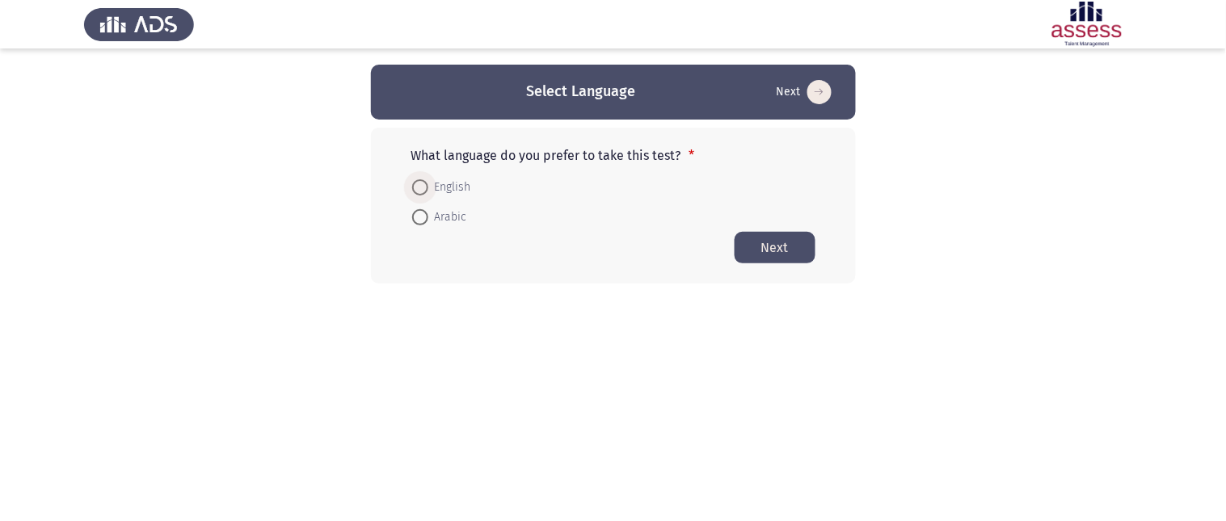
click at [415, 188] on span at bounding box center [420, 187] width 16 height 16
click at [415, 188] on input "English" at bounding box center [420, 187] width 16 height 16
radio input "true"
click at [421, 186] on span at bounding box center [420, 186] width 8 height 8
click at [421, 186] on input "English" at bounding box center [420, 186] width 16 height 16
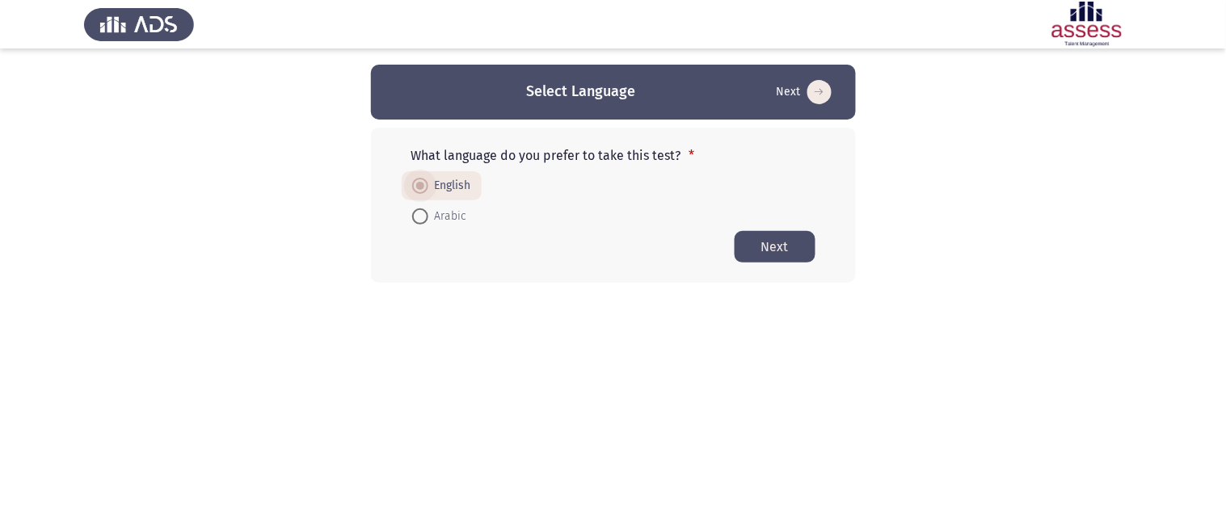
click at [424, 181] on span at bounding box center [420, 186] width 16 height 16
click at [424, 181] on input "English" at bounding box center [420, 186] width 16 height 16
click at [424, 181] on span at bounding box center [420, 186] width 16 height 16
click at [424, 181] on input "English" at bounding box center [420, 186] width 16 height 16
click at [424, 181] on span at bounding box center [420, 186] width 16 height 16
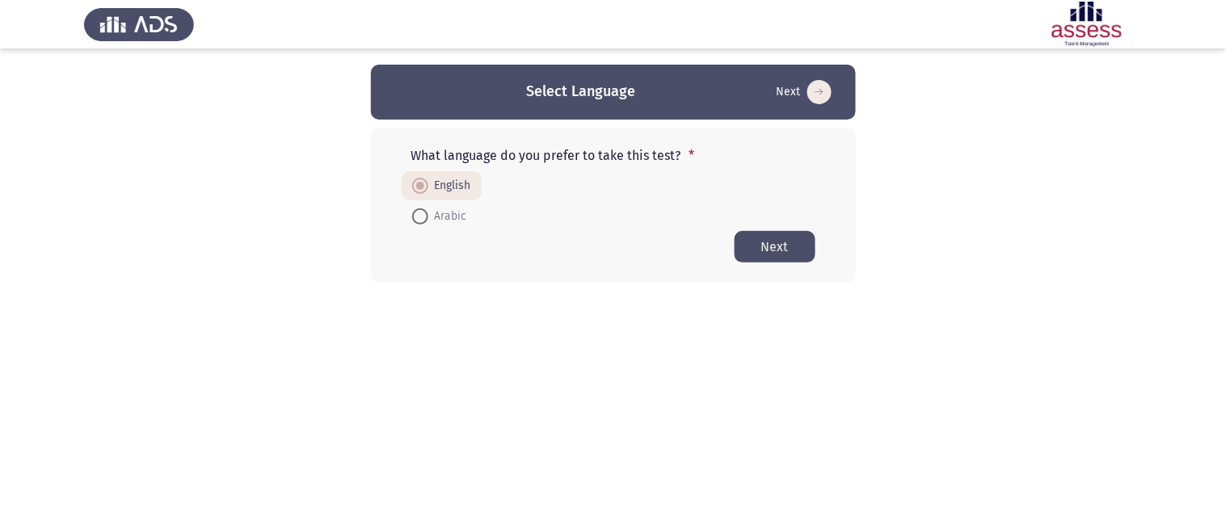
click at [424, 181] on input "English" at bounding box center [420, 186] width 16 height 16
click at [768, 255] on button "Next" at bounding box center [775, 247] width 81 height 32
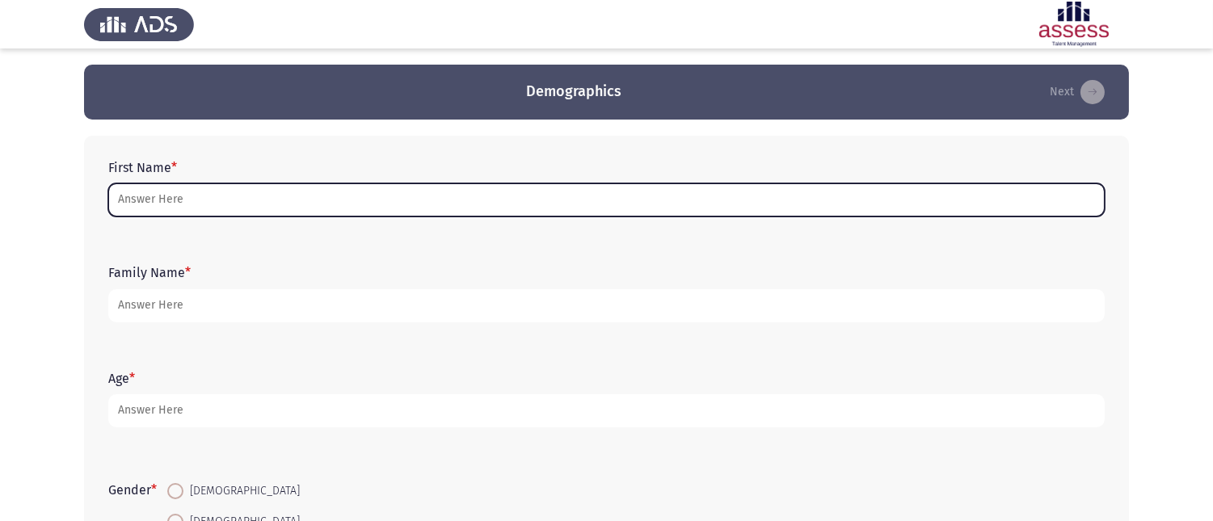
click at [172, 207] on input "First Name *" at bounding box center [606, 199] width 997 height 33
type input "T"
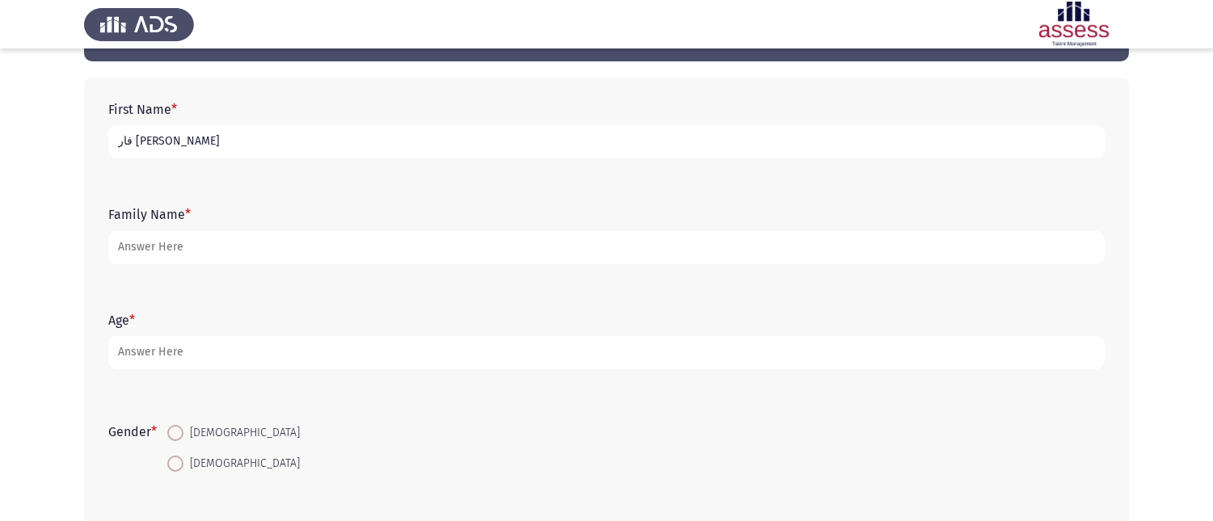
scroll to position [90, 0]
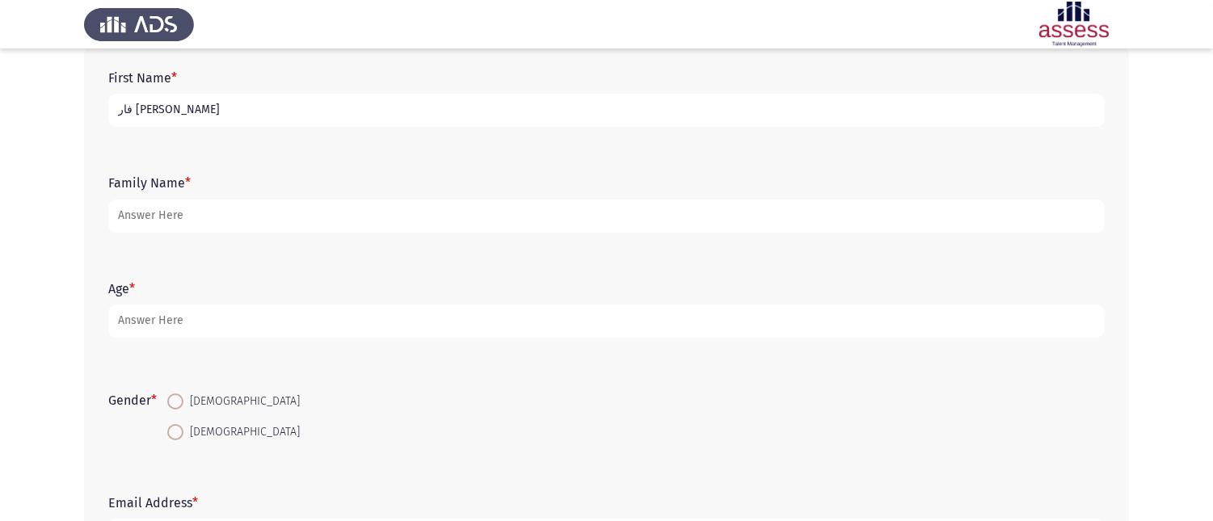
click at [211, 111] on input "فار [PERSON_NAME]" at bounding box center [606, 110] width 997 height 33
type input "[PERSON_NAME] [PERSON_NAME]"
click at [256, 197] on form "Family Name *" at bounding box center [606, 203] width 997 height 57
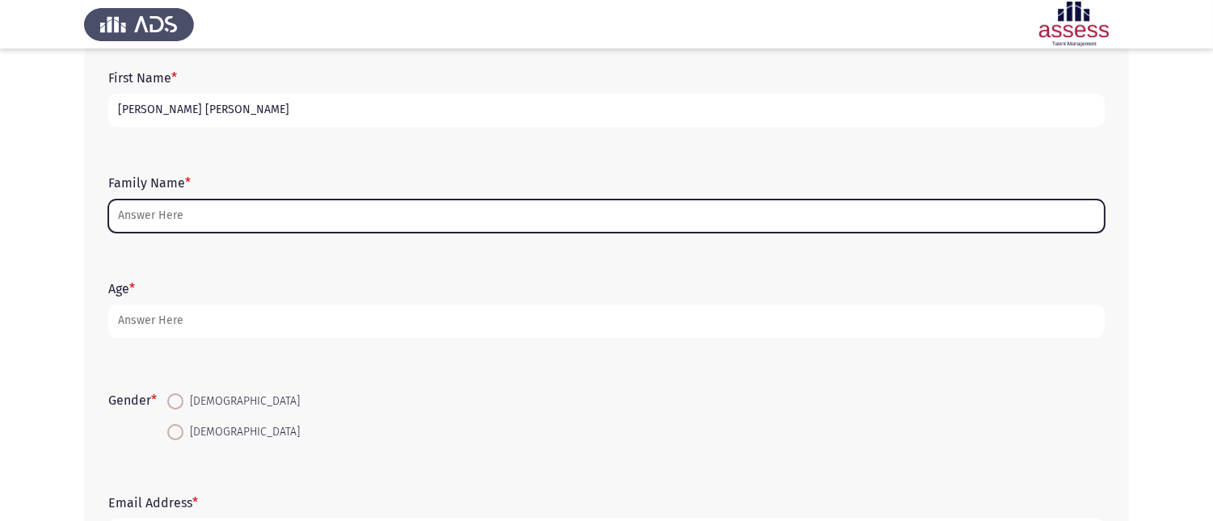
click at [259, 221] on input "Family Name *" at bounding box center [606, 216] width 997 height 33
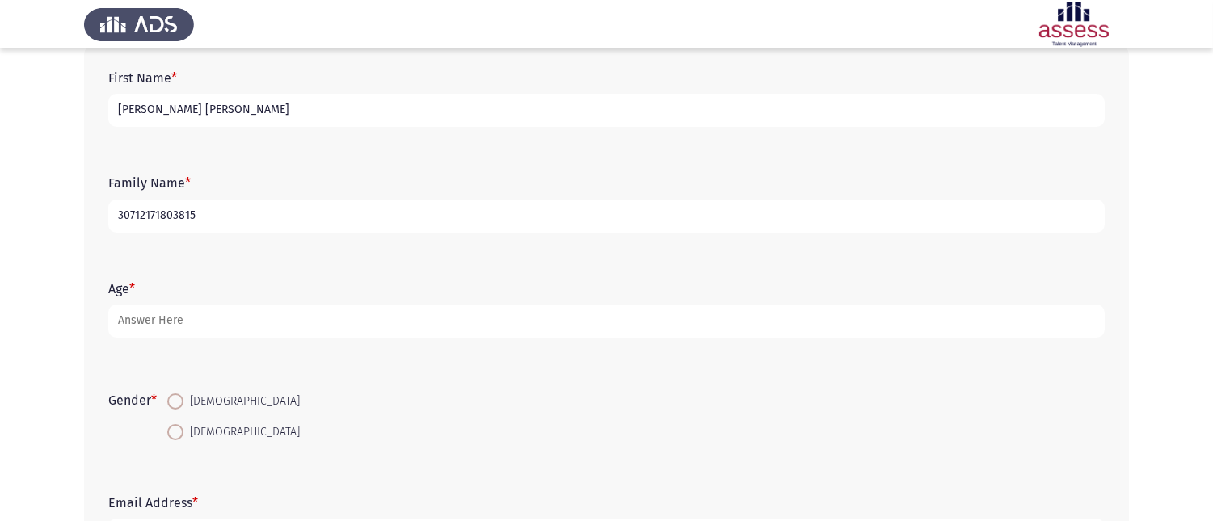
type input "30712171803815"
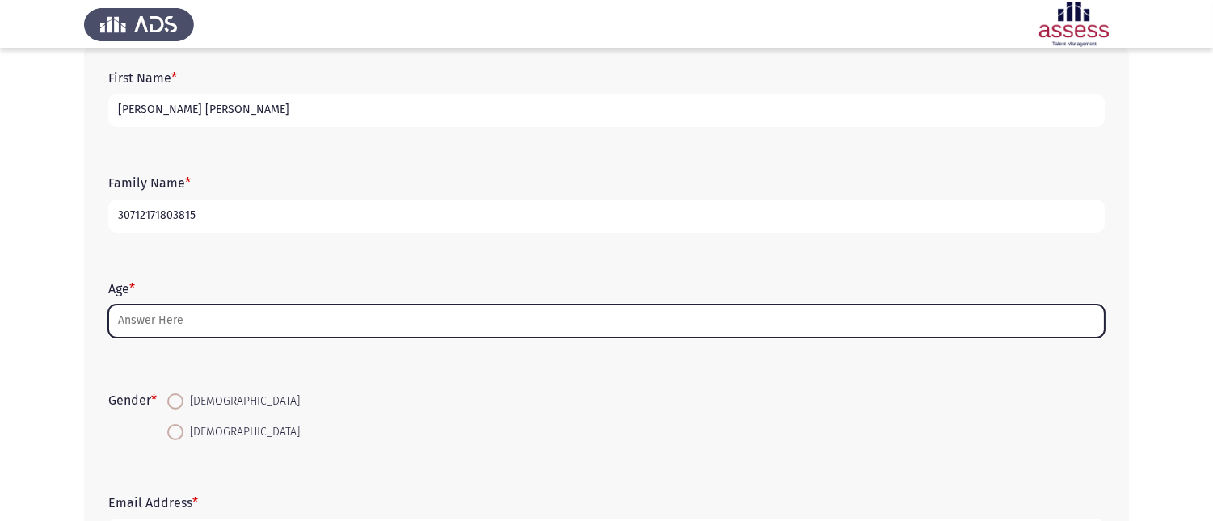
click at [191, 336] on input "Age *" at bounding box center [606, 321] width 997 height 33
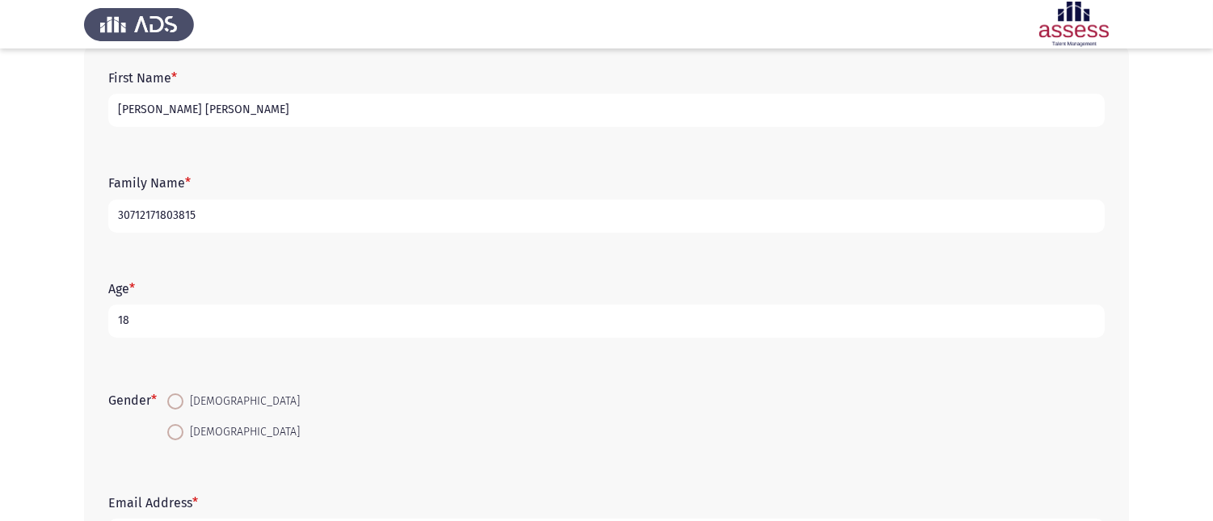
type input "18"
click at [173, 404] on span at bounding box center [175, 402] width 16 height 16
click at [173, 404] on input "[DEMOGRAPHIC_DATA]" at bounding box center [175, 402] width 16 height 16
radio input "true"
click at [167, 424] on input "[DEMOGRAPHIC_DATA]" at bounding box center [175, 432] width 16 height 16
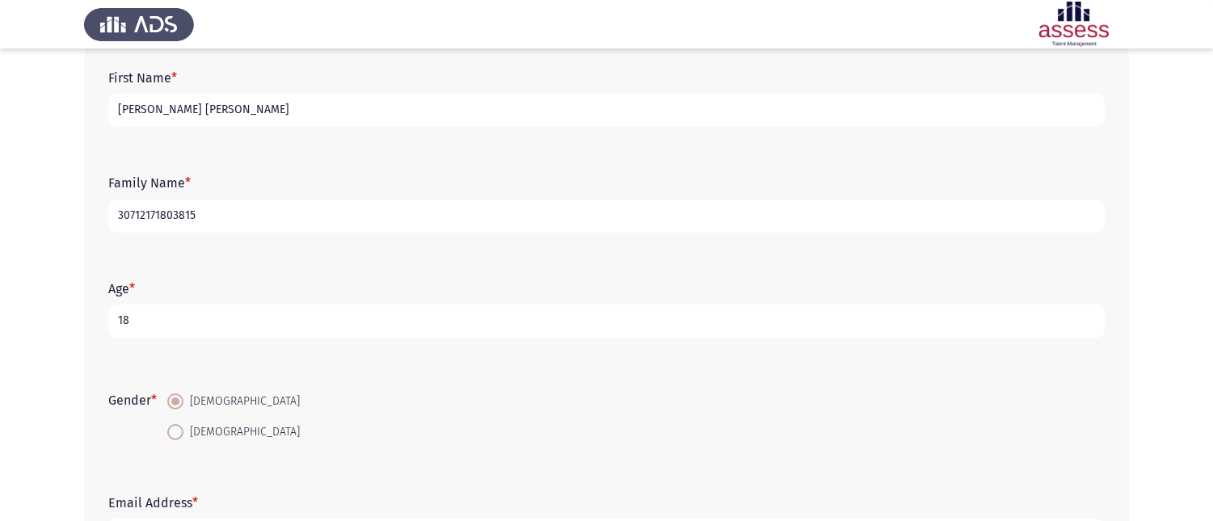
radio input "true"
click at [167, 394] on input "[DEMOGRAPHIC_DATA]" at bounding box center [175, 402] width 16 height 16
radio input "true"
click at [167, 424] on input "[DEMOGRAPHIC_DATA]" at bounding box center [175, 432] width 16 height 16
radio input "true"
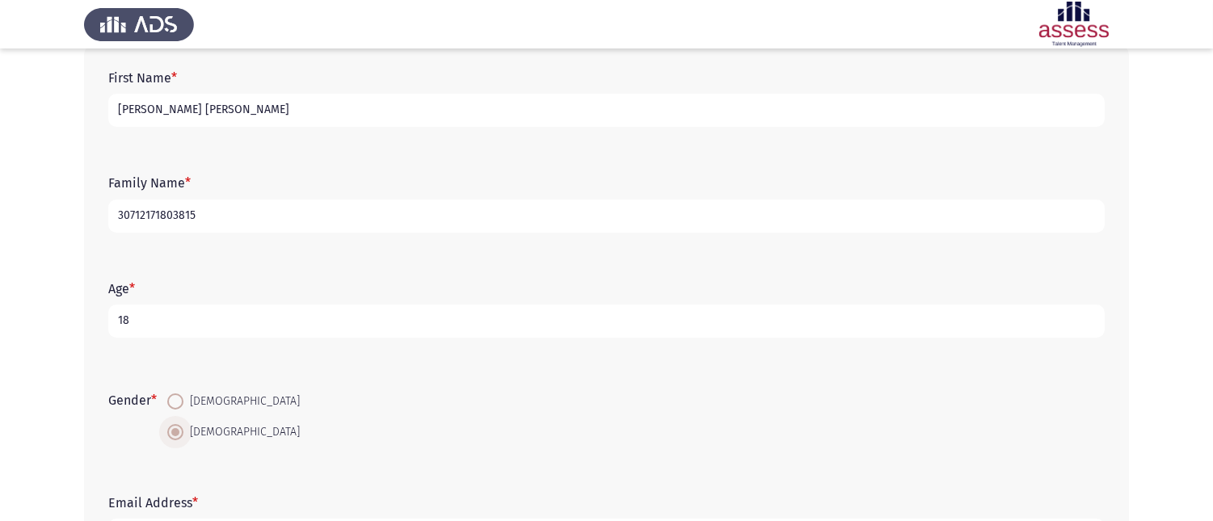
click at [167, 394] on input "[DEMOGRAPHIC_DATA]" at bounding box center [175, 402] width 16 height 16
radio input "true"
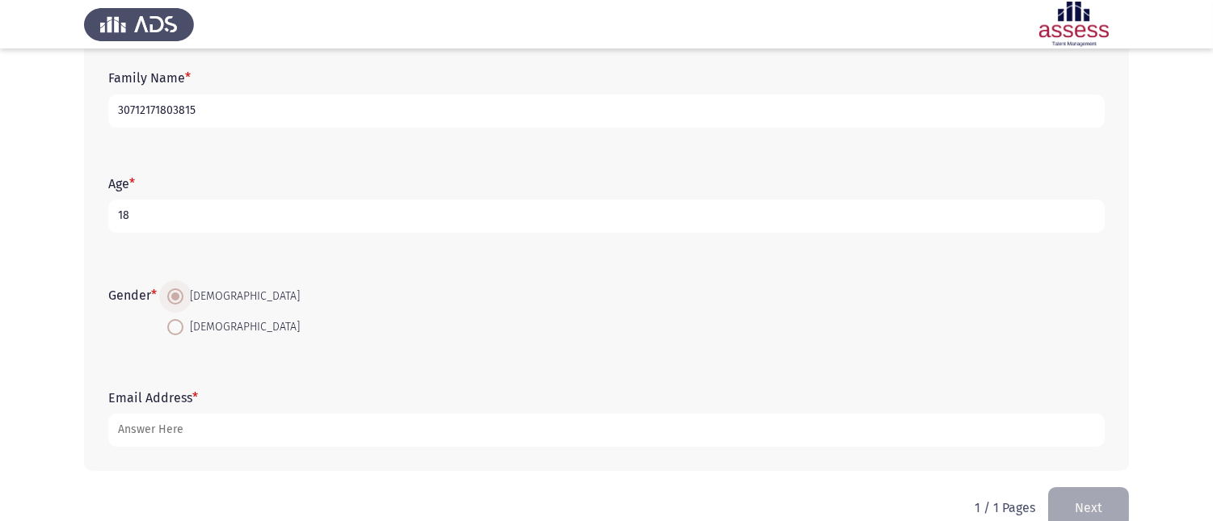
scroll to position [224, 0]
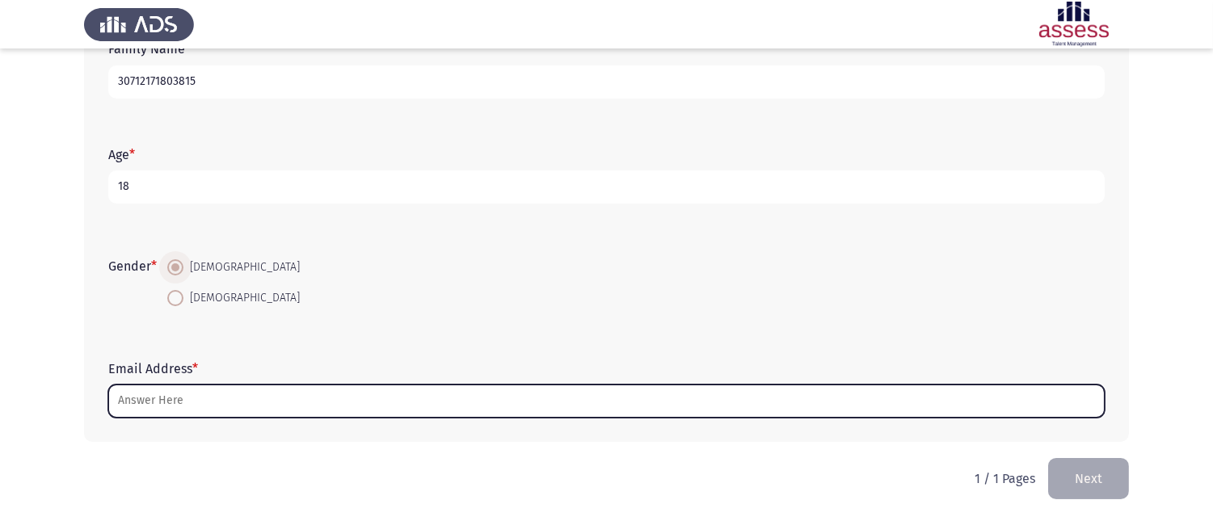
click at [144, 405] on input "Email Address *" at bounding box center [606, 401] width 997 height 33
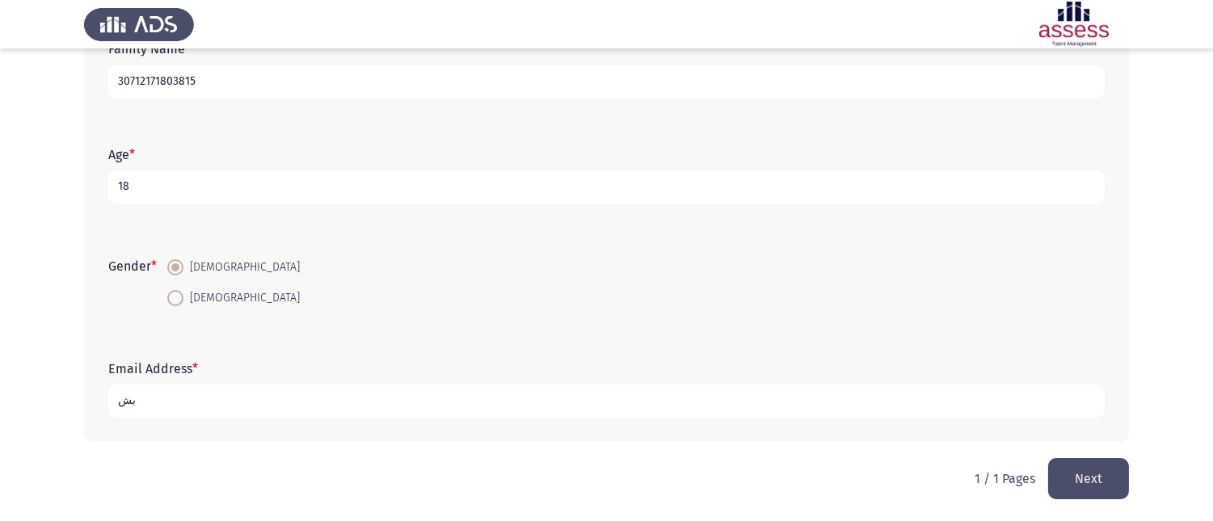
type input "ب"
click at [150, 399] on input "FARES KHEDR" at bounding box center [606, 401] width 997 height 33
click at [236, 394] on input "FARESKHEDR" at bounding box center [606, 401] width 997 height 33
type input "FARESKHEDR@GIMAL"
click at [1099, 474] on button "Next" at bounding box center [1088, 478] width 81 height 41
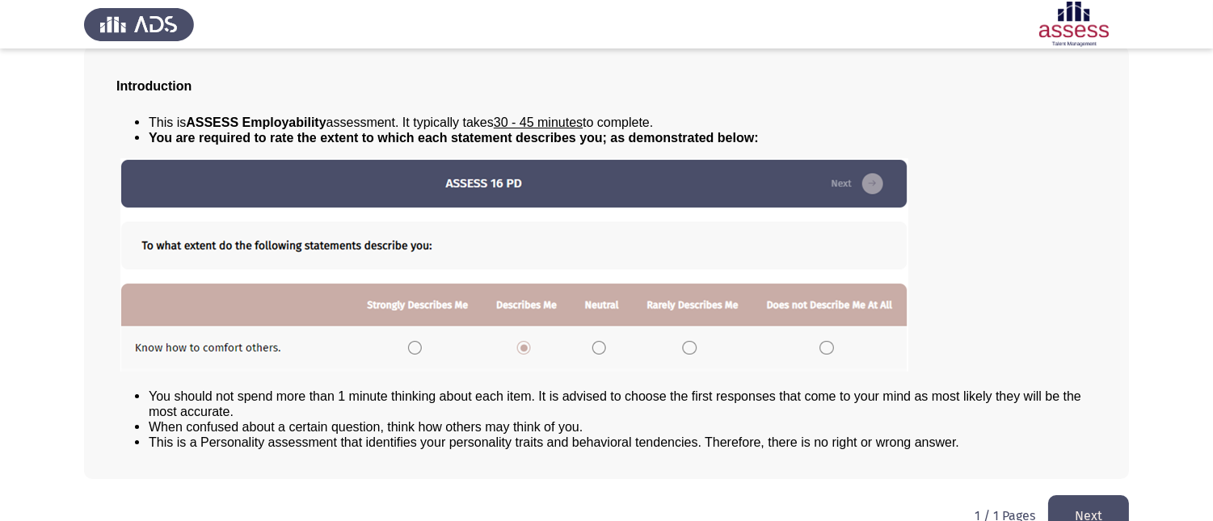
scroll to position [120, 0]
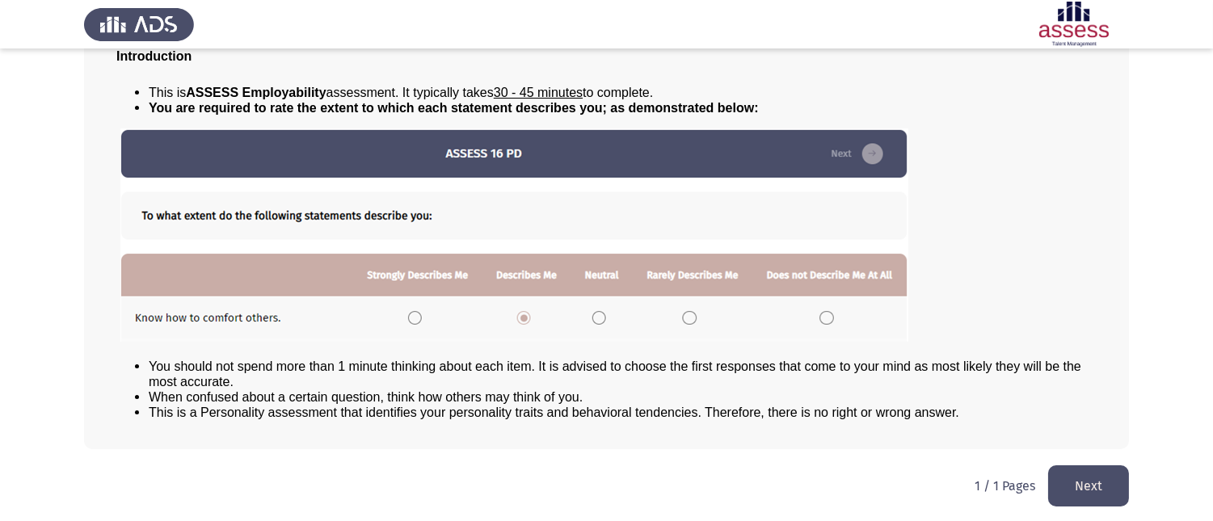
click at [1120, 487] on button "Next" at bounding box center [1088, 486] width 81 height 41
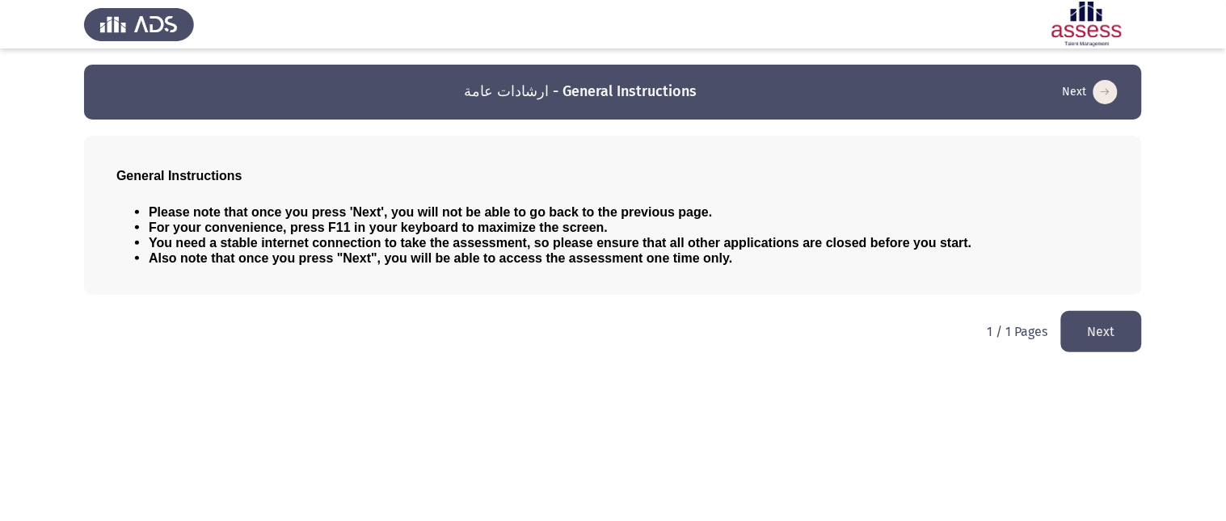
drag, startPoint x: 1104, startPoint y: 326, endPoint x: 1093, endPoint y: 331, distance: 12.7
click at [1095, 329] on button "Next" at bounding box center [1101, 331] width 81 height 41
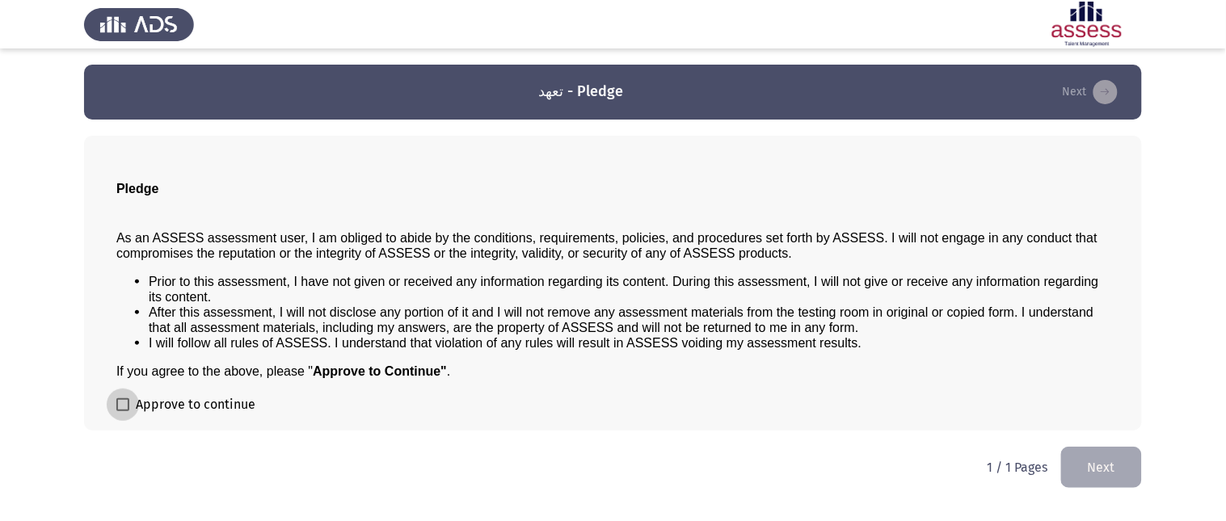
click at [120, 406] on span at bounding box center [122, 405] width 13 height 13
click at [122, 411] on input "Approve to continue" at bounding box center [122, 411] width 1 height 1
checkbox input "true"
click at [1084, 456] on button "Next" at bounding box center [1101, 467] width 81 height 41
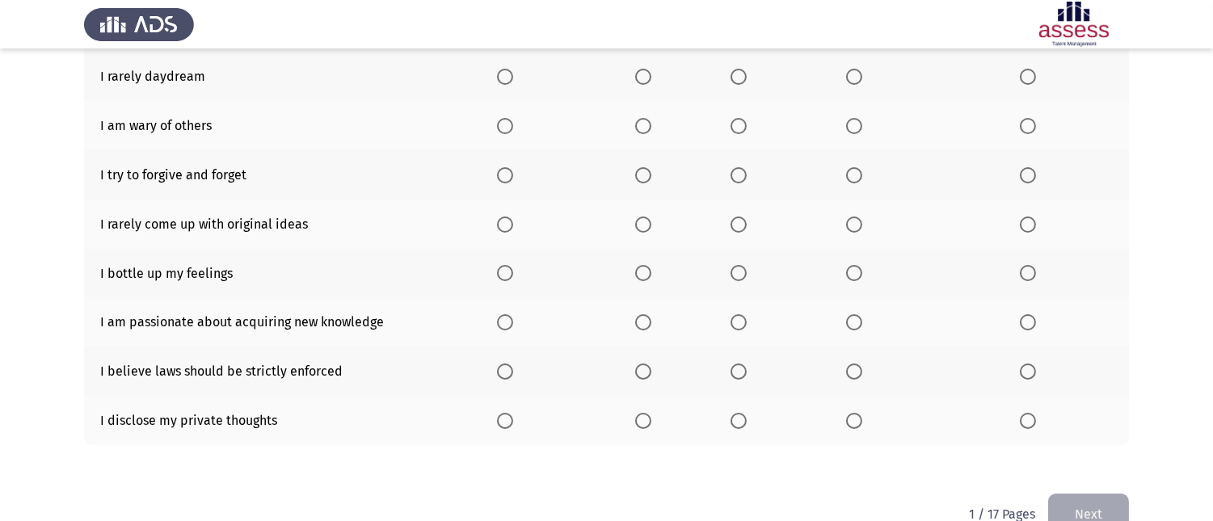
scroll to position [335, 0]
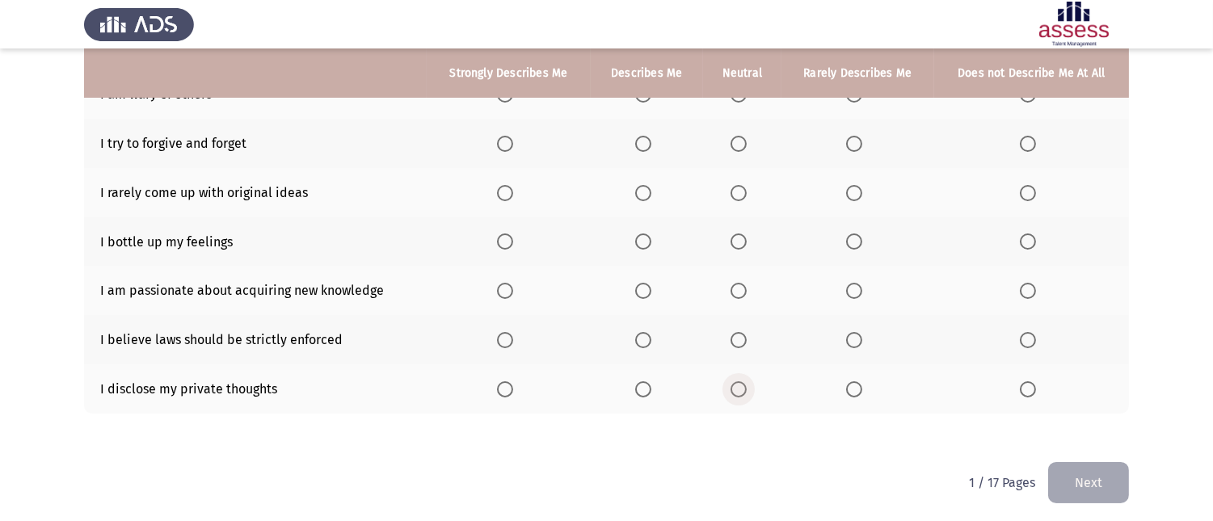
click at [737, 384] on span "Select an option" at bounding box center [739, 390] width 16 height 16
click at [737, 384] on input "Select an option" at bounding box center [739, 390] width 16 height 16
click at [647, 386] on span "Select an option" at bounding box center [643, 390] width 16 height 16
click at [647, 386] on input "Select an option" at bounding box center [643, 390] width 16 height 16
click at [736, 384] on span "Select an option" at bounding box center [739, 390] width 16 height 16
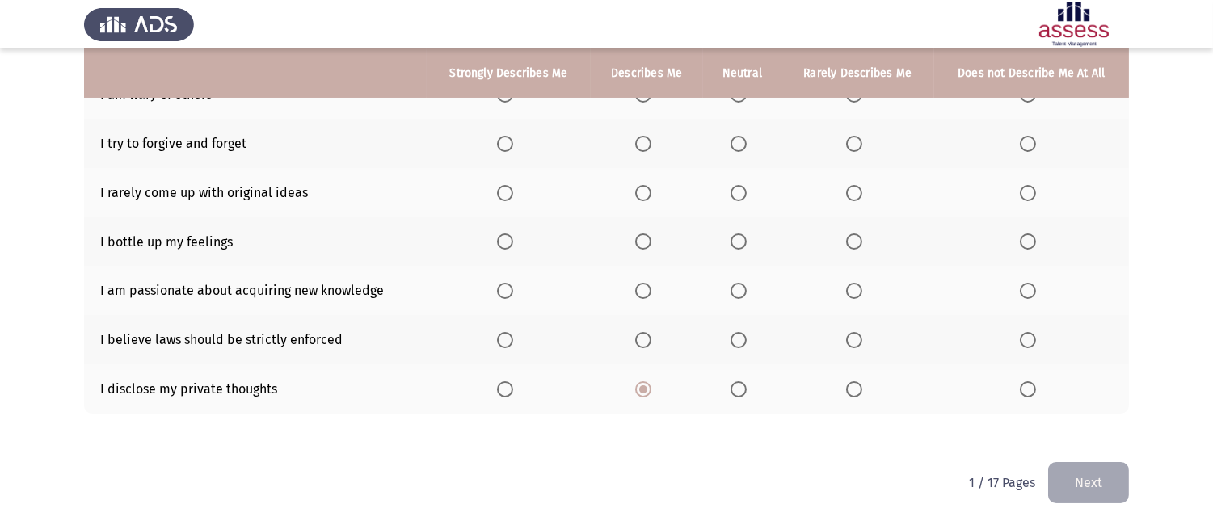
click at [736, 384] on input "Select an option" at bounding box center [739, 390] width 16 height 16
click at [643, 332] on span "Select an option" at bounding box center [643, 340] width 16 height 16
click at [643, 332] on input "Select an option" at bounding box center [643, 340] width 16 height 16
click at [750, 289] on label "Select an option" at bounding box center [742, 291] width 23 height 16
click at [747, 289] on input "Select an option" at bounding box center [739, 291] width 16 height 16
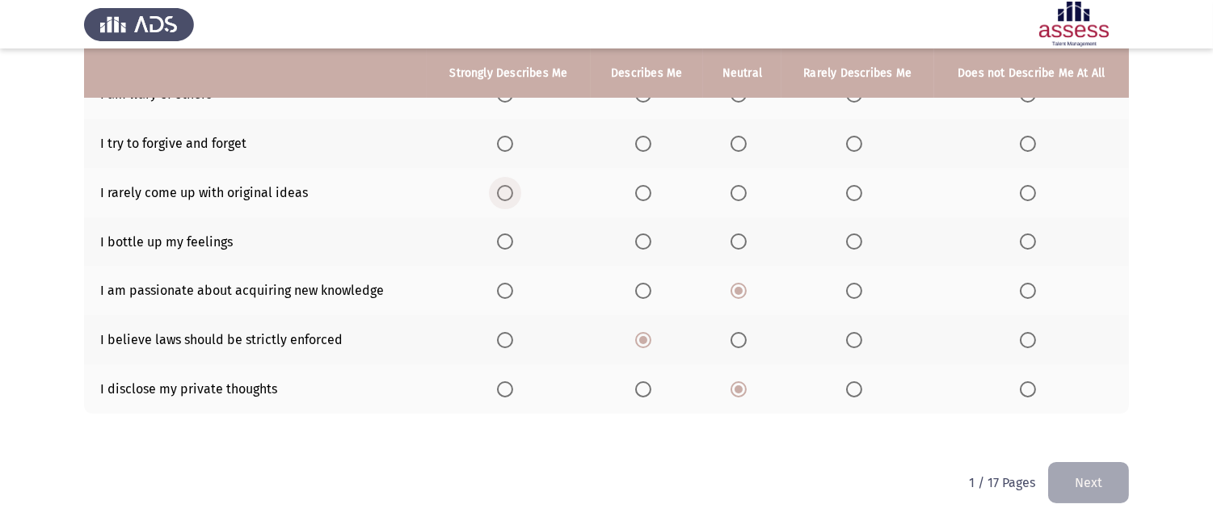
click at [512, 194] on span "Select an option" at bounding box center [505, 193] width 16 height 16
click at [512, 194] on input "Select an option" at bounding box center [505, 193] width 16 height 16
click at [736, 235] on span "Select an option" at bounding box center [739, 242] width 16 height 16
click at [736, 235] on input "Select an option" at bounding box center [739, 242] width 16 height 16
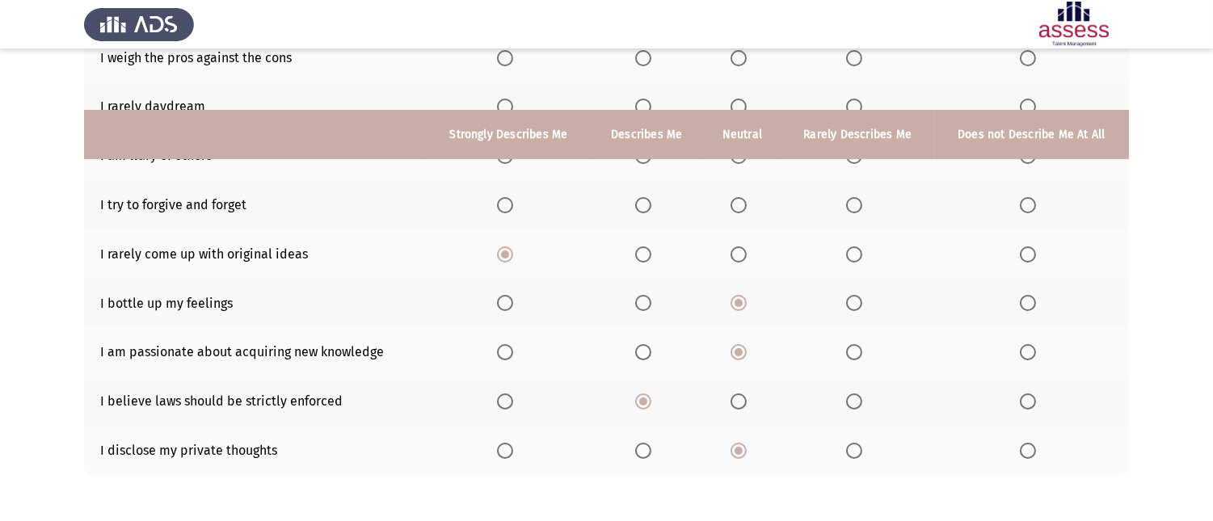
scroll to position [245, 0]
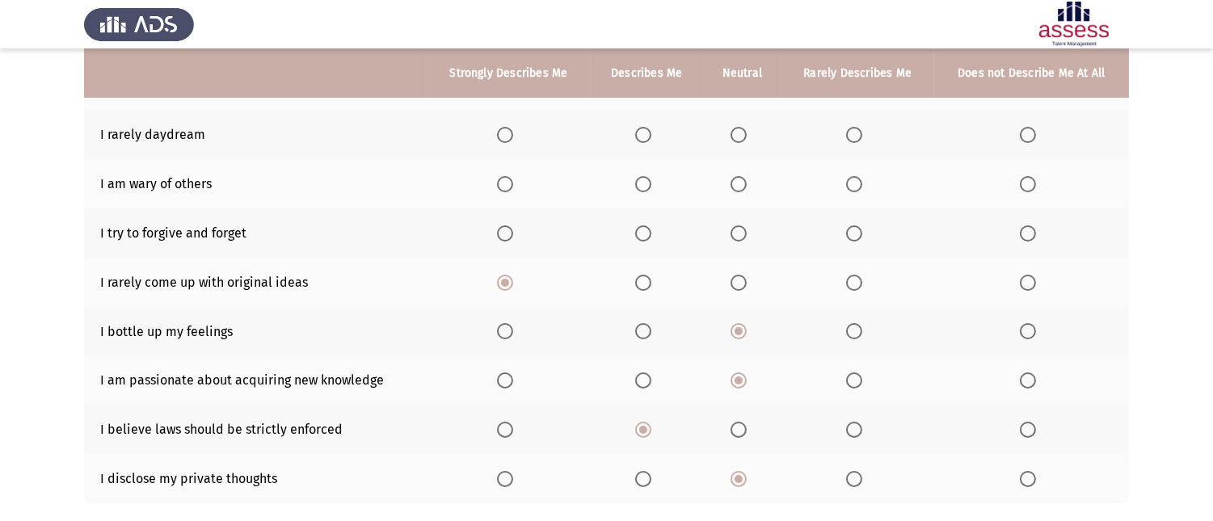
click at [643, 230] on span "Select an option" at bounding box center [643, 234] width 16 height 16
click at [643, 230] on input "Select an option" at bounding box center [643, 234] width 16 height 16
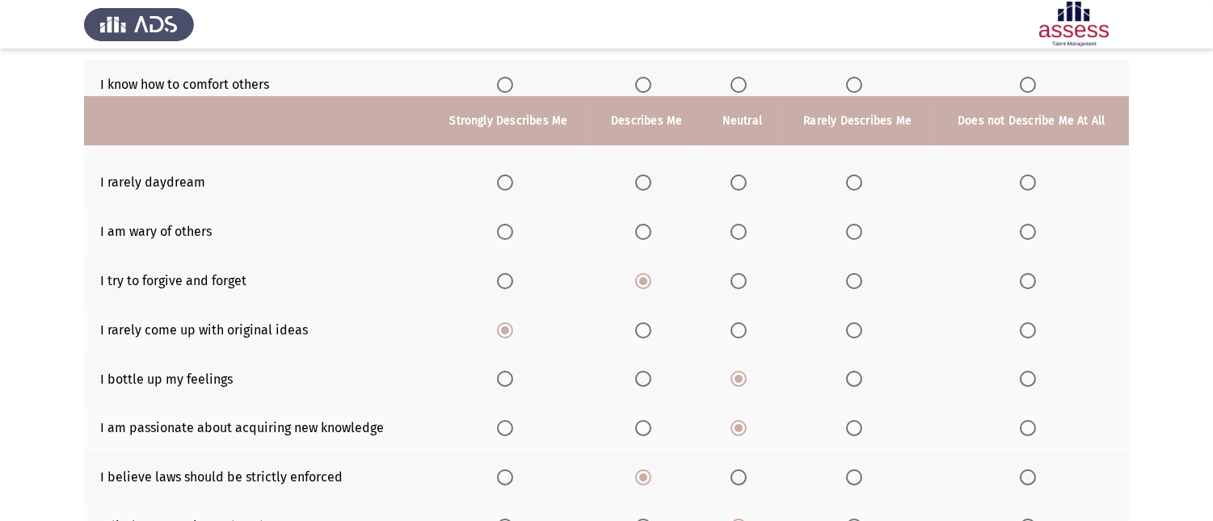
scroll to position [155, 0]
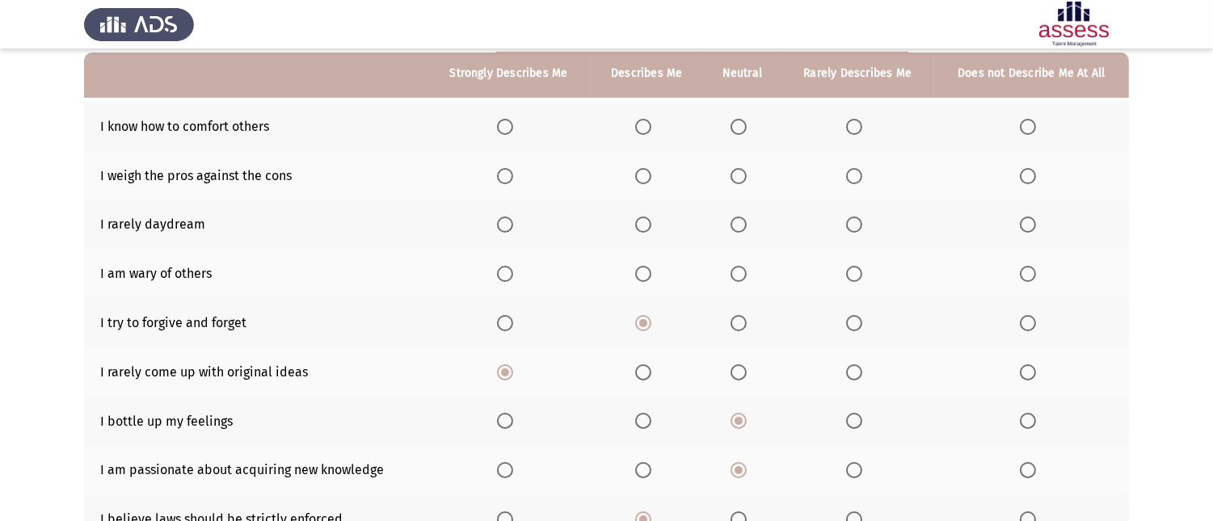
click at [1031, 273] on span "Select an option" at bounding box center [1028, 274] width 16 height 16
click at [1031, 273] on input "Select an option" at bounding box center [1028, 274] width 16 height 16
click at [736, 221] on span "Select an option" at bounding box center [739, 225] width 16 height 16
click at [736, 221] on input "Select an option" at bounding box center [739, 225] width 16 height 16
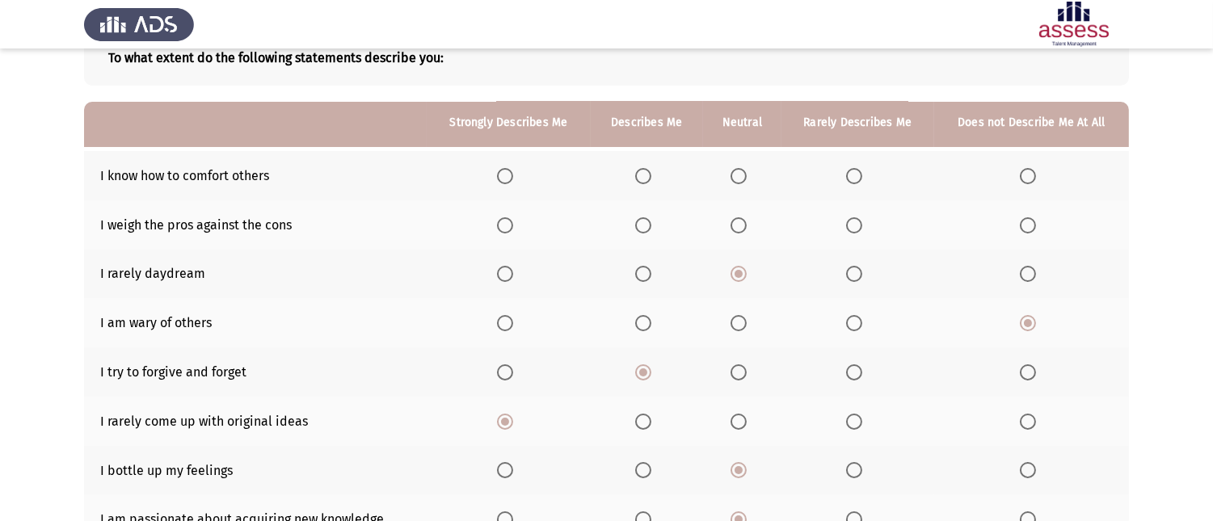
scroll to position [65, 0]
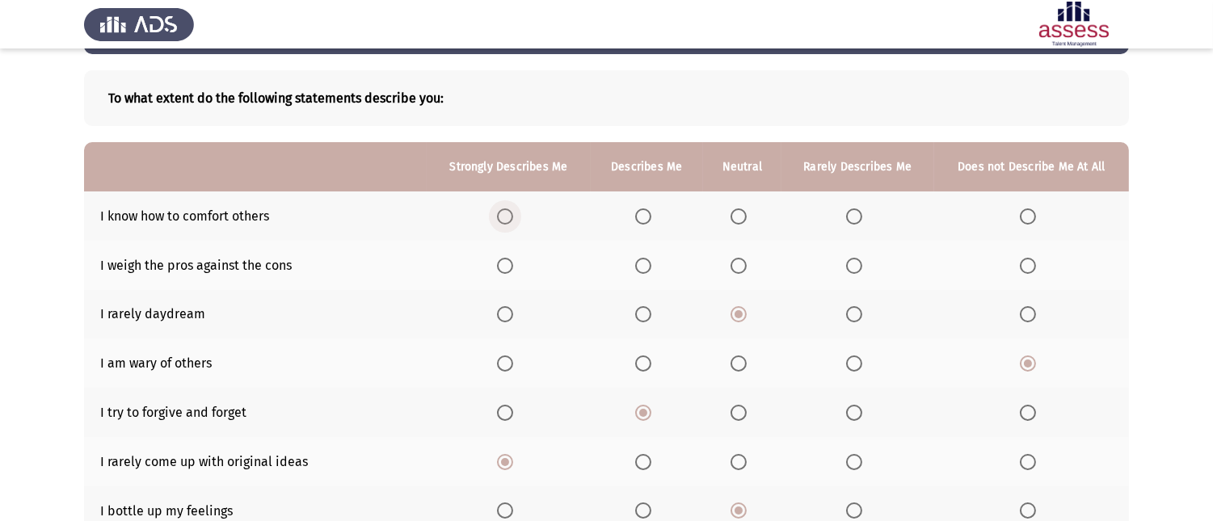
click at [500, 214] on span "Select an option" at bounding box center [505, 217] width 16 height 16
click at [500, 214] on input "Select an option" at bounding box center [505, 217] width 16 height 16
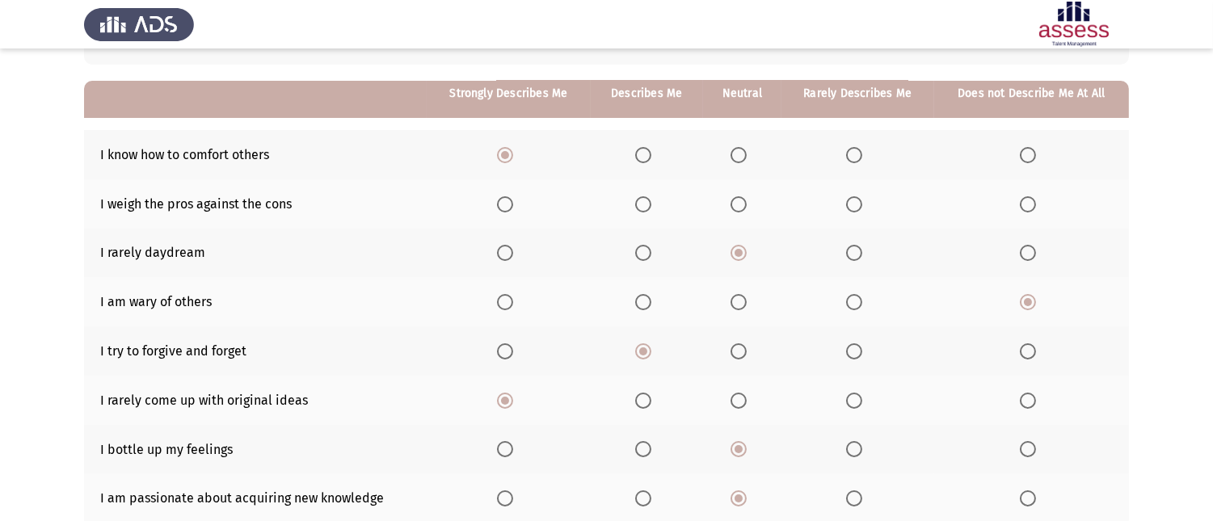
scroll to position [155, 0]
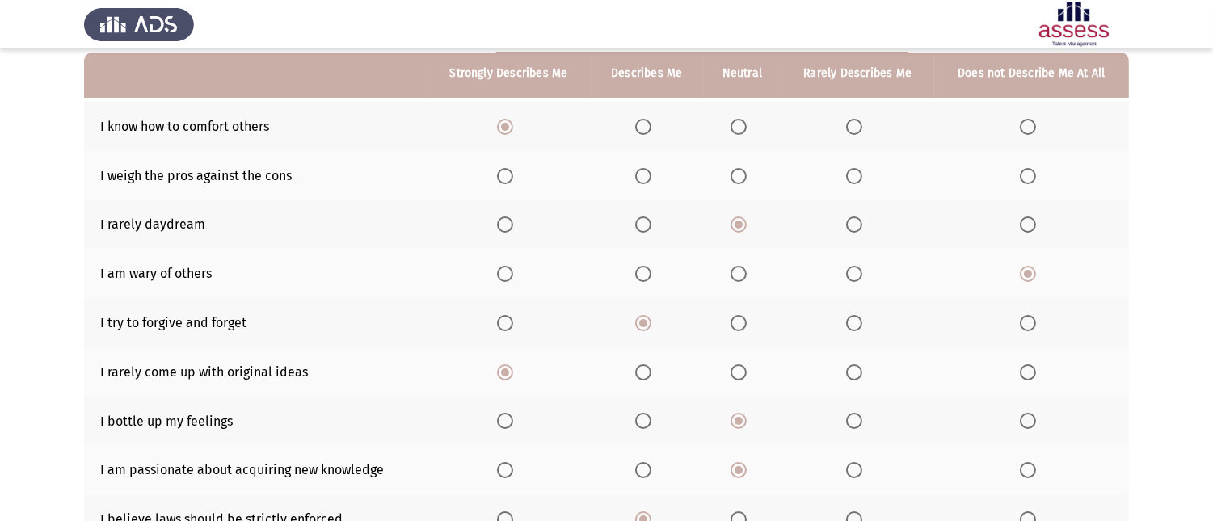
click at [747, 176] on span "Select an option" at bounding box center [739, 176] width 16 height 16
click at [747, 176] on input "Select an option" at bounding box center [739, 176] width 16 height 16
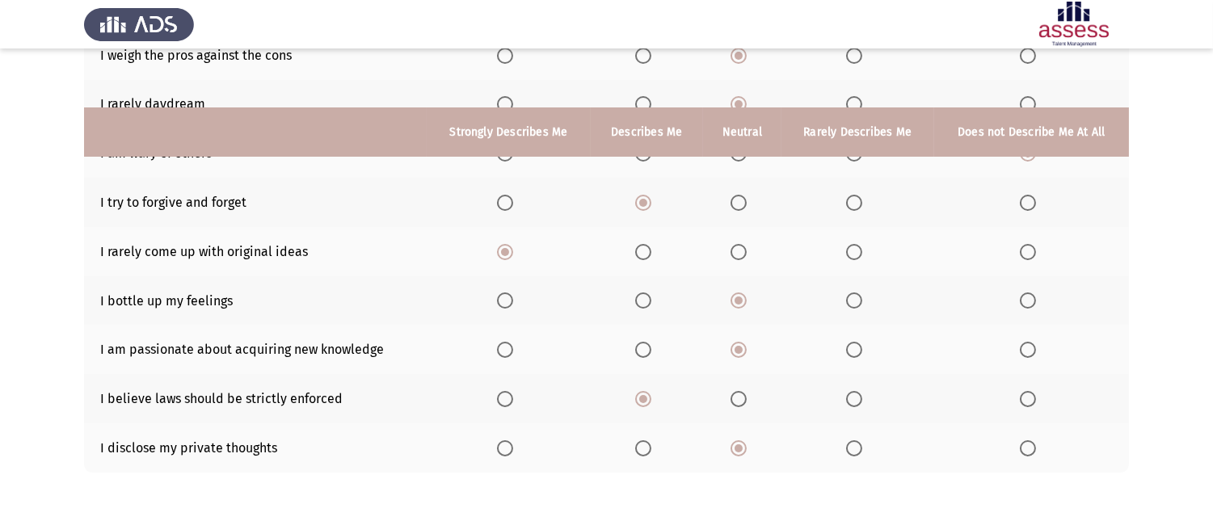
scroll to position [335, 0]
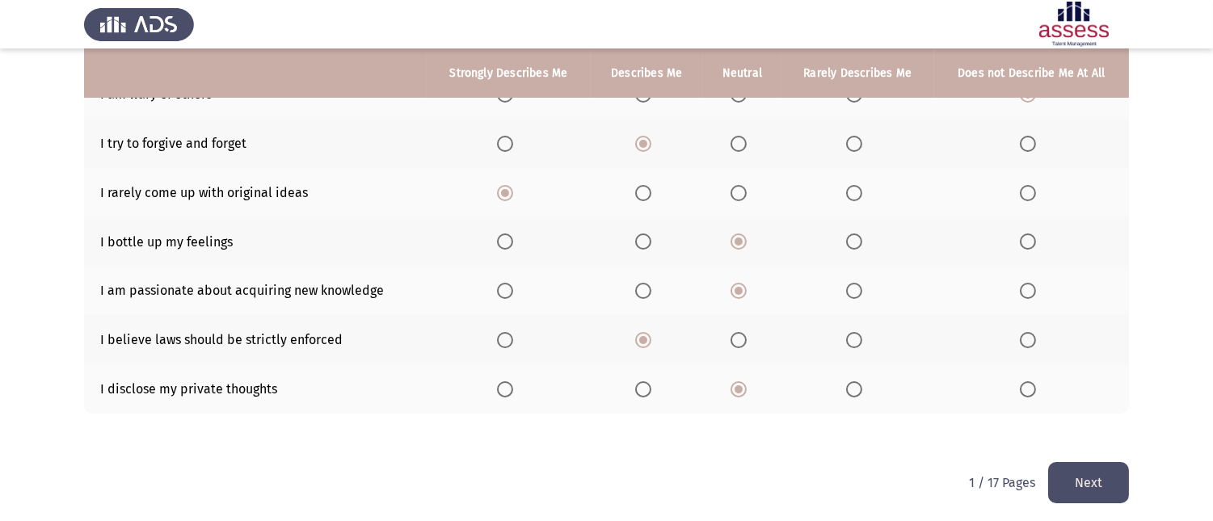
click at [1113, 491] on button "Next" at bounding box center [1088, 482] width 81 height 41
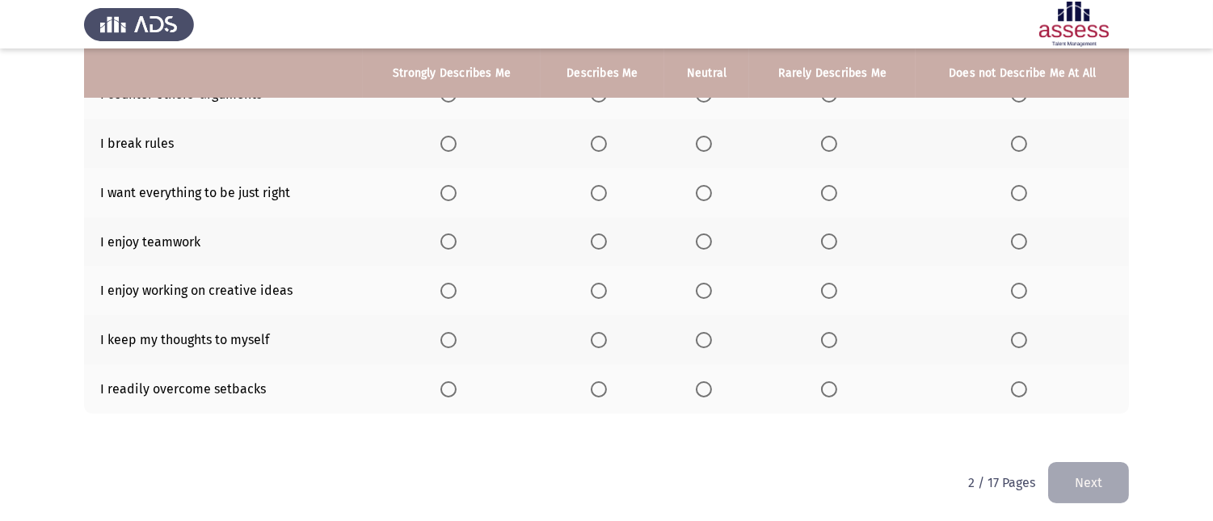
click at [1023, 340] on span "Select an option" at bounding box center [1019, 340] width 16 height 16
click at [1023, 340] on input "Select an option" at bounding box center [1019, 340] width 16 height 16
click at [699, 382] on span "Select an option" at bounding box center [704, 390] width 16 height 16
click at [699, 382] on input "Select an option" at bounding box center [704, 390] width 16 height 16
click at [446, 287] on span "Select an option" at bounding box center [449, 291] width 16 height 16
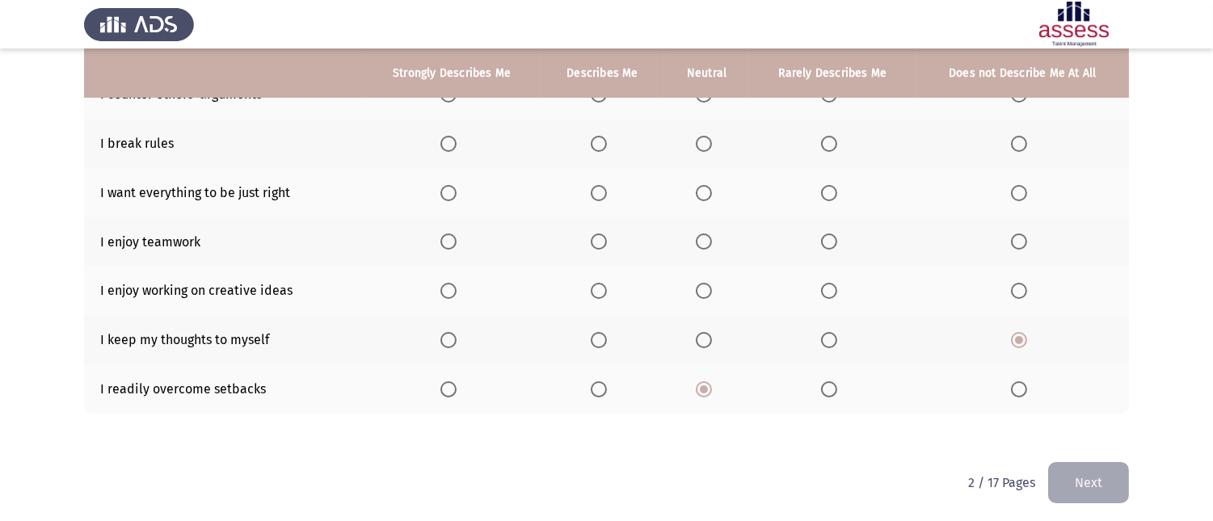
click at [446, 287] on input "Select an option" at bounding box center [449, 291] width 16 height 16
click at [457, 238] on span "Select an option" at bounding box center [449, 242] width 16 height 16
click at [457, 238] on input "Select an option" at bounding box center [449, 242] width 16 height 16
click at [457, 191] on span "Select an option" at bounding box center [449, 193] width 16 height 16
click at [457, 191] on input "Select an option" at bounding box center [449, 193] width 16 height 16
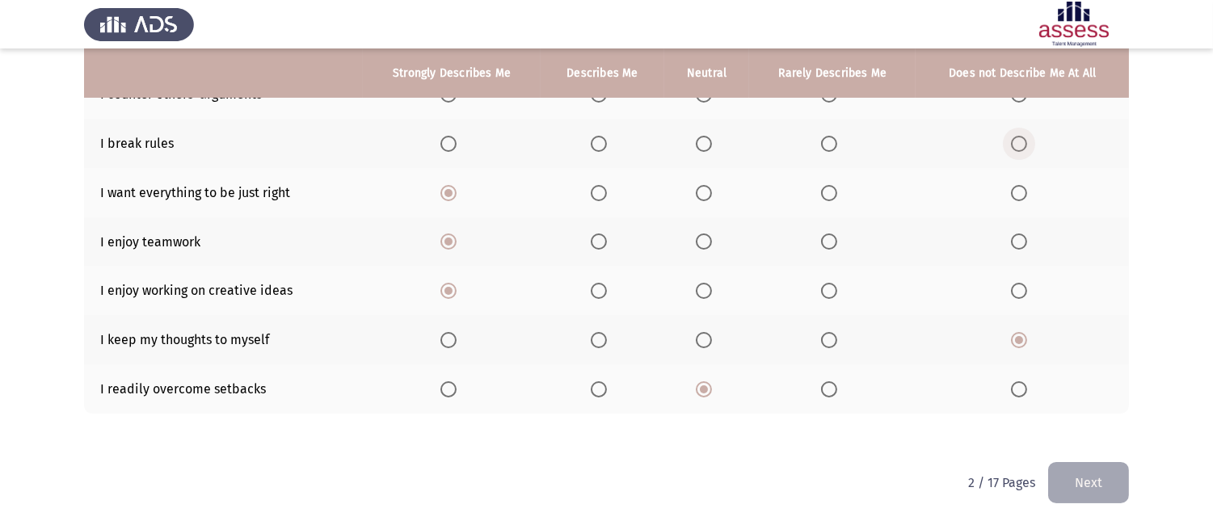
click at [1028, 143] on label "Select an option" at bounding box center [1022, 144] width 23 height 16
click at [1027, 143] on input "Select an option" at bounding box center [1019, 144] width 16 height 16
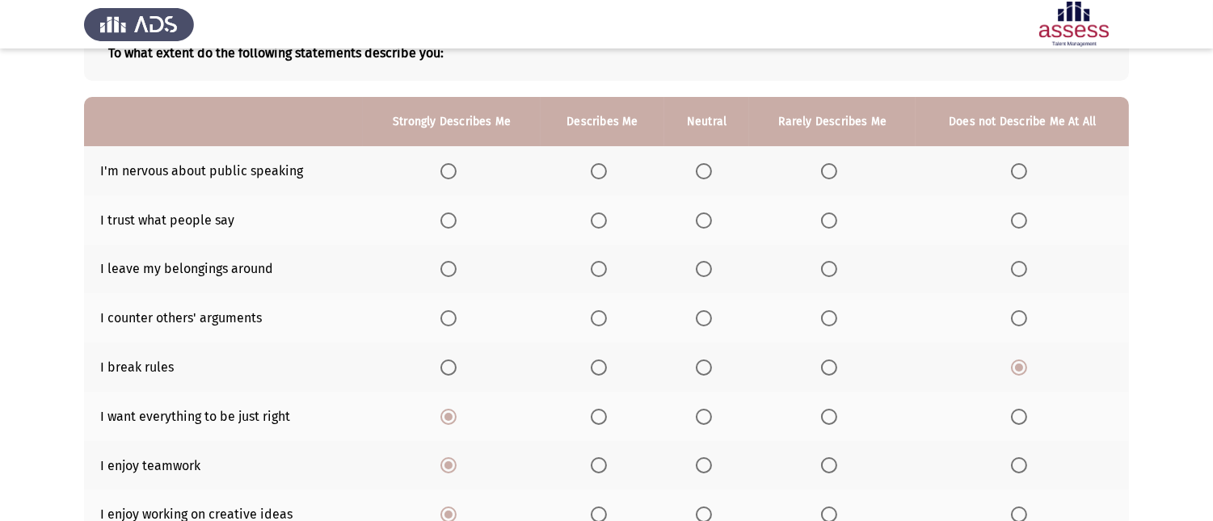
scroll to position [65, 0]
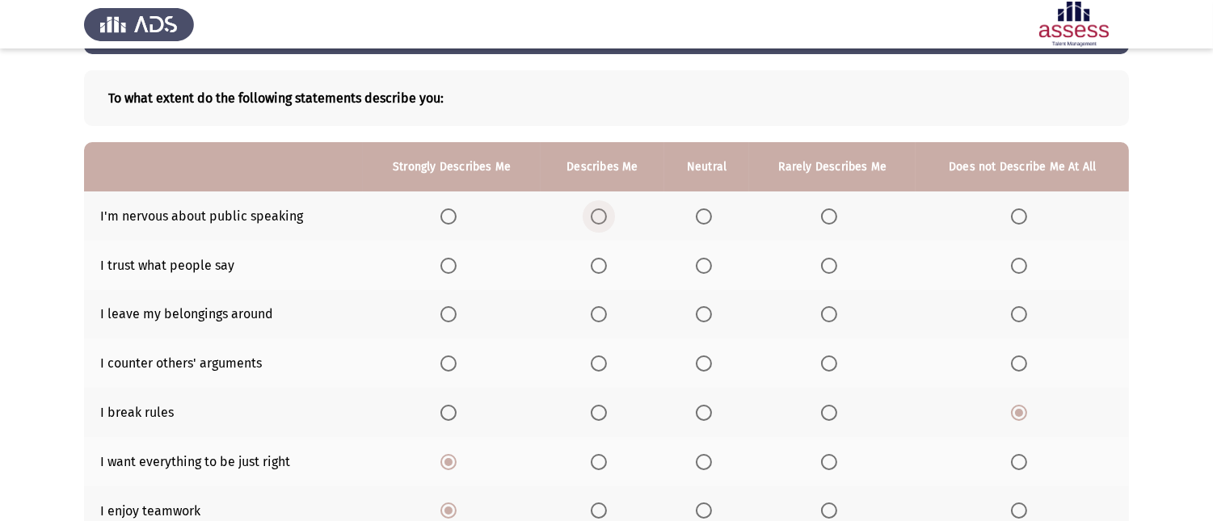
click at [613, 213] on label "Select an option" at bounding box center [602, 217] width 23 height 16
click at [607, 213] on input "Select an option" at bounding box center [599, 217] width 16 height 16
click at [1014, 264] on span "Select an option" at bounding box center [1019, 266] width 16 height 16
click at [1014, 264] on input "Select an option" at bounding box center [1019, 266] width 16 height 16
click at [705, 358] on span "Select an option" at bounding box center [704, 364] width 16 height 16
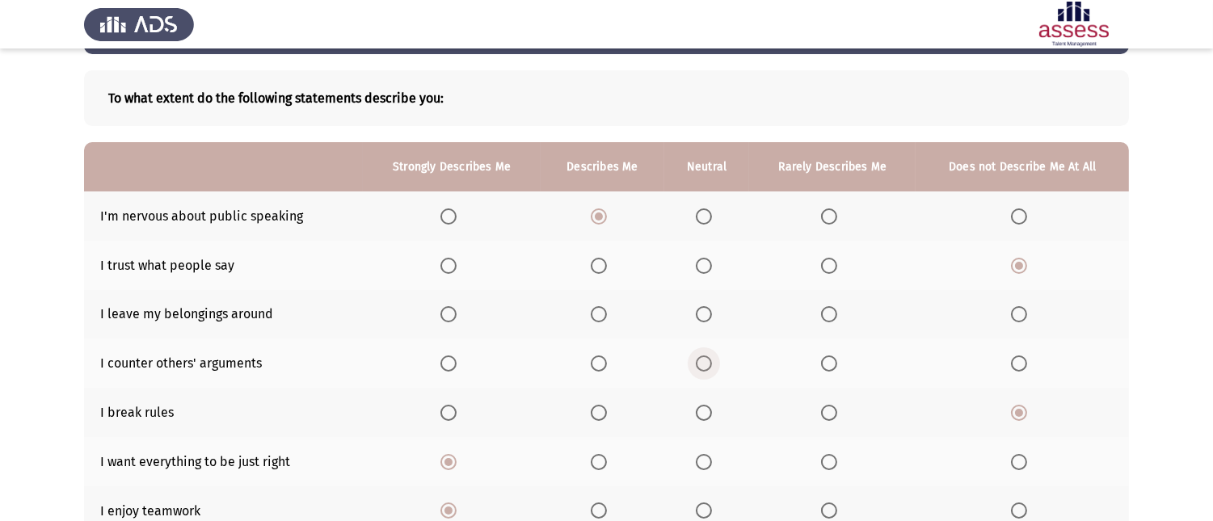
click at [705, 358] on input "Select an option" at bounding box center [704, 364] width 16 height 16
click at [704, 314] on span "Select an option" at bounding box center [704, 314] width 0 height 0
click at [704, 313] on input "Select an option" at bounding box center [704, 314] width 16 height 16
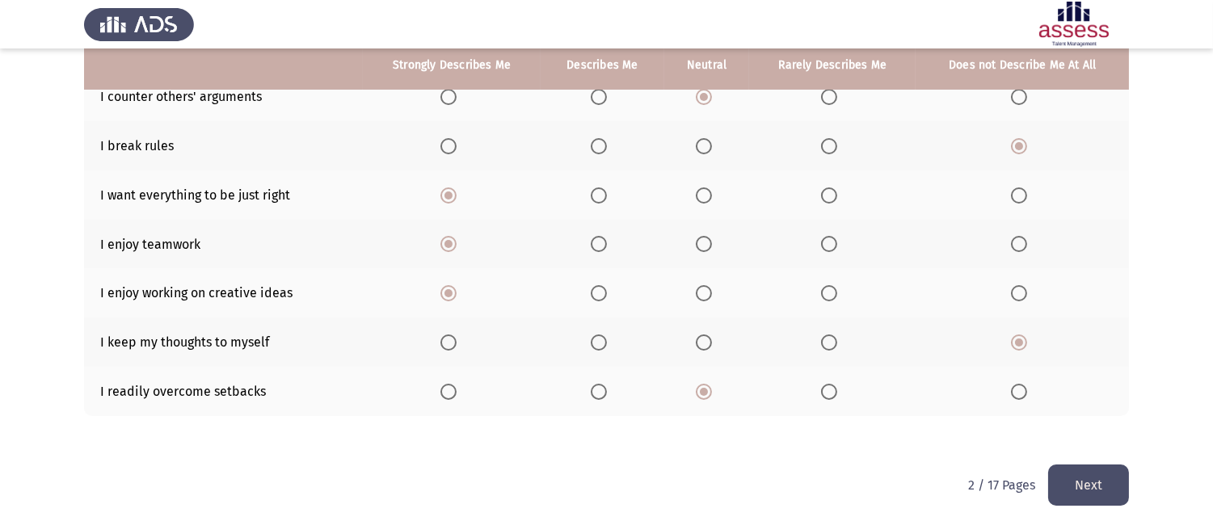
scroll to position [335, 0]
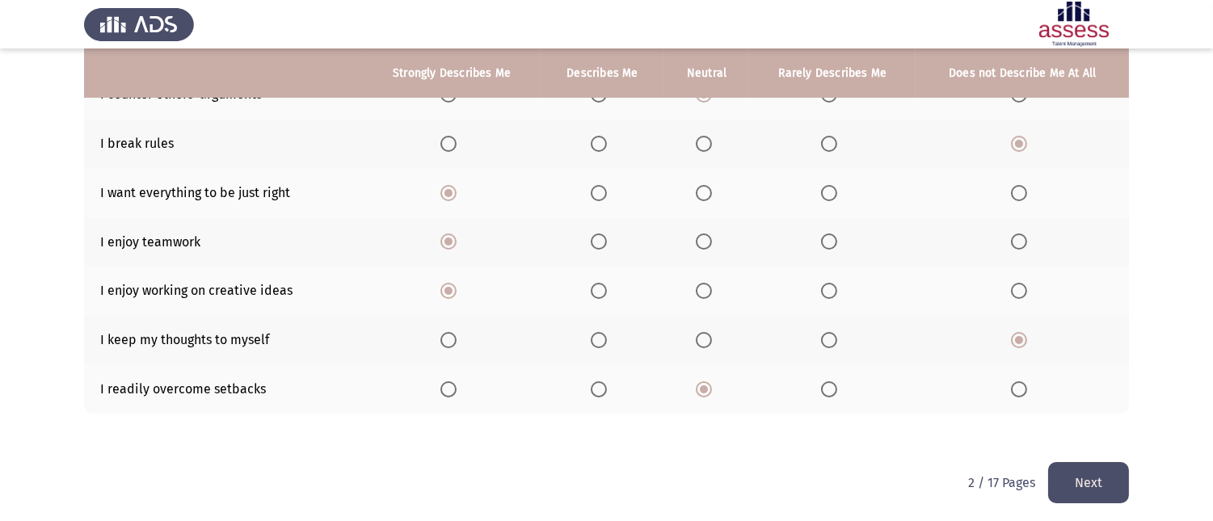
click at [1086, 462] on button "Next" at bounding box center [1088, 482] width 81 height 41
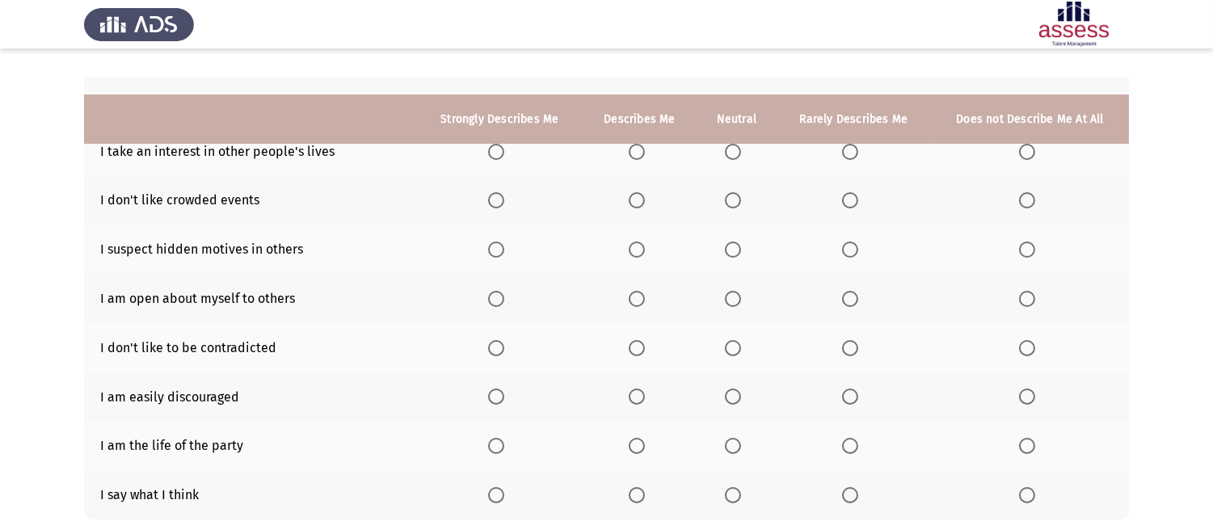
scroll to position [269, 0]
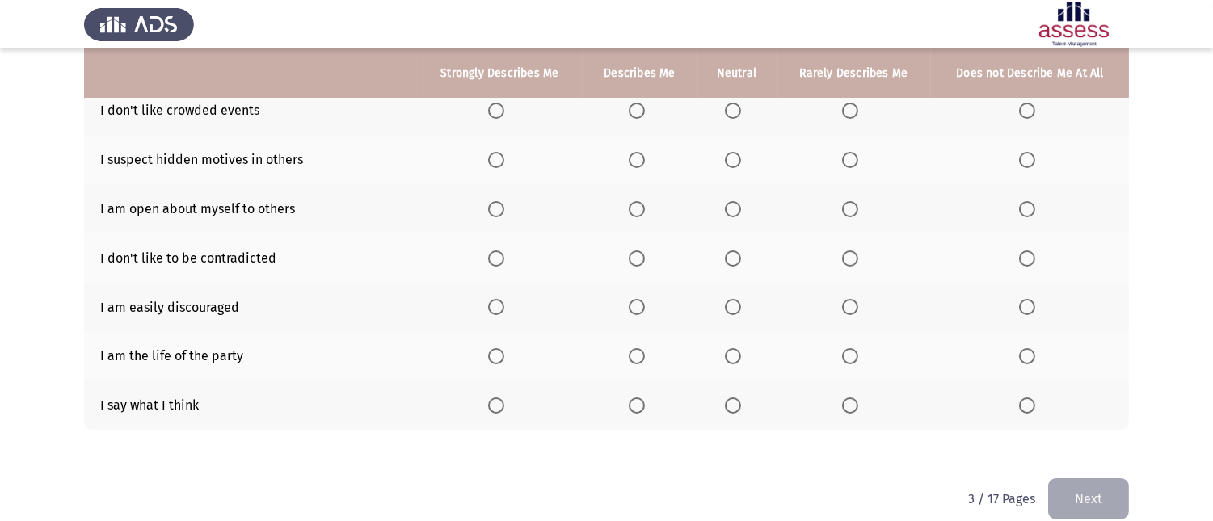
click at [635, 400] on span "Select an option" at bounding box center [637, 406] width 16 height 16
click at [635, 400] on input "Select an option" at bounding box center [637, 406] width 16 height 16
click at [1030, 357] on span "Select an option" at bounding box center [1027, 356] width 16 height 16
click at [1030, 357] on input "Select an option" at bounding box center [1027, 356] width 16 height 16
click at [734, 309] on span "Select an option" at bounding box center [733, 307] width 16 height 16
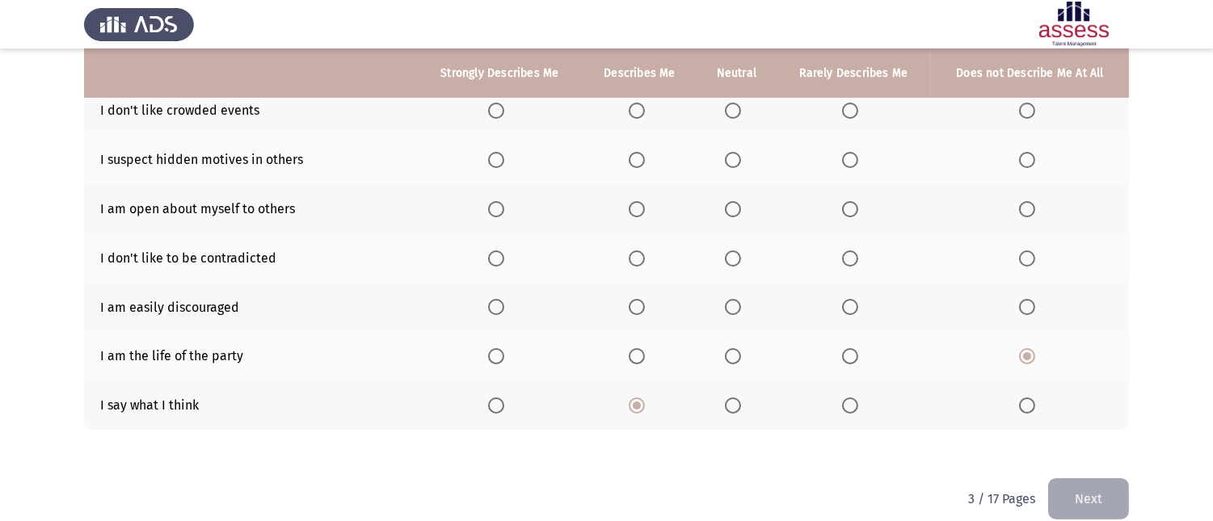
click at [734, 309] on input "Select an option" at bounding box center [733, 307] width 16 height 16
click at [846, 251] on span "Select an option" at bounding box center [850, 259] width 16 height 16
click at [846, 251] on input "Select an option" at bounding box center [850, 259] width 16 height 16
click at [1025, 210] on span "Select an option" at bounding box center [1027, 209] width 16 height 16
click at [1025, 210] on input "Select an option" at bounding box center [1027, 209] width 16 height 16
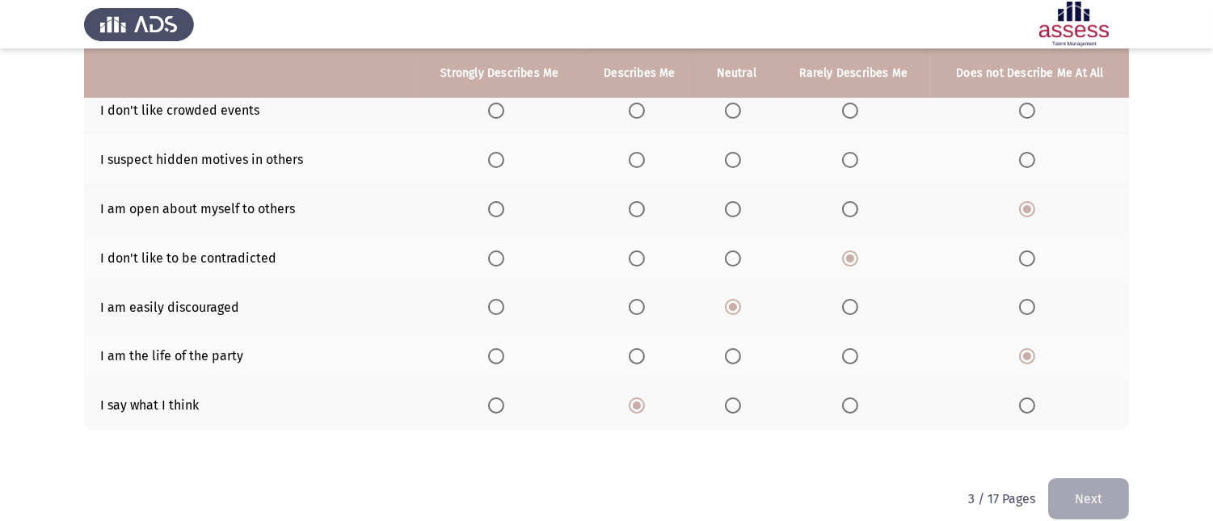
click at [854, 165] on span "Select an option" at bounding box center [850, 160] width 16 height 16
click at [854, 165] on input "Select an option" at bounding box center [850, 160] width 16 height 16
click at [857, 103] on span "Select an option" at bounding box center [850, 111] width 16 height 16
click at [857, 103] on input "Select an option" at bounding box center [850, 111] width 16 height 16
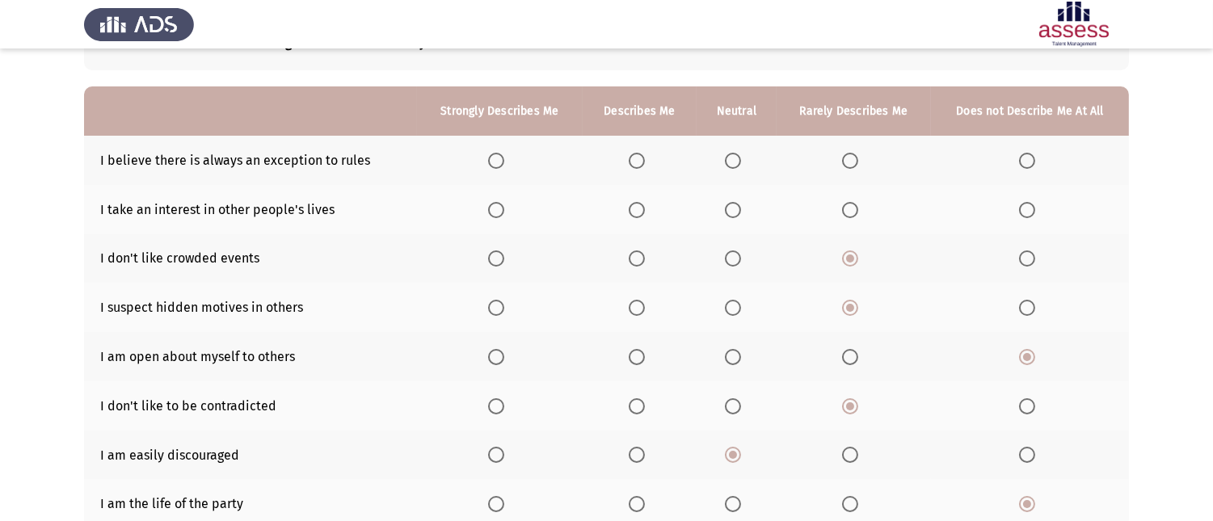
scroll to position [90, 0]
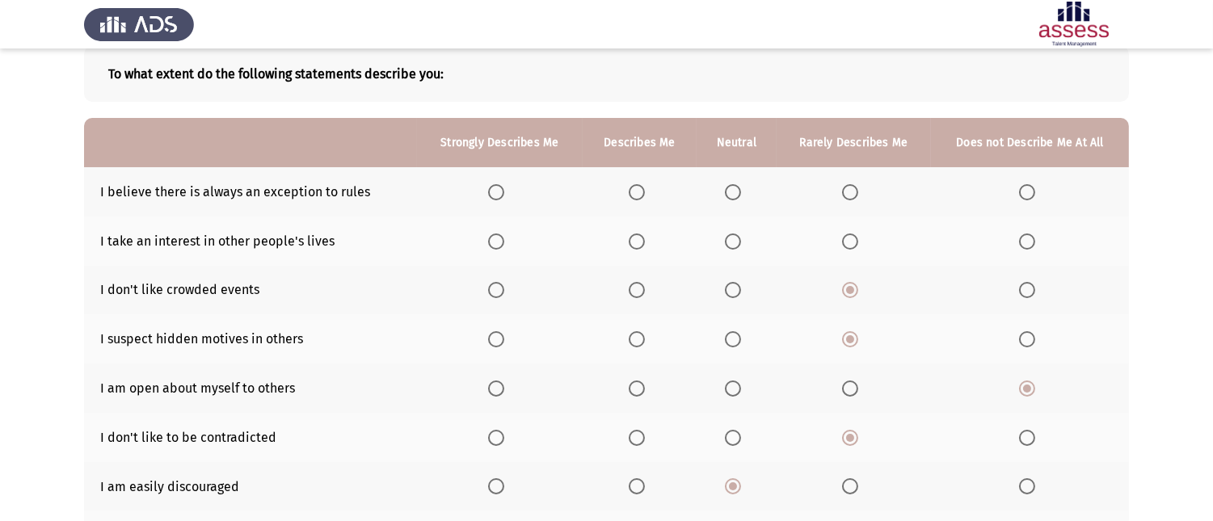
click at [507, 247] on label "Select an option" at bounding box center [499, 242] width 23 height 16
click at [504, 247] on input "Select an option" at bounding box center [496, 242] width 16 height 16
click at [732, 192] on span "Select an option" at bounding box center [733, 192] width 16 height 16
click at [732, 192] on input "Select an option" at bounding box center [733, 192] width 16 height 16
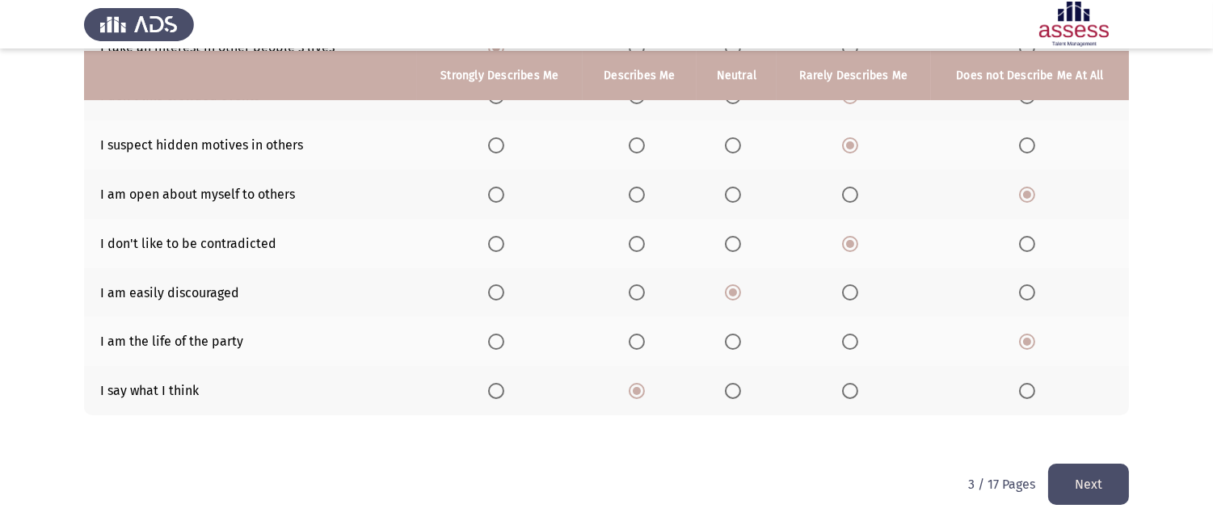
scroll to position [286, 0]
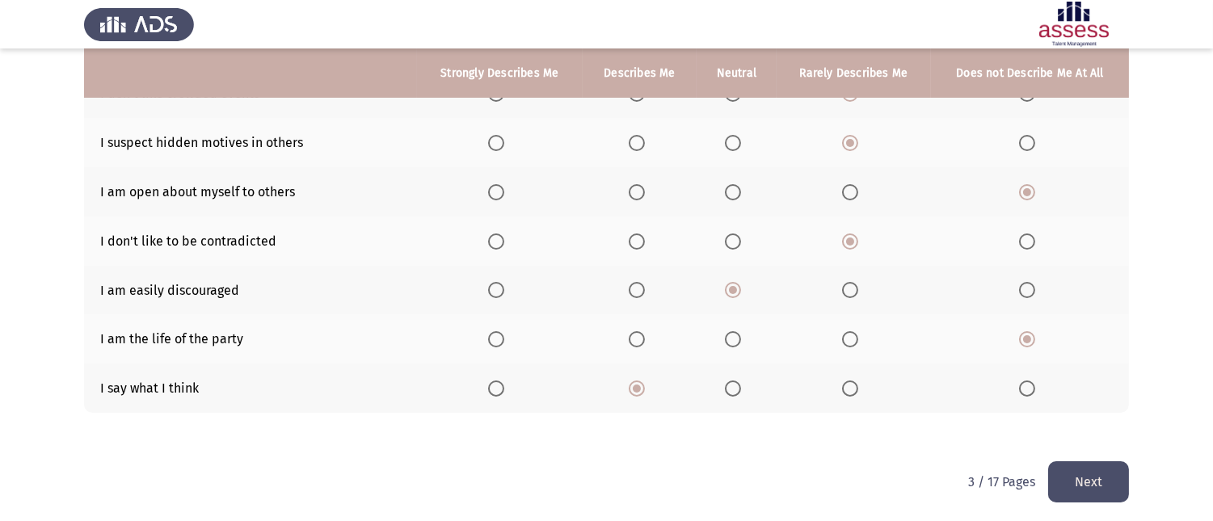
click at [1082, 495] on button "Next" at bounding box center [1088, 482] width 81 height 41
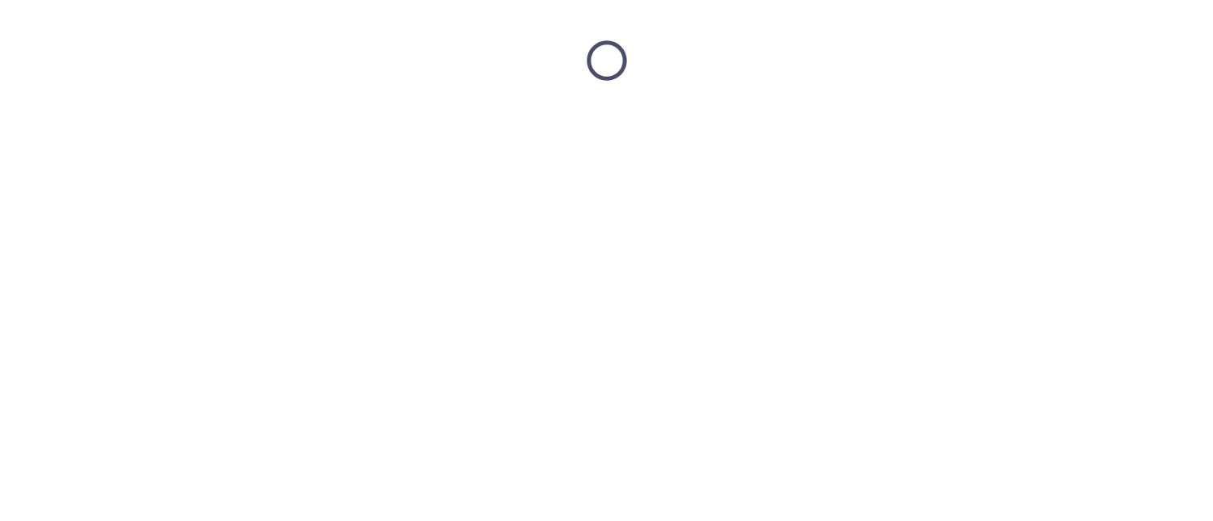
scroll to position [0, 0]
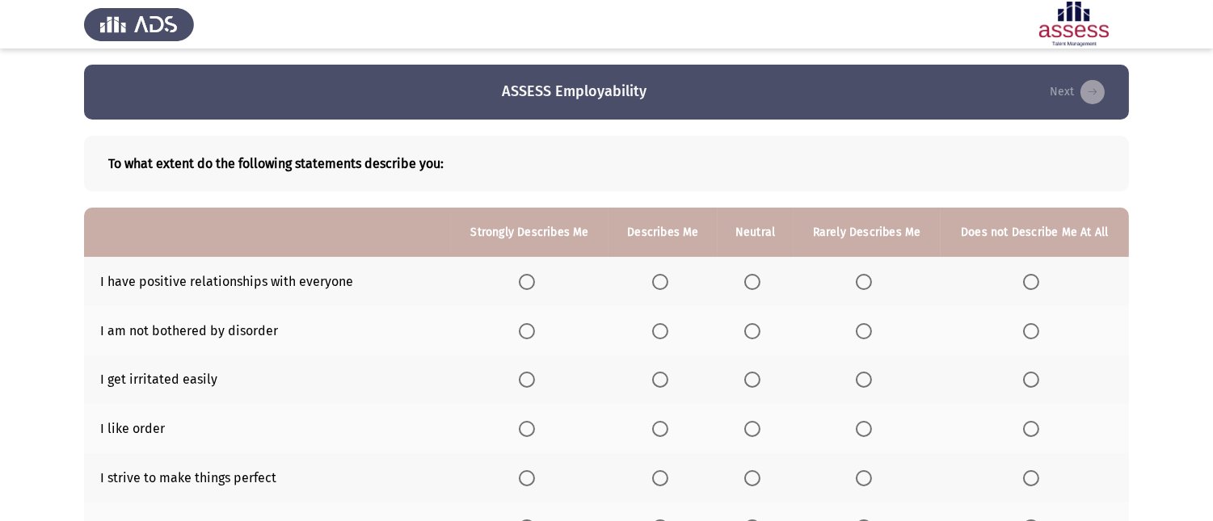
click at [534, 283] on span "Select an option" at bounding box center [527, 282] width 16 height 16
click at [534, 283] on input "Select an option" at bounding box center [527, 282] width 16 height 16
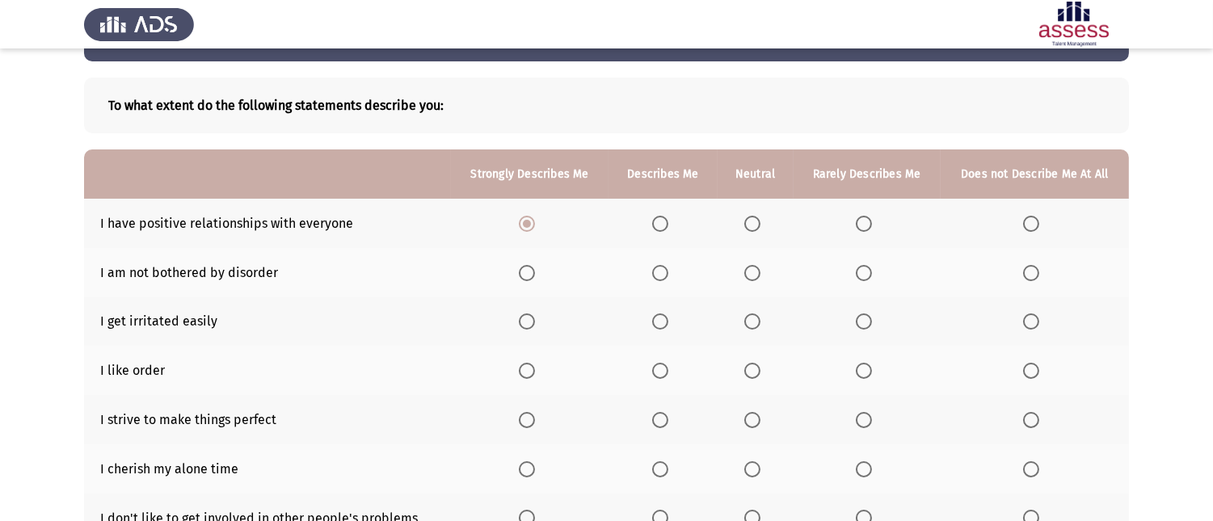
scroll to position [90, 0]
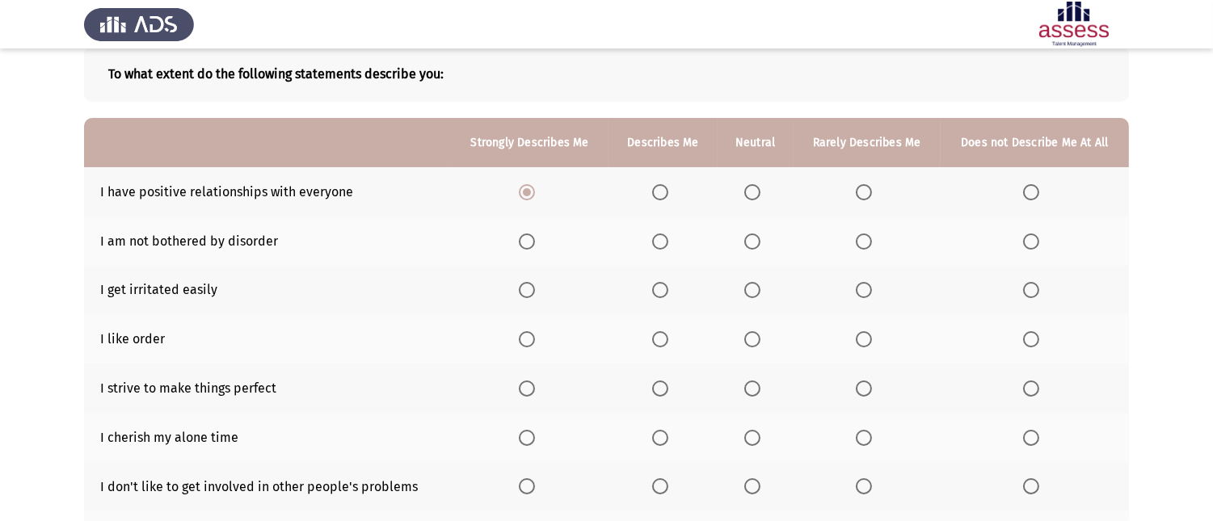
click at [854, 286] on th at bounding box center [867, 290] width 147 height 49
click at [874, 288] on label "Select an option" at bounding box center [867, 290] width 23 height 16
click at [872, 288] on input "Select an option" at bounding box center [864, 290] width 16 height 16
click at [532, 332] on span "Select an option" at bounding box center [527, 339] width 16 height 16
click at [532, 332] on input "Select an option" at bounding box center [527, 339] width 16 height 16
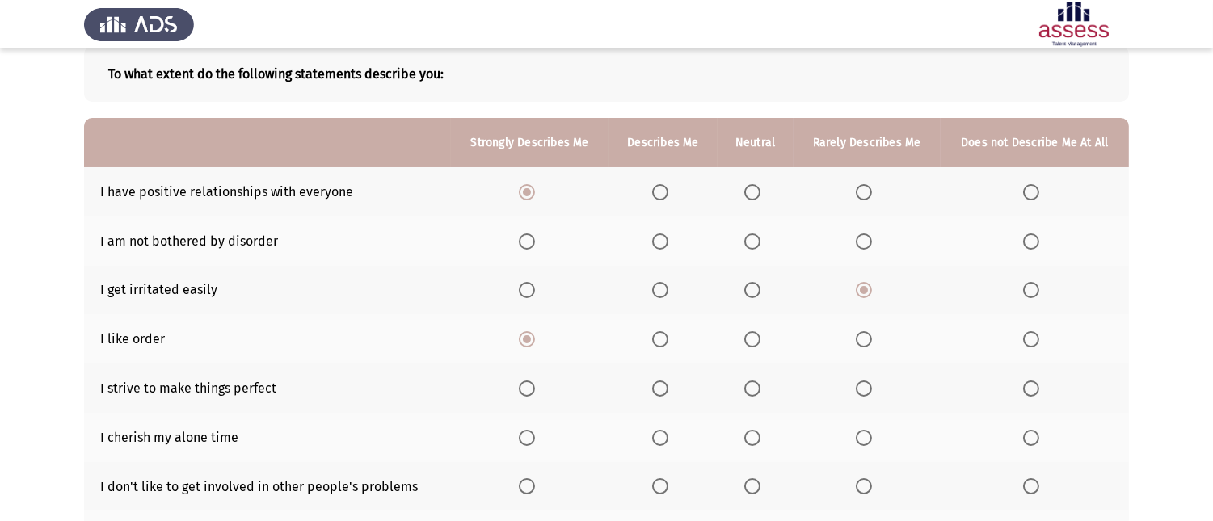
click at [520, 381] on span "Select an option" at bounding box center [527, 389] width 16 height 16
click at [520, 381] on input "Select an option" at bounding box center [527, 389] width 16 height 16
click at [505, 431] on th at bounding box center [530, 437] width 158 height 49
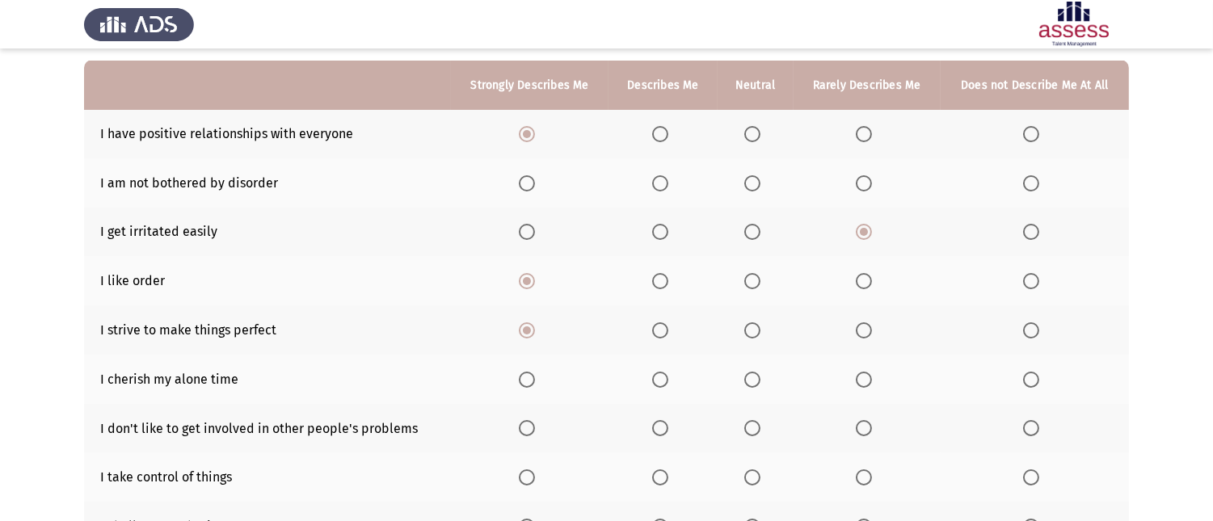
scroll to position [179, 0]
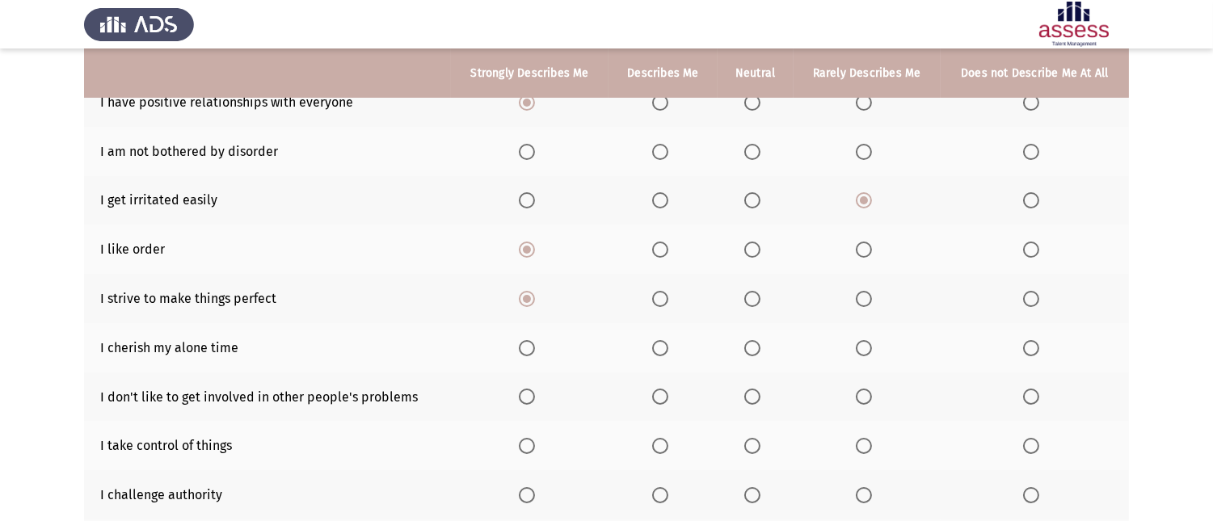
click at [858, 392] on span "Select an option" at bounding box center [864, 397] width 16 height 16
click at [858, 392] on input "Select an option" at bounding box center [864, 397] width 16 height 16
click at [524, 343] on span "Select an option" at bounding box center [527, 348] width 16 height 16
click at [524, 343] on input "Select an option" at bounding box center [527, 348] width 16 height 16
click at [650, 439] on th at bounding box center [663, 445] width 109 height 49
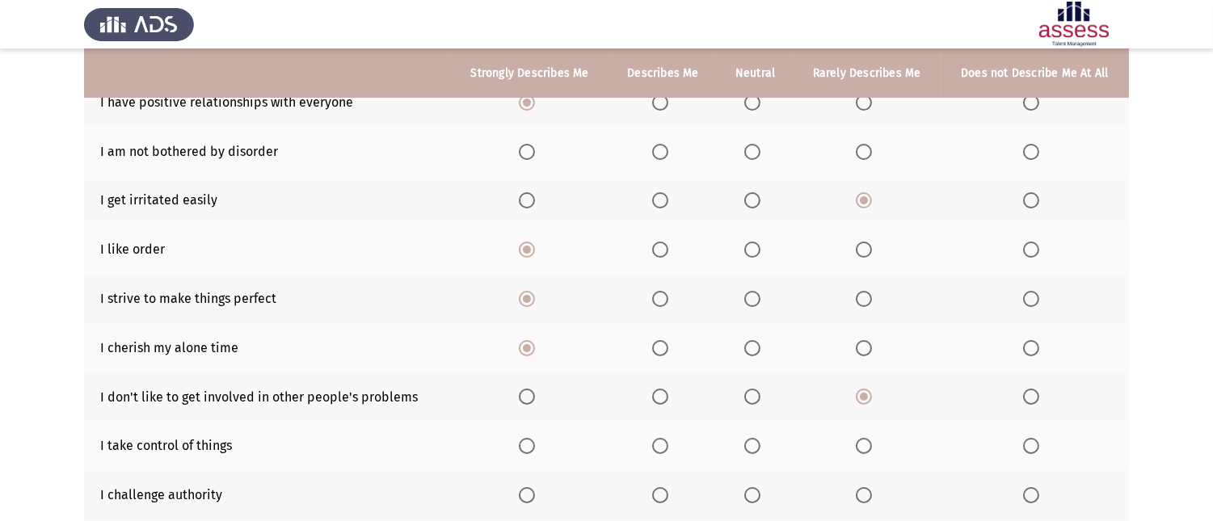
click at [656, 439] on span "Select an option" at bounding box center [660, 446] width 16 height 16
click at [656, 439] on input "Select an option" at bounding box center [660, 446] width 16 height 16
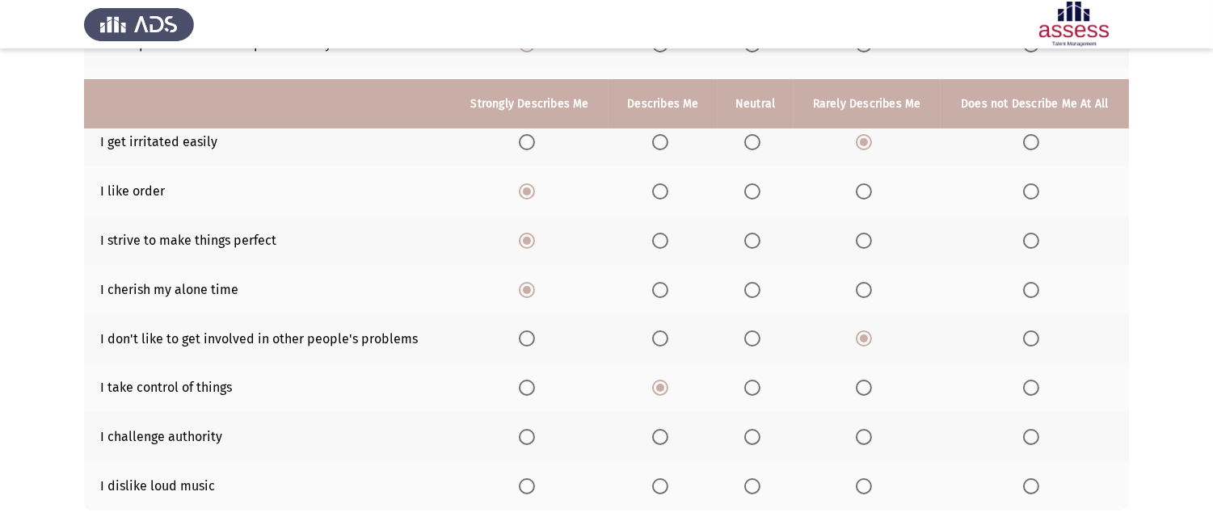
scroll to position [269, 0]
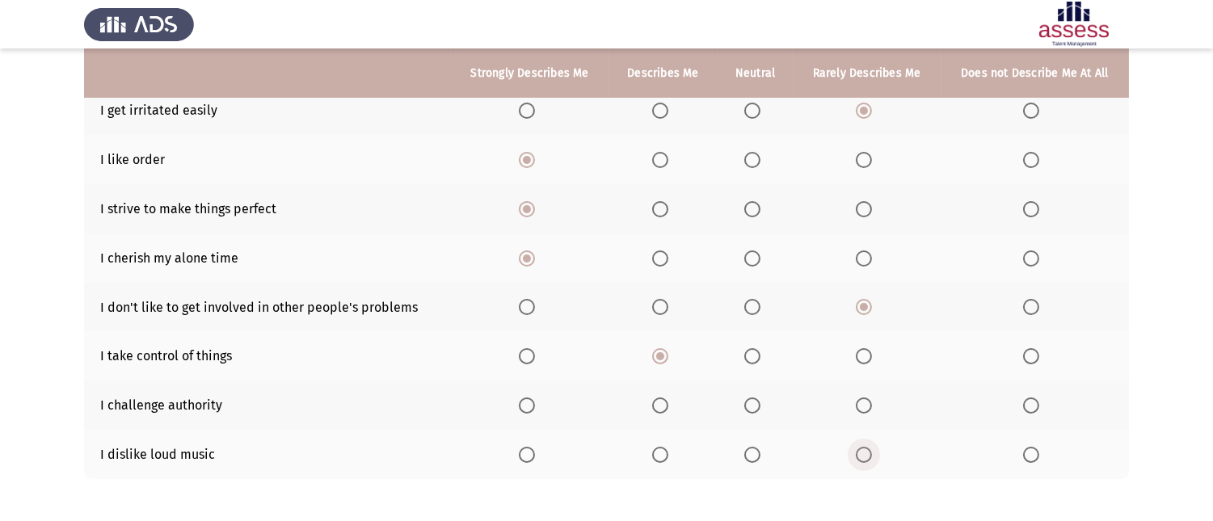
click at [869, 447] on span "Select an option" at bounding box center [864, 455] width 16 height 16
click at [869, 447] on input "Select an option" at bounding box center [864, 455] width 16 height 16
click at [658, 401] on span "Select an option" at bounding box center [660, 406] width 16 height 16
click at [658, 401] on input "Select an option" at bounding box center [660, 406] width 16 height 16
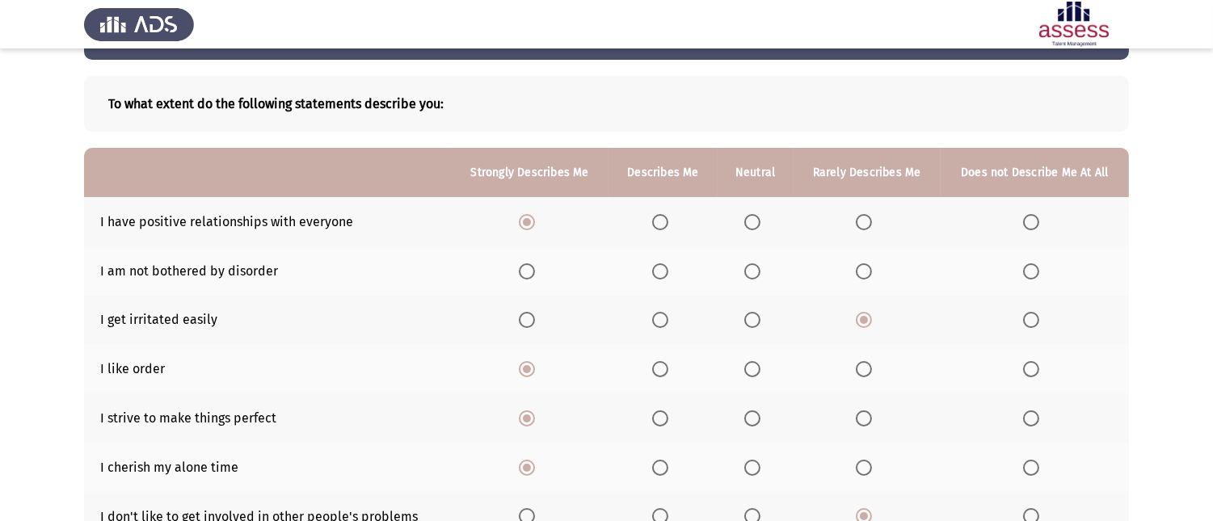
scroll to position [90, 0]
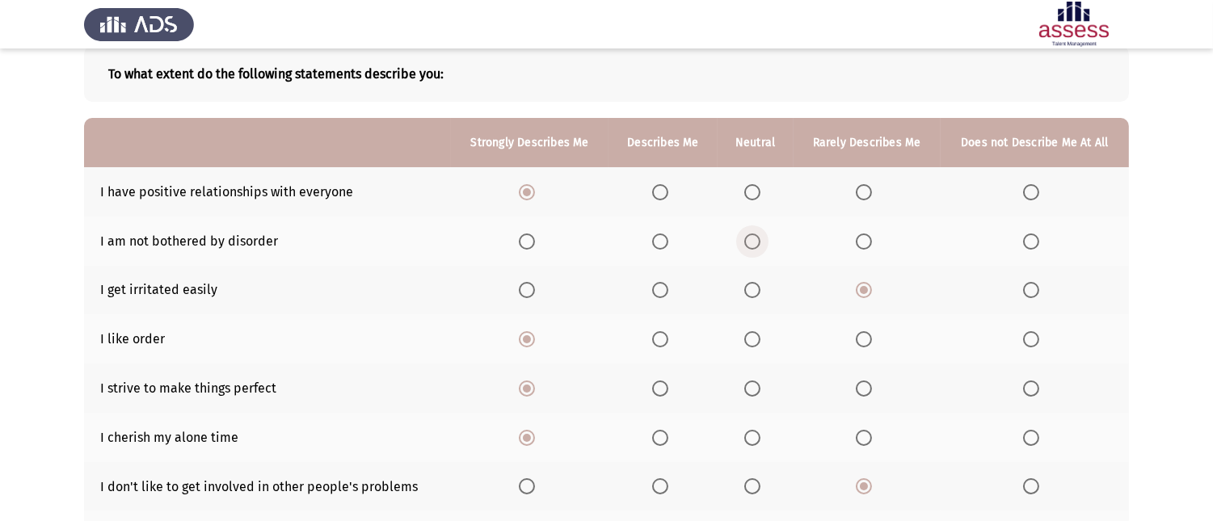
click at [754, 234] on span "Select an option" at bounding box center [753, 242] width 16 height 16
click at [754, 234] on input "Select an option" at bounding box center [753, 242] width 16 height 16
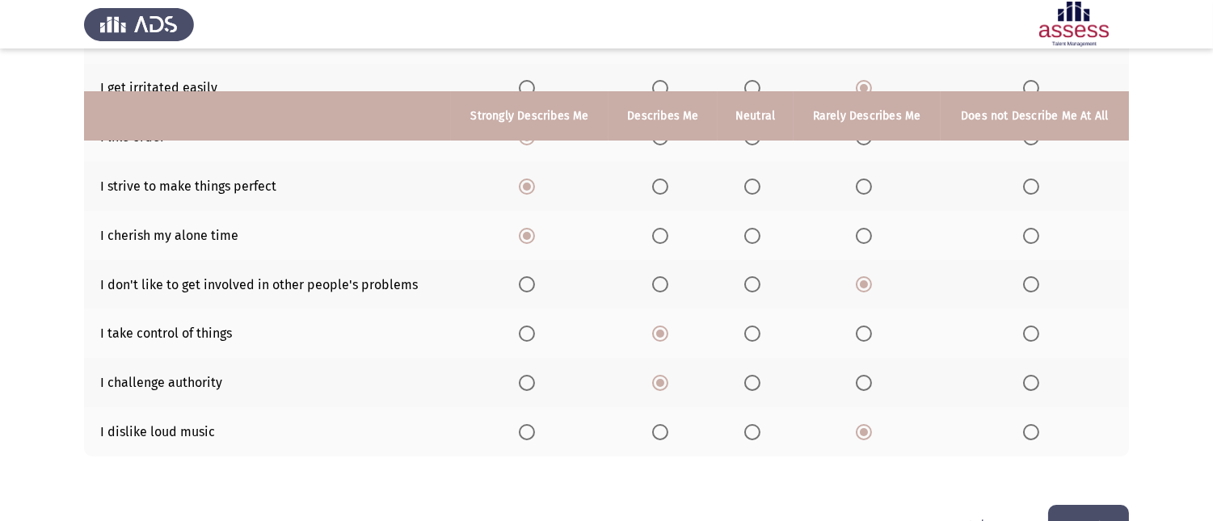
scroll to position [335, 0]
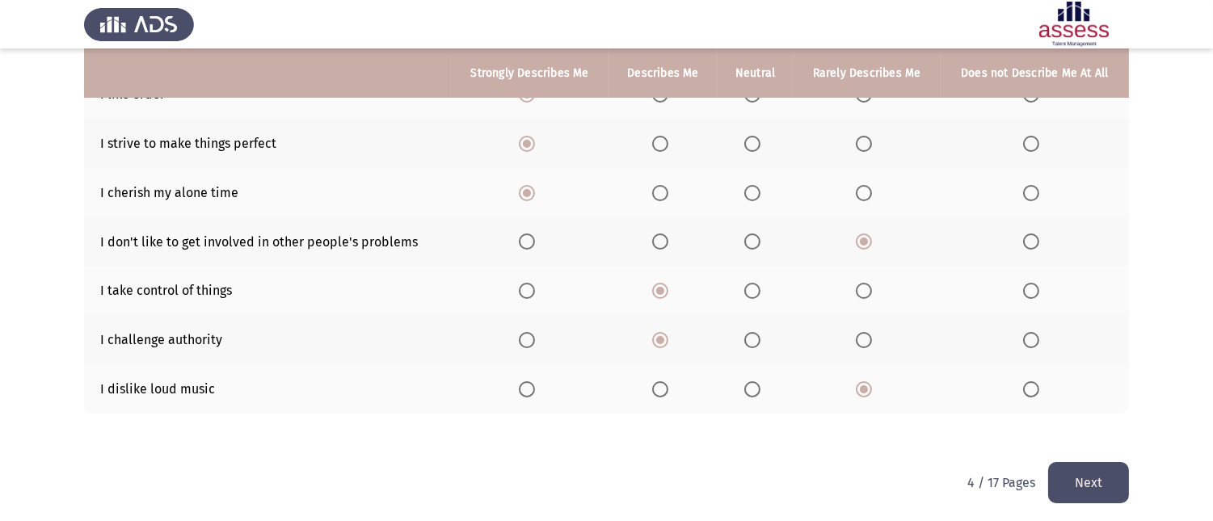
click at [1063, 481] on button "Next" at bounding box center [1088, 482] width 81 height 41
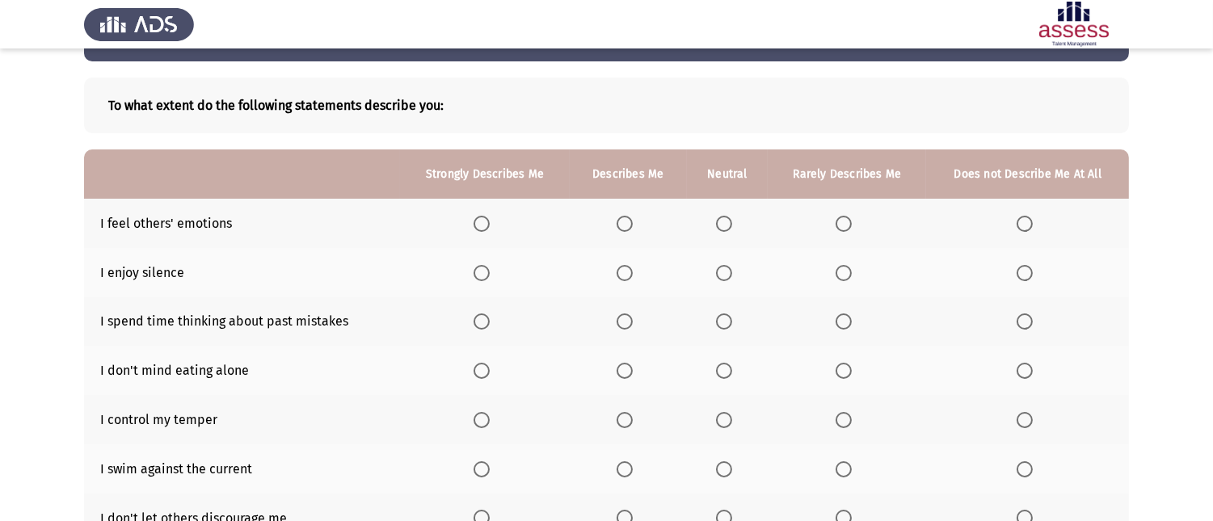
scroll to position [90, 0]
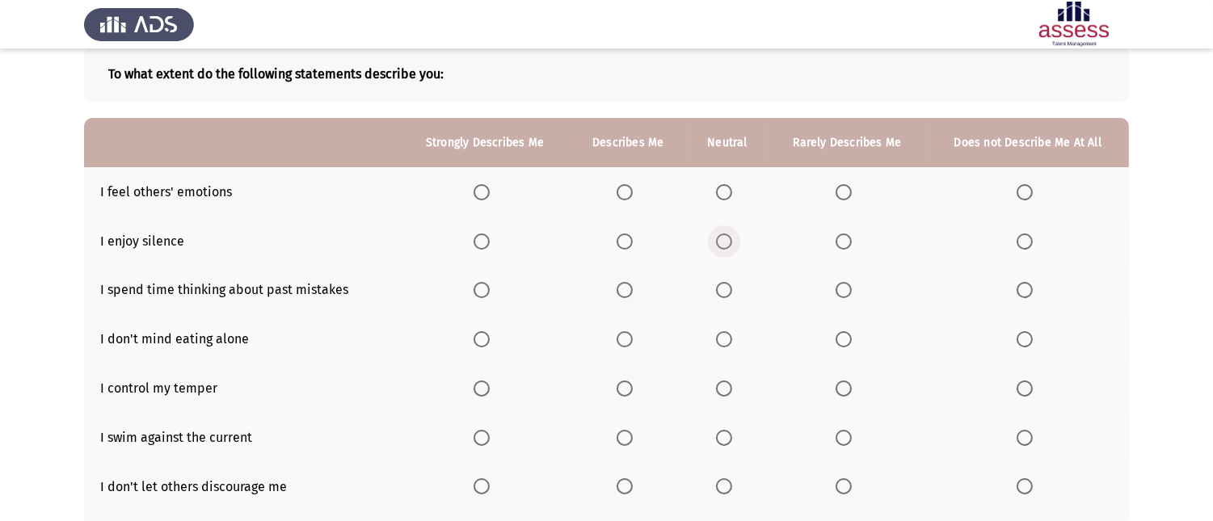
click at [729, 243] on span "Select an option" at bounding box center [724, 242] width 16 height 16
click at [729, 243] on input "Select an option" at bounding box center [724, 242] width 16 height 16
drag, startPoint x: 854, startPoint y: 195, endPoint x: 844, endPoint y: 196, distance: 9.7
click at [844, 196] on label "Select an option" at bounding box center [847, 192] width 23 height 16
click at [844, 196] on input "Select an option" at bounding box center [844, 192] width 16 height 16
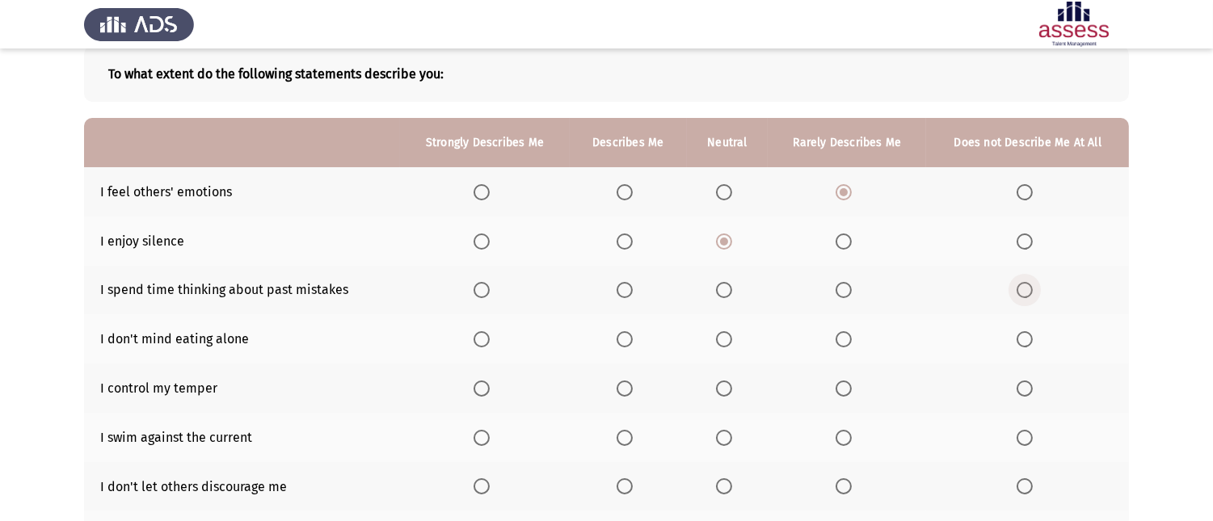
click at [1020, 295] on span "Select an option" at bounding box center [1025, 290] width 16 height 16
click at [1020, 295] on input "Select an option" at bounding box center [1025, 290] width 16 height 16
click at [845, 336] on span "Select an option" at bounding box center [844, 339] width 16 height 16
click at [845, 336] on input "Select an option" at bounding box center [844, 339] width 16 height 16
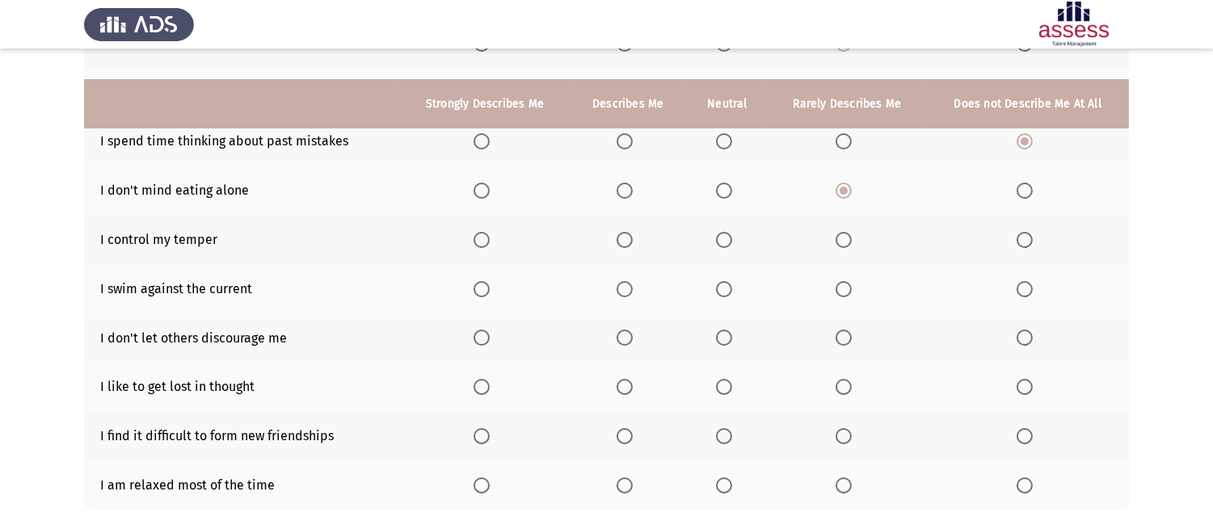
scroll to position [269, 0]
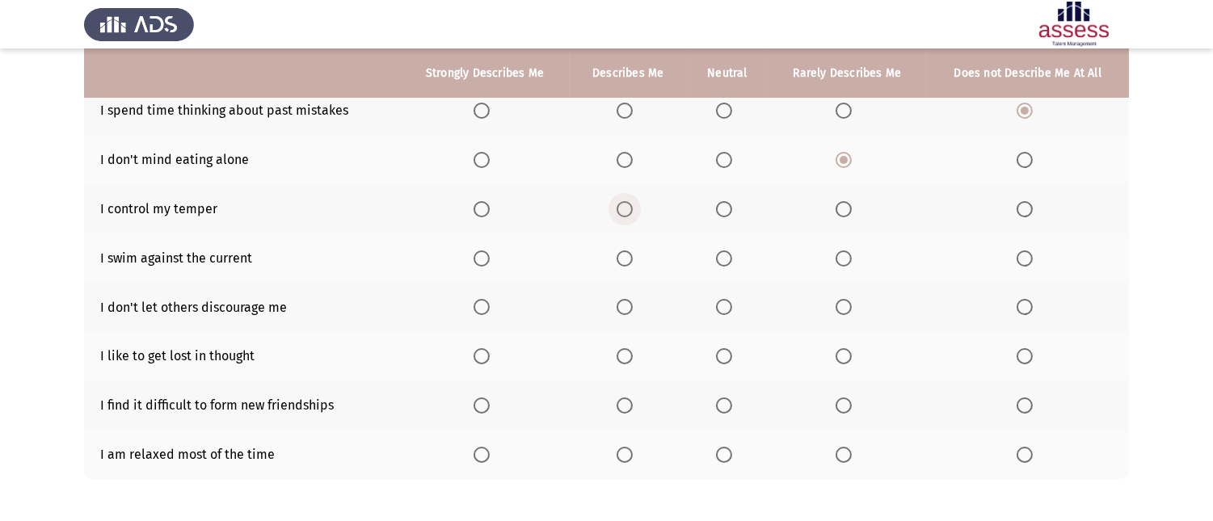
click at [623, 208] on span "Select an option" at bounding box center [625, 209] width 16 height 16
click at [623, 208] on input "Select an option" at bounding box center [625, 209] width 16 height 16
click at [483, 255] on span "Select an option" at bounding box center [482, 259] width 16 height 16
click at [483, 255] on input "Select an option" at bounding box center [482, 259] width 16 height 16
click at [734, 310] on label "Select an option" at bounding box center [727, 307] width 23 height 16
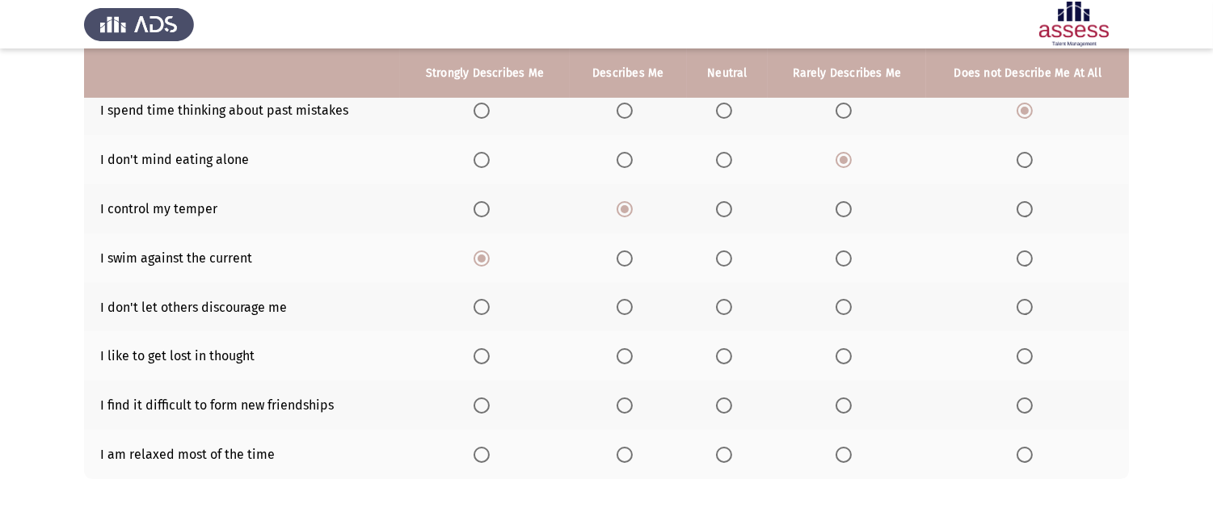
click at [732, 310] on input "Select an option" at bounding box center [724, 307] width 16 height 16
click at [626, 349] on span "Select an option" at bounding box center [625, 356] width 16 height 16
click at [626, 349] on input "Select an option" at bounding box center [625, 356] width 16 height 16
click at [479, 406] on span "Select an option" at bounding box center [482, 406] width 16 height 16
click at [479, 406] on input "Select an option" at bounding box center [482, 406] width 16 height 16
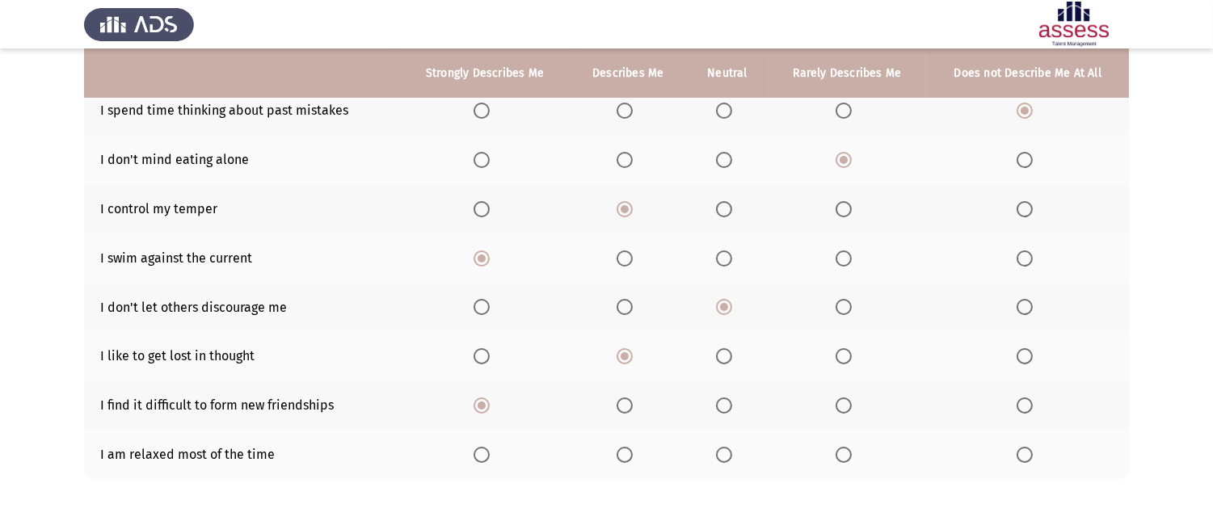
click at [481, 447] on span "Select an option" at bounding box center [482, 455] width 16 height 16
click at [481, 447] on input "Select an option" at bounding box center [482, 455] width 16 height 16
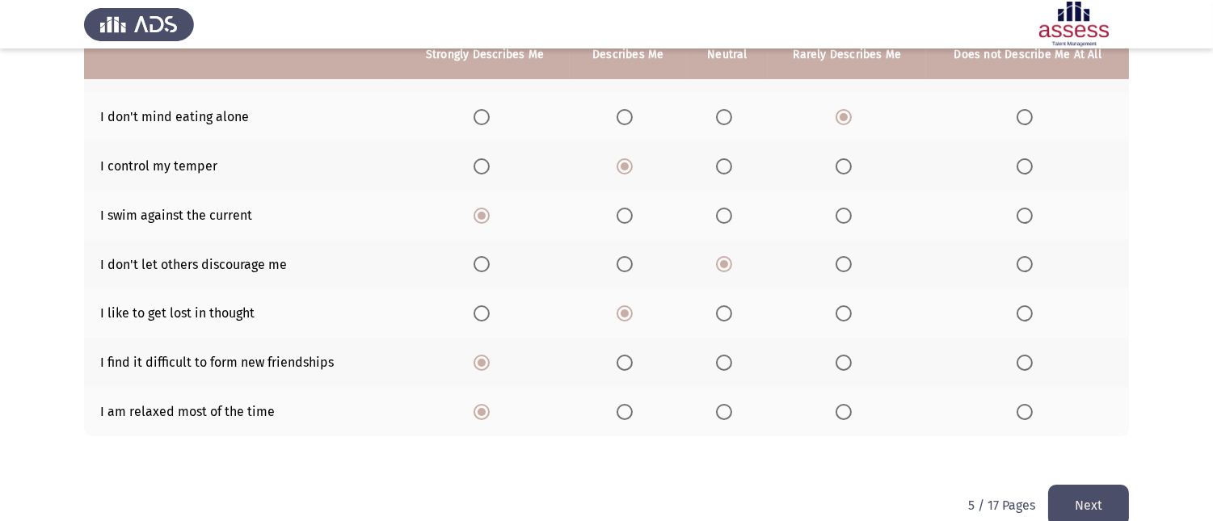
scroll to position [335, 0]
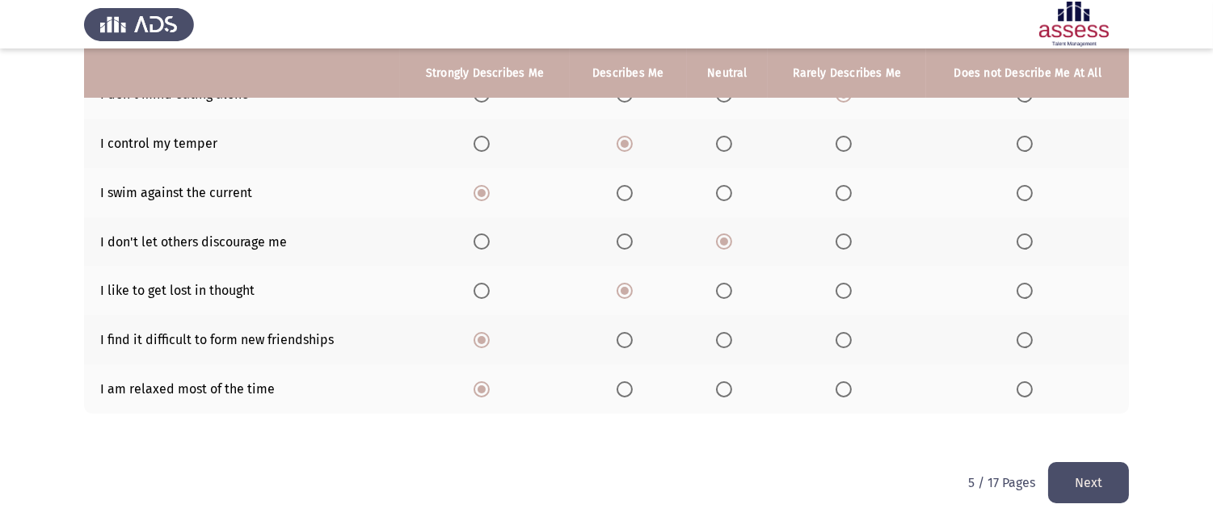
click at [1090, 478] on button "Next" at bounding box center [1088, 482] width 81 height 41
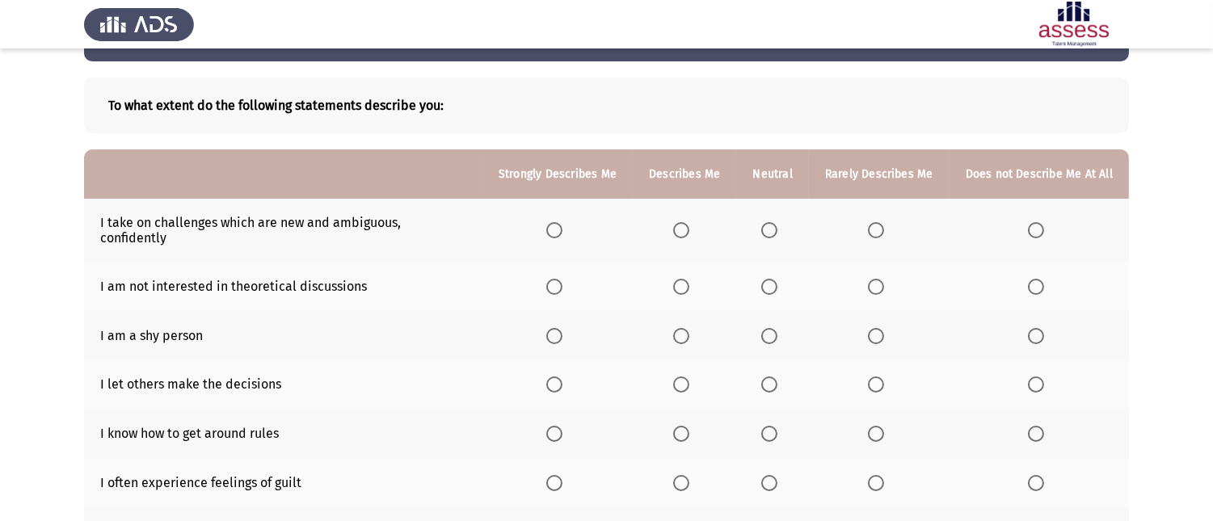
scroll to position [90, 0]
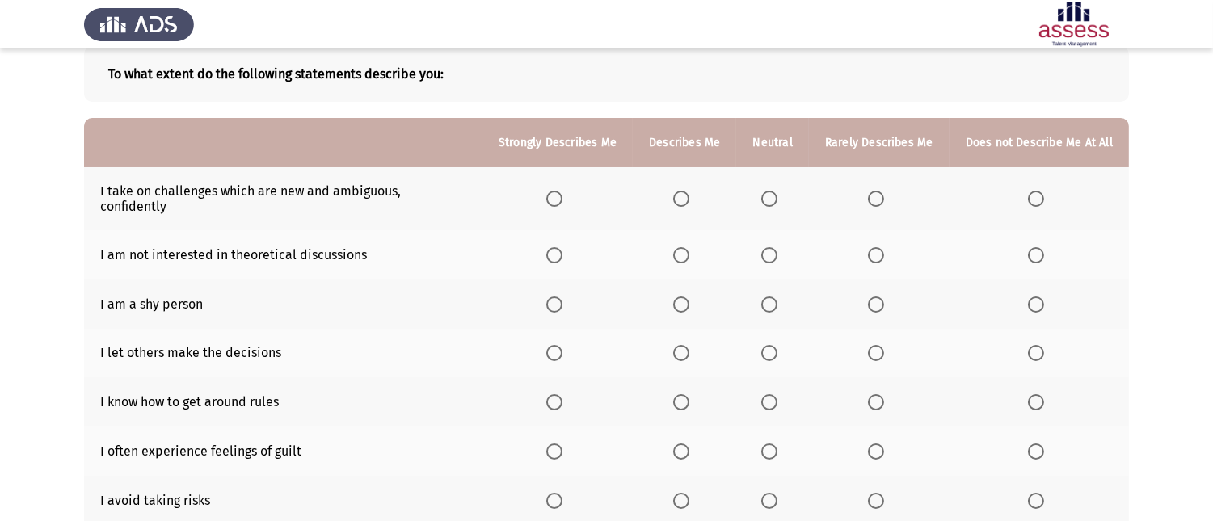
click at [558, 191] on span "Select an option" at bounding box center [554, 199] width 16 height 16
click at [558, 191] on input "Select an option" at bounding box center [554, 199] width 16 height 16
click at [774, 247] on span "Select an option" at bounding box center [769, 255] width 16 height 16
click at [774, 247] on input "Select an option" at bounding box center [769, 255] width 16 height 16
drag, startPoint x: 772, startPoint y: 293, endPoint x: 726, endPoint y: 289, distance: 46.3
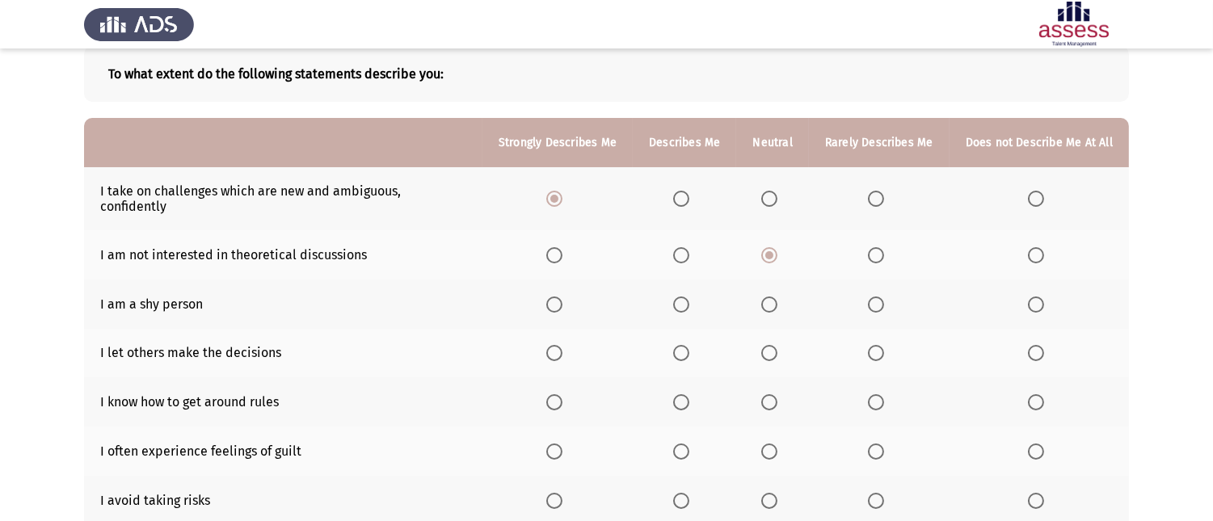
click at [761, 297] on th at bounding box center [772, 304] width 72 height 49
click at [774, 297] on span "Select an option" at bounding box center [769, 305] width 16 height 16
click at [774, 297] on input "Select an option" at bounding box center [769, 305] width 16 height 16
click at [563, 345] on span "Select an option" at bounding box center [554, 353] width 16 height 16
click at [563, 345] on input "Select an option" at bounding box center [554, 353] width 16 height 16
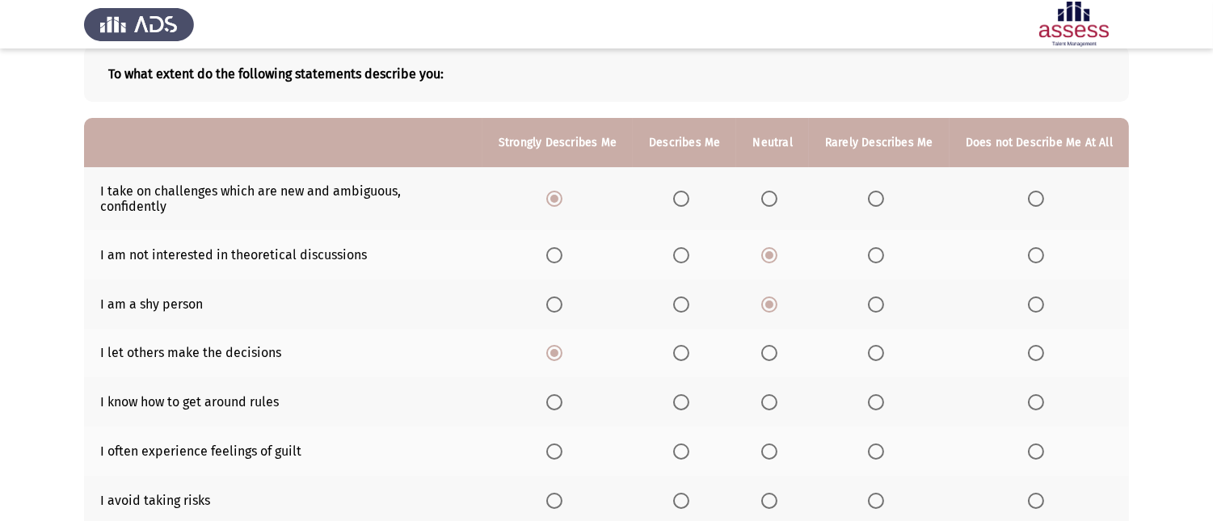
click at [770, 394] on span "Select an option" at bounding box center [769, 402] width 16 height 16
click at [770, 394] on input "Select an option" at bounding box center [769, 402] width 16 height 16
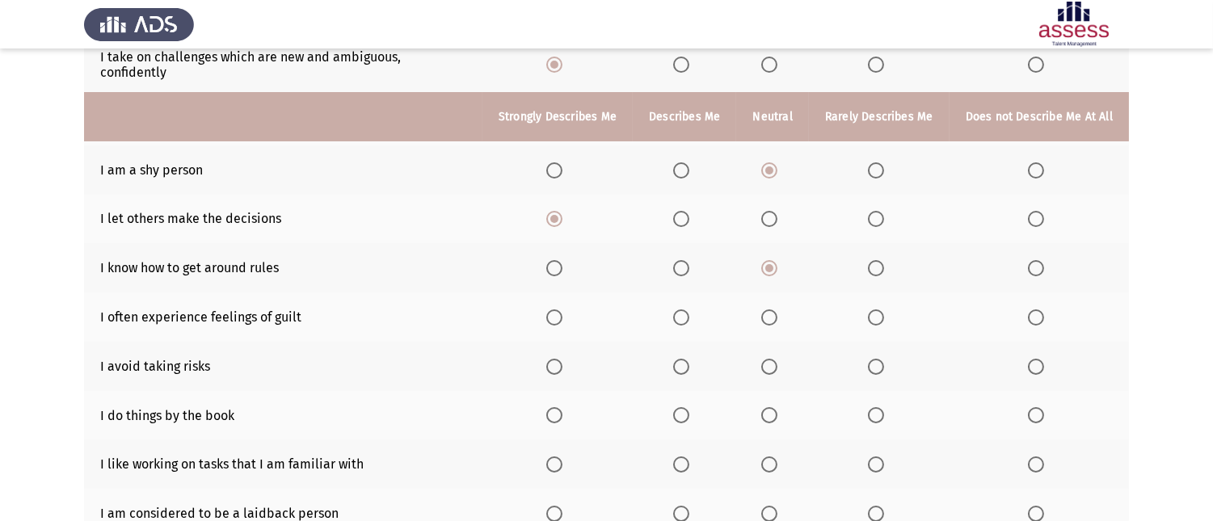
scroll to position [269, 0]
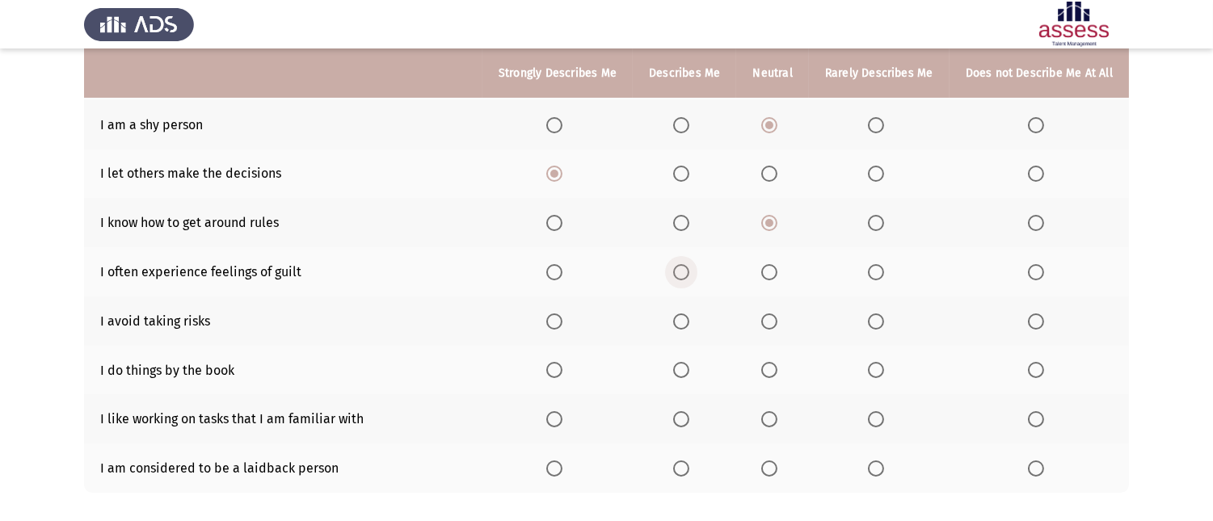
click at [689, 264] on span "Select an option" at bounding box center [681, 272] width 16 height 16
click at [689, 264] on input "Select an option" at bounding box center [681, 272] width 16 height 16
click at [689, 314] on span "Select an option" at bounding box center [681, 322] width 16 height 16
click at [689, 314] on input "Select an option" at bounding box center [681, 322] width 16 height 16
click at [683, 362] on span "Select an option" at bounding box center [681, 370] width 16 height 16
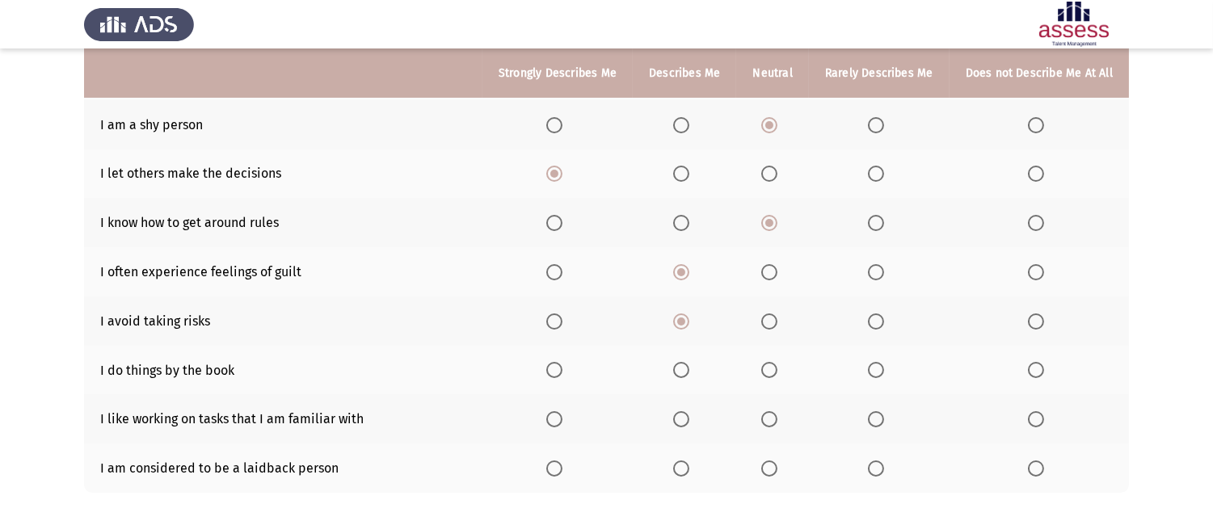
click at [683, 362] on input "Select an option" at bounding box center [681, 370] width 16 height 16
click at [563, 411] on span "Select an option" at bounding box center [554, 419] width 16 height 16
click at [563, 411] on input "Select an option" at bounding box center [554, 419] width 16 height 16
click at [776, 461] on span "Select an option" at bounding box center [769, 469] width 16 height 16
click at [776, 461] on input "Select an option" at bounding box center [769, 469] width 16 height 16
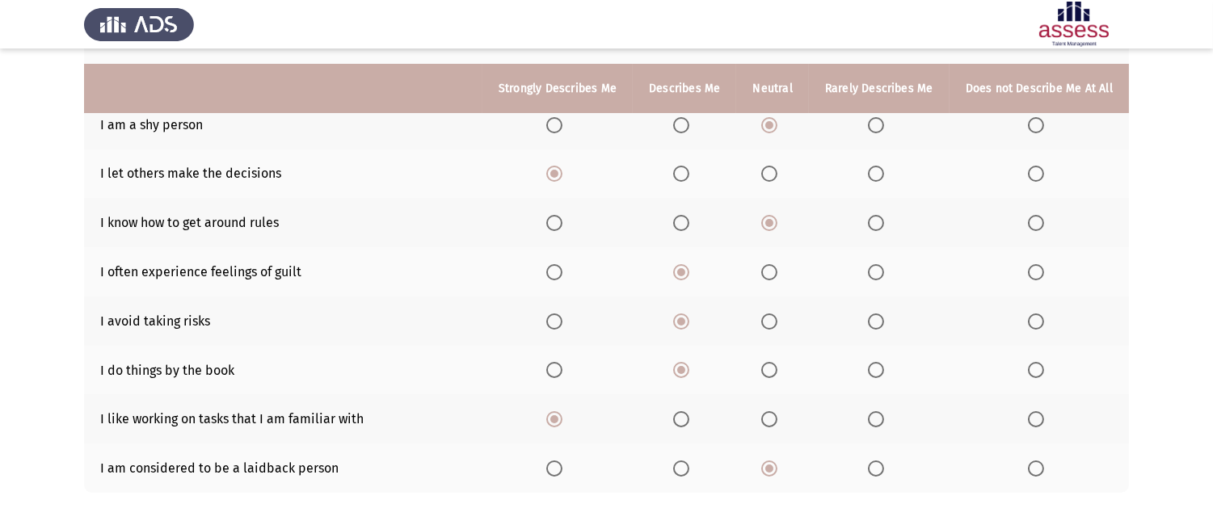
scroll to position [335, 0]
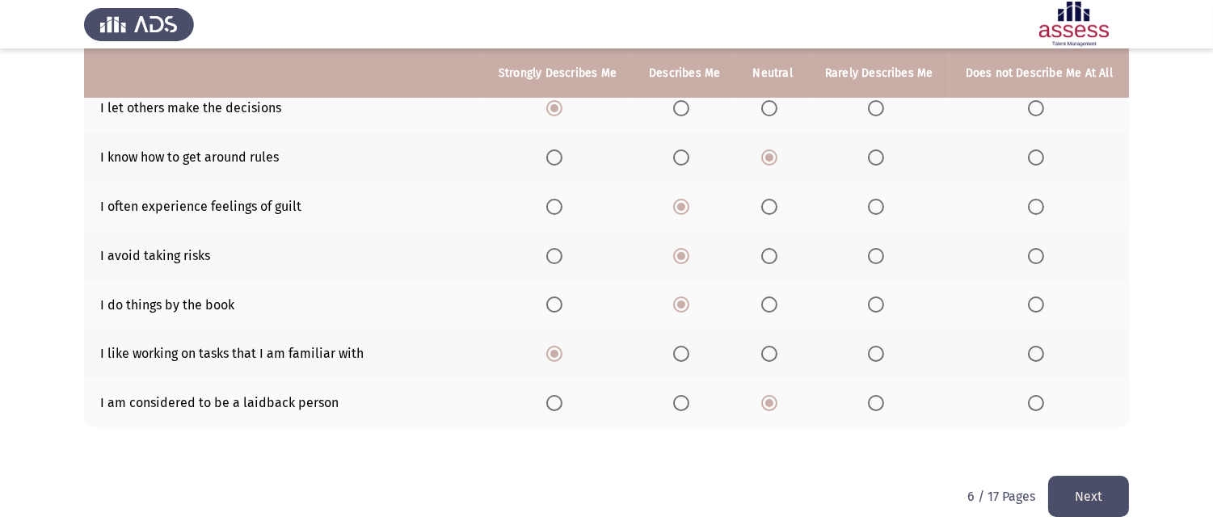
click at [1095, 479] on button "Next" at bounding box center [1088, 496] width 81 height 41
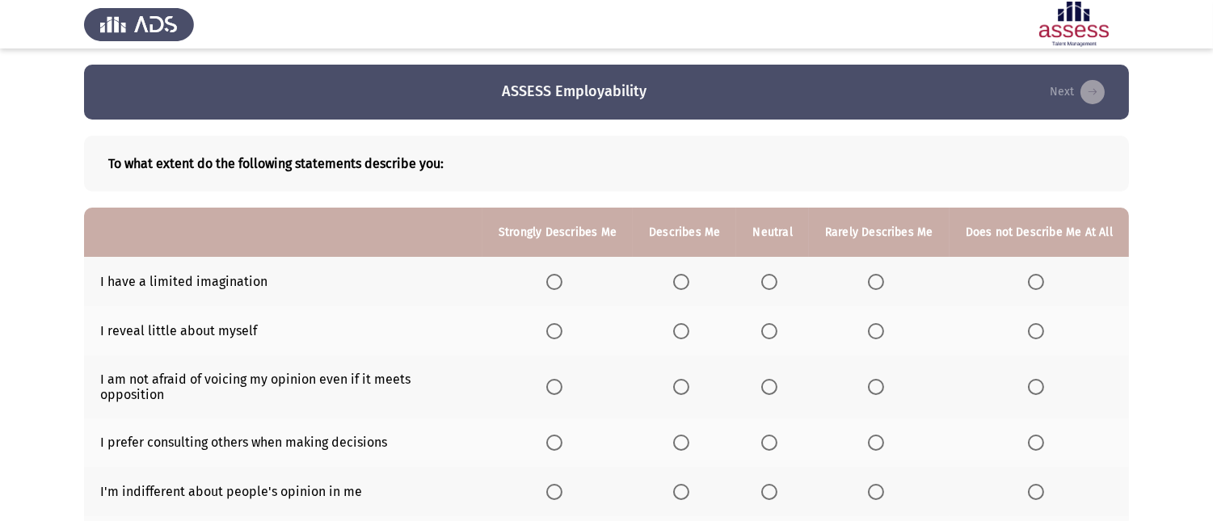
click at [776, 337] on span "Select an option" at bounding box center [769, 331] width 16 height 16
click at [776, 337] on input "Select an option" at bounding box center [769, 331] width 16 height 16
click at [771, 289] on th at bounding box center [772, 281] width 72 height 49
click at [770, 285] on span "Select an option" at bounding box center [769, 282] width 16 height 16
click at [770, 285] on input "Select an option" at bounding box center [769, 282] width 16 height 16
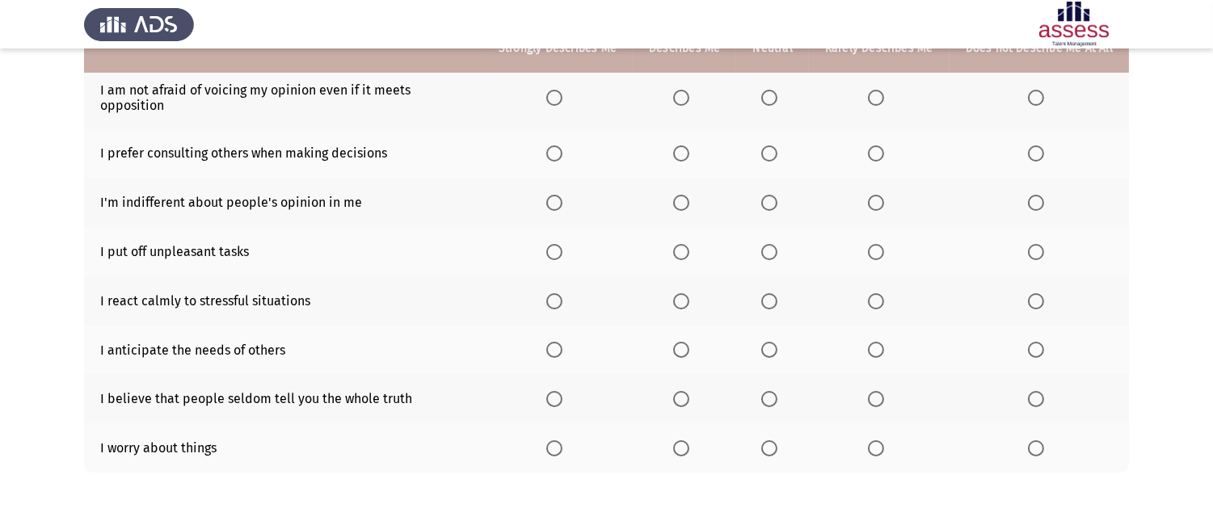
scroll to position [259, 0]
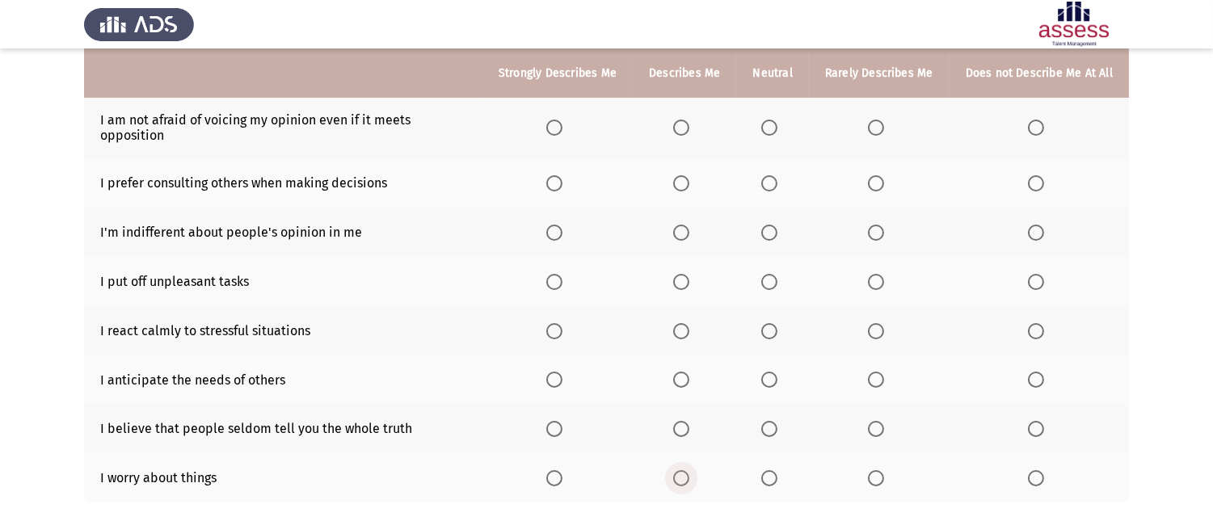
click at [689, 480] on span "Select an option" at bounding box center [681, 478] width 16 height 16
click at [689, 480] on input "Select an option" at bounding box center [681, 478] width 16 height 16
click at [688, 427] on span "Select an option" at bounding box center [681, 429] width 16 height 16
click at [688, 427] on input "Select an option" at bounding box center [681, 429] width 16 height 16
click at [766, 432] on span "Select an option" at bounding box center [769, 429] width 16 height 16
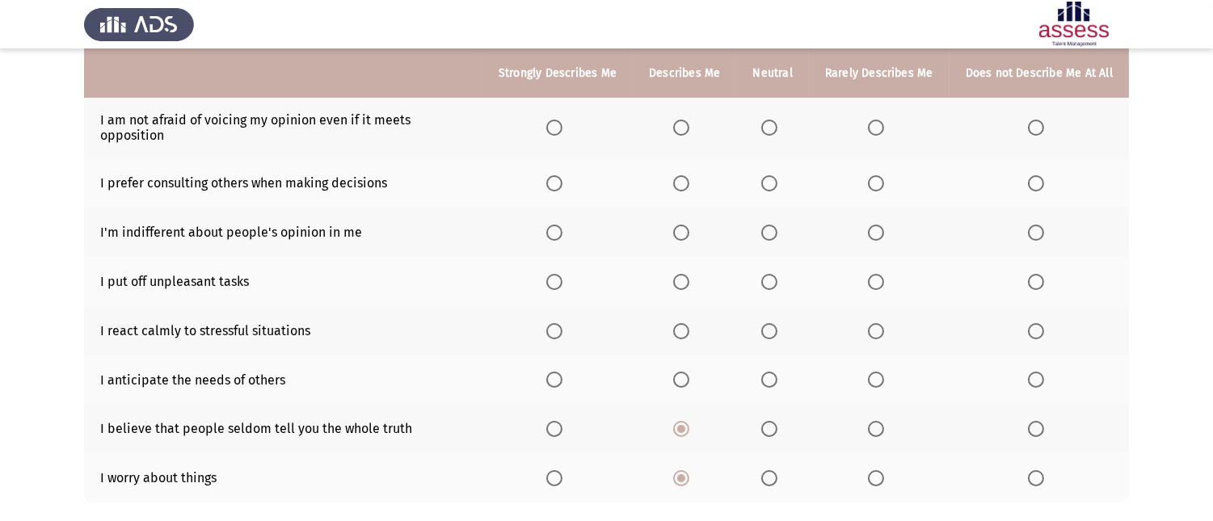
click at [766, 432] on input "Select an option" at bounding box center [769, 429] width 16 height 16
click at [777, 372] on span "Select an option" at bounding box center [769, 380] width 16 height 16
click at [777, 372] on input "Select an option" at bounding box center [769, 380] width 16 height 16
click at [778, 327] on span "Select an option" at bounding box center [769, 331] width 16 height 16
click at [778, 327] on input "Select an option" at bounding box center [769, 331] width 16 height 16
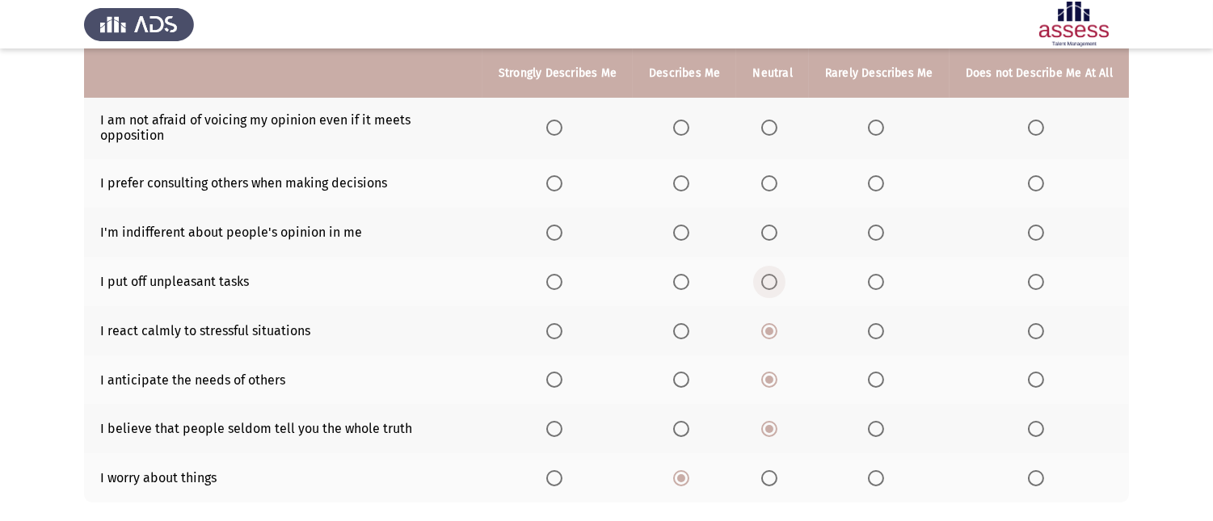
click at [778, 281] on span "Select an option" at bounding box center [769, 282] width 16 height 16
click at [778, 281] on input "Select an option" at bounding box center [769, 282] width 16 height 16
click at [777, 238] on span "Select an option" at bounding box center [769, 233] width 16 height 16
click at [777, 238] on input "Select an option" at bounding box center [769, 233] width 16 height 16
click at [772, 183] on span "Select an option" at bounding box center [769, 183] width 16 height 16
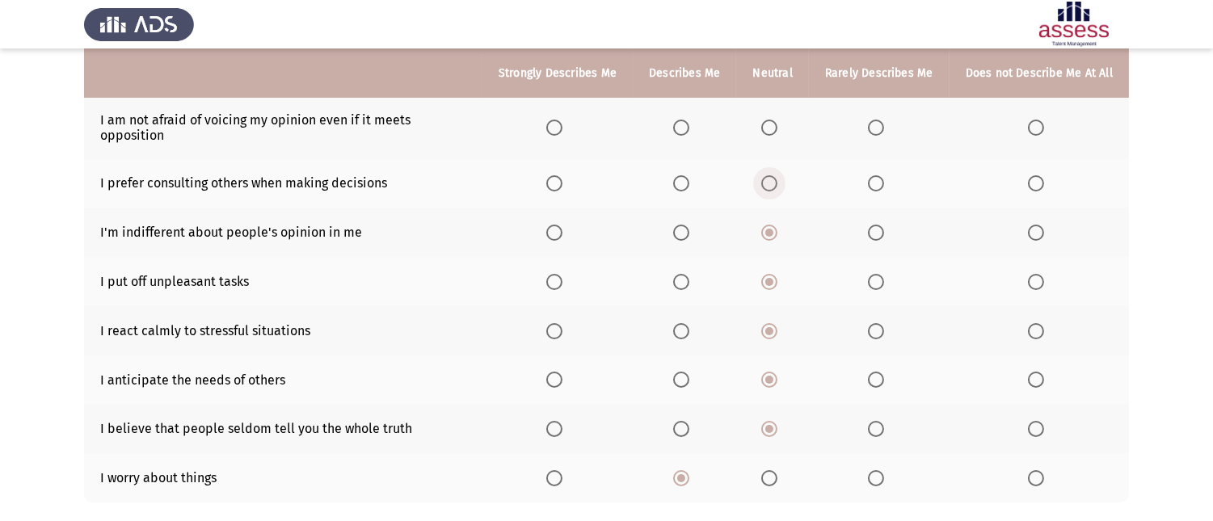
click at [772, 183] on input "Select an option" at bounding box center [769, 183] width 16 height 16
click at [778, 121] on span "Select an option" at bounding box center [769, 128] width 16 height 16
click at [778, 121] on input "Select an option" at bounding box center [769, 128] width 16 height 16
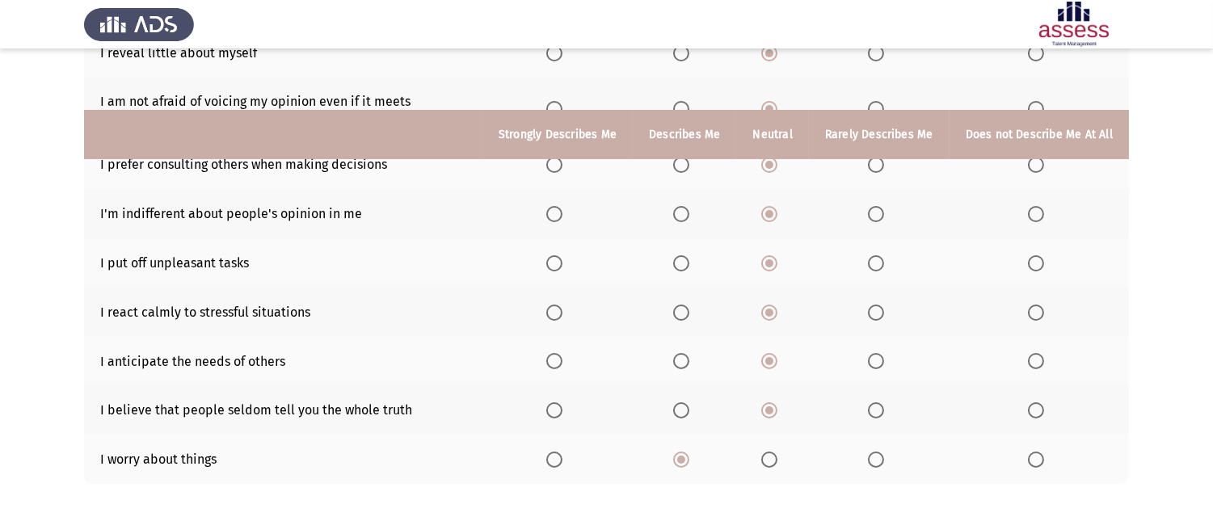
scroll to position [349, 0]
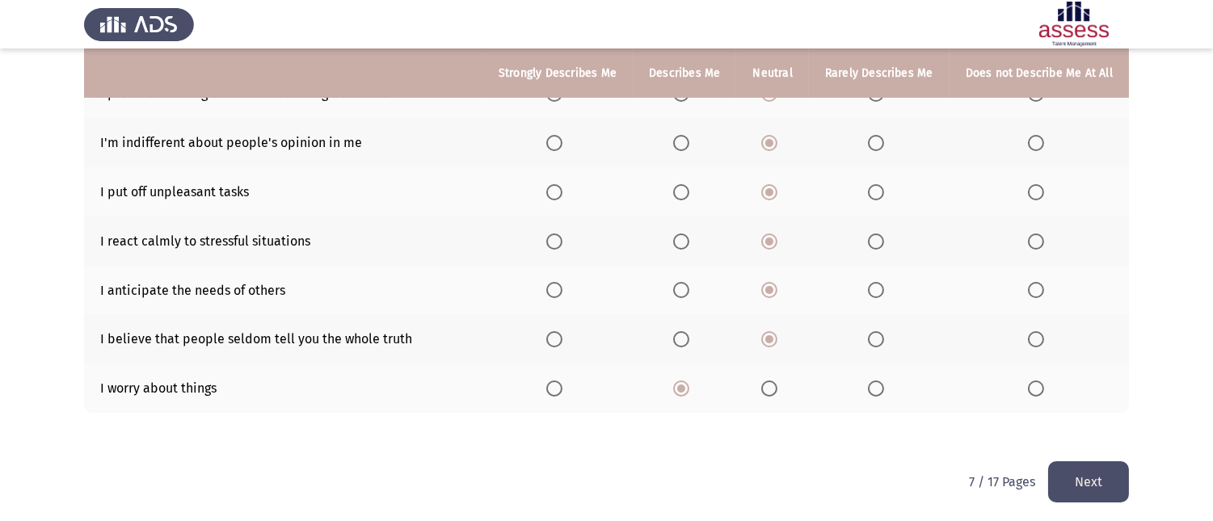
click at [1116, 483] on button "Next" at bounding box center [1088, 482] width 81 height 41
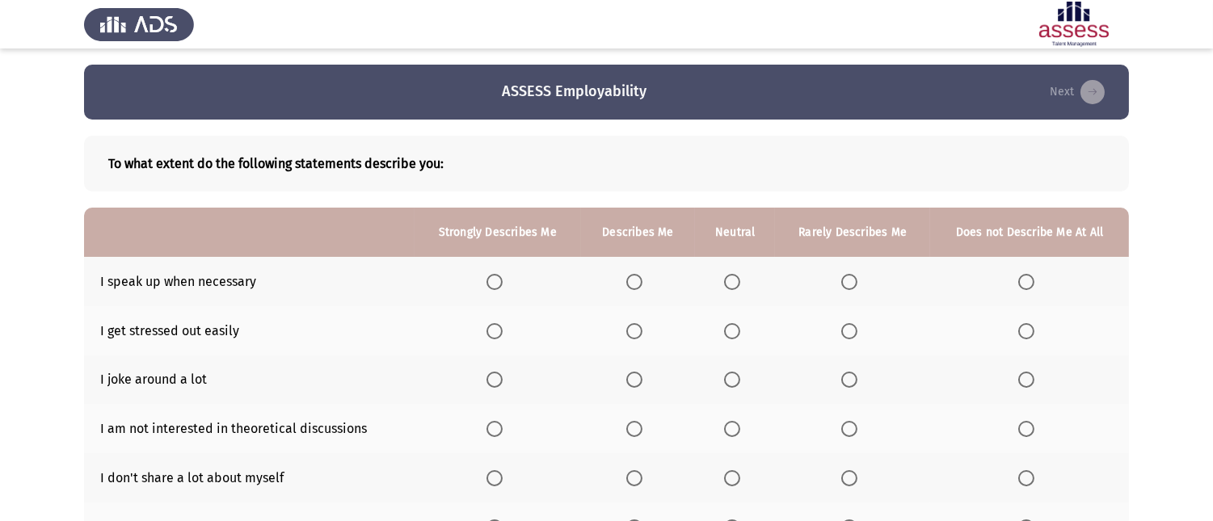
click at [1024, 275] on span "Select an option" at bounding box center [1027, 282] width 16 height 16
click at [1024, 275] on input "Select an option" at bounding box center [1027, 282] width 16 height 16
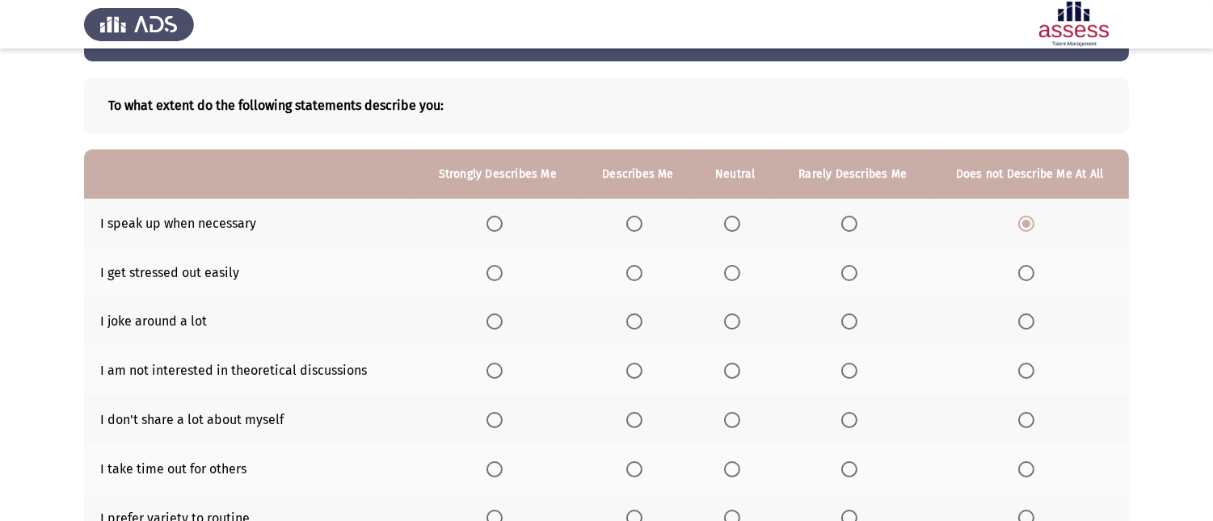
scroll to position [90, 0]
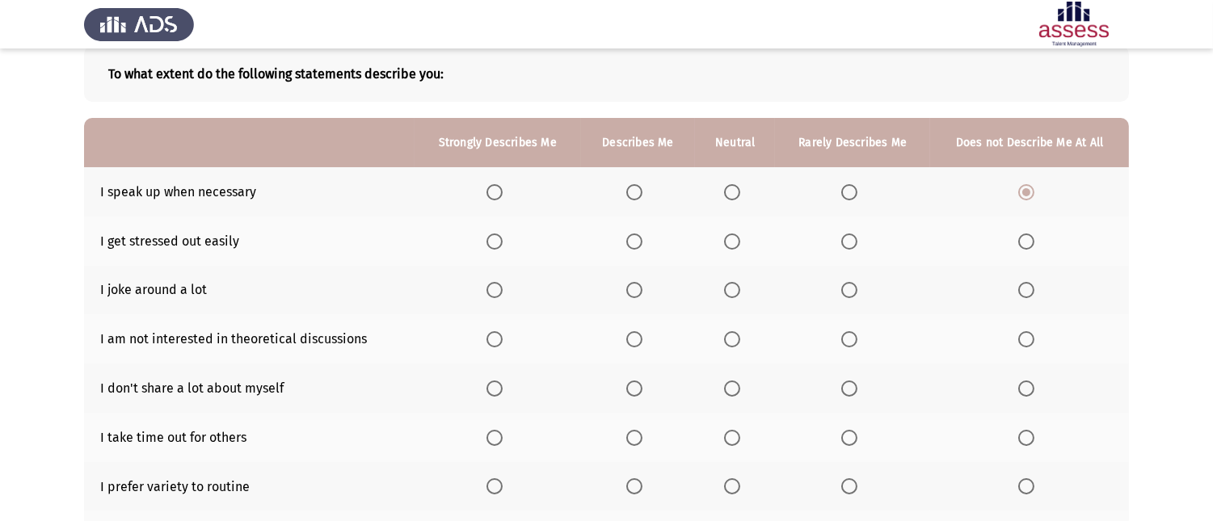
click at [734, 234] on span "Select an option" at bounding box center [732, 242] width 16 height 16
click at [734, 234] on input "Select an option" at bounding box center [732, 242] width 16 height 16
click at [1030, 285] on span "Select an option" at bounding box center [1027, 290] width 16 height 16
click at [1030, 285] on input "Select an option" at bounding box center [1027, 290] width 16 height 16
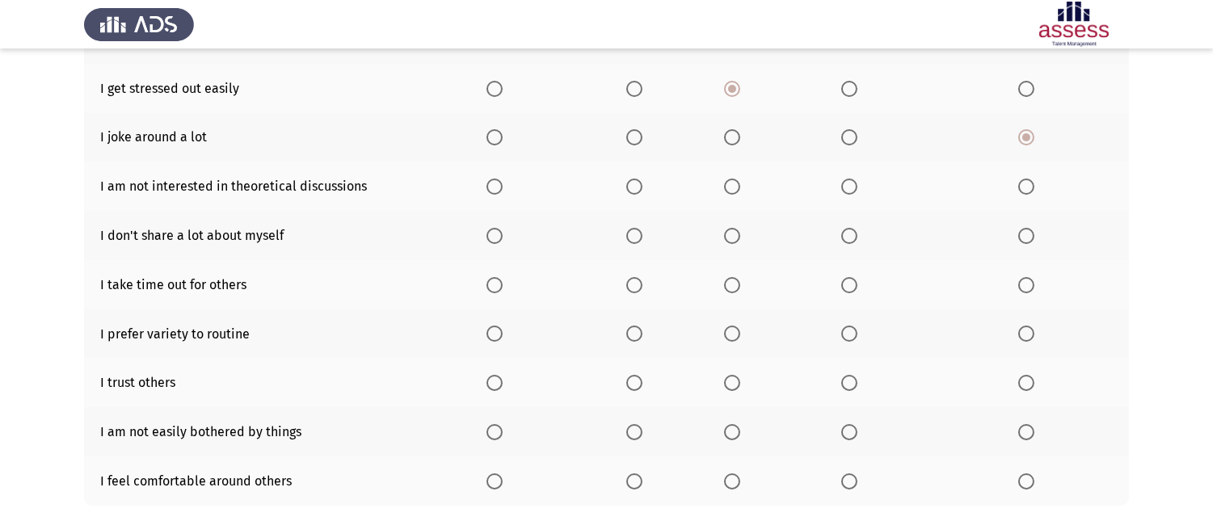
scroll to position [269, 0]
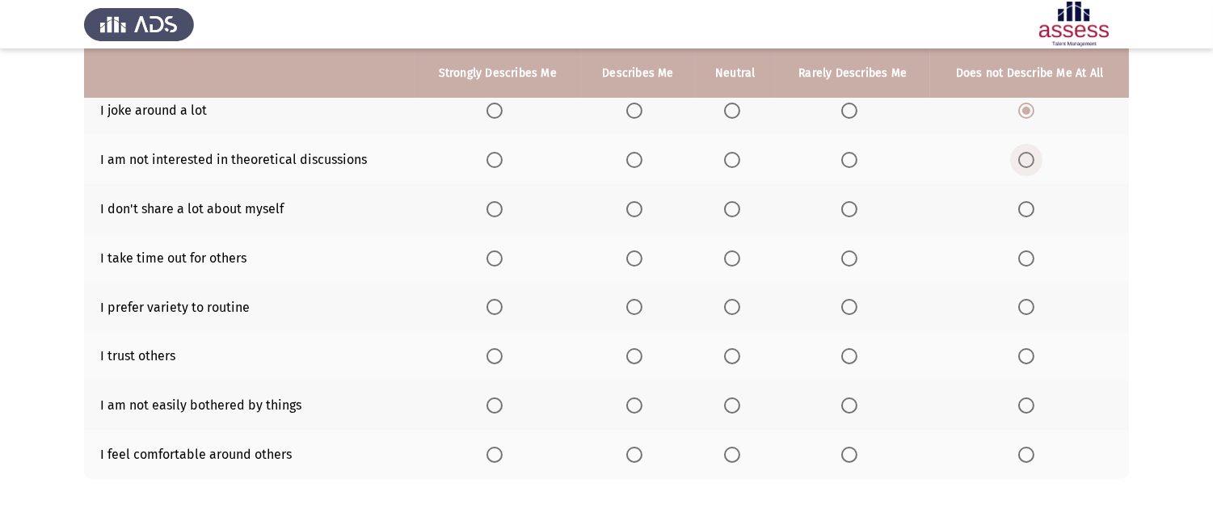
click at [1027, 160] on span "Select an option" at bounding box center [1027, 160] width 0 height 0
click at [1027, 157] on input "Select an option" at bounding box center [1027, 160] width 16 height 16
click at [729, 206] on span "Select an option" at bounding box center [732, 209] width 16 height 16
click at [729, 206] on input "Select an option" at bounding box center [732, 209] width 16 height 16
click at [733, 251] on span "Select an option" at bounding box center [732, 259] width 16 height 16
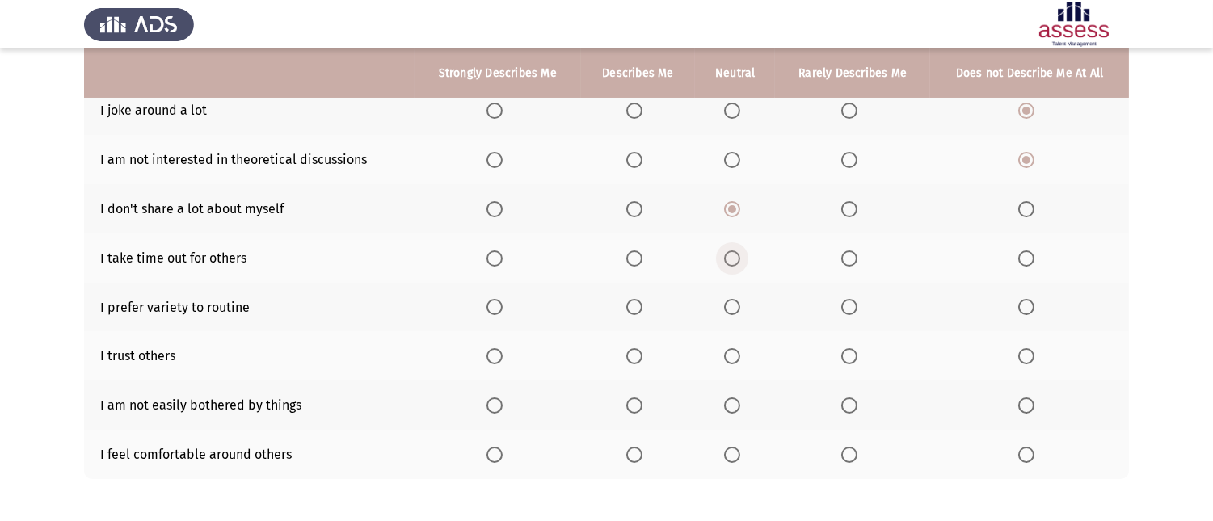
click at [733, 251] on input "Select an option" at bounding box center [732, 259] width 16 height 16
click at [728, 307] on span "Select an option" at bounding box center [732, 307] width 16 height 16
click at [728, 307] on input "Select an option" at bounding box center [732, 307] width 16 height 16
click at [858, 356] on span "Select an option" at bounding box center [850, 356] width 16 height 16
click at [858, 356] on input "Select an option" at bounding box center [850, 356] width 16 height 16
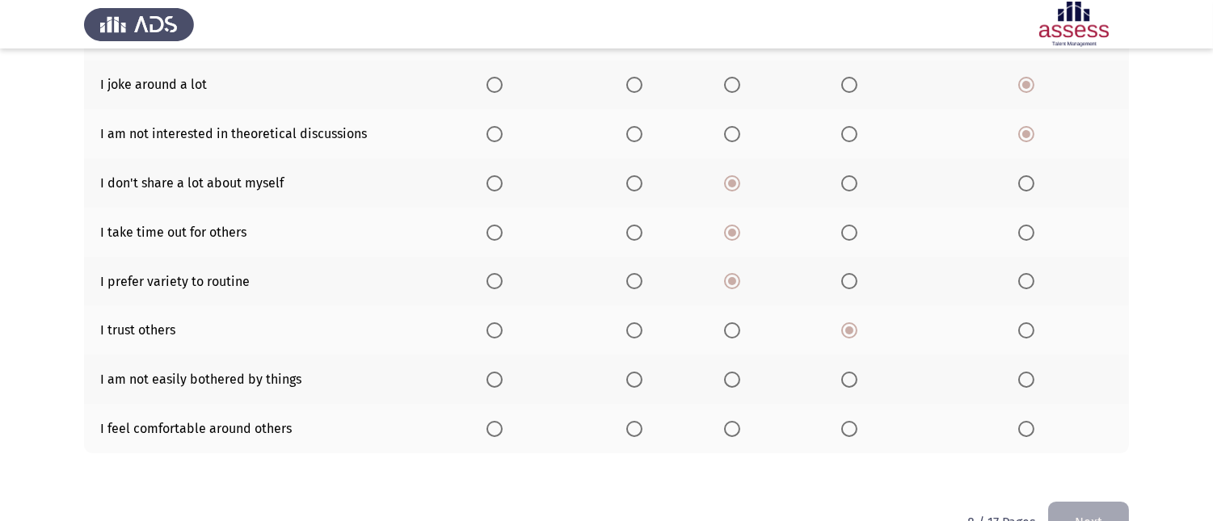
scroll to position [335, 0]
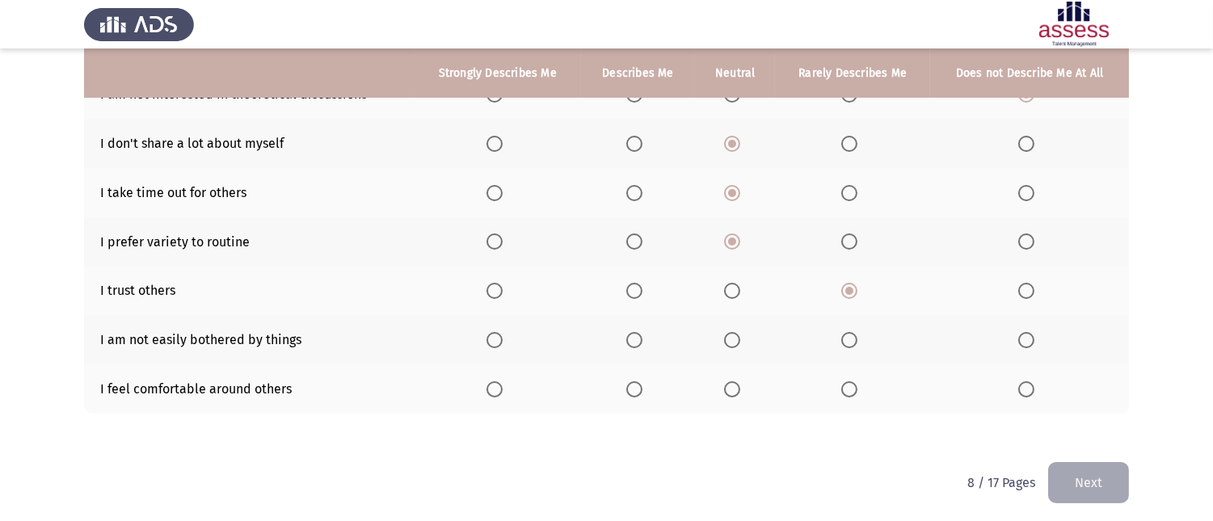
click at [732, 382] on span "Select an option" at bounding box center [732, 390] width 16 height 16
click at [732, 382] on input "Select an option" at bounding box center [732, 390] width 16 height 16
click at [730, 335] on span "Select an option" at bounding box center [732, 340] width 16 height 16
click at [730, 335] on input "Select an option" at bounding box center [732, 340] width 16 height 16
click at [1120, 466] on button "Next" at bounding box center [1088, 482] width 81 height 41
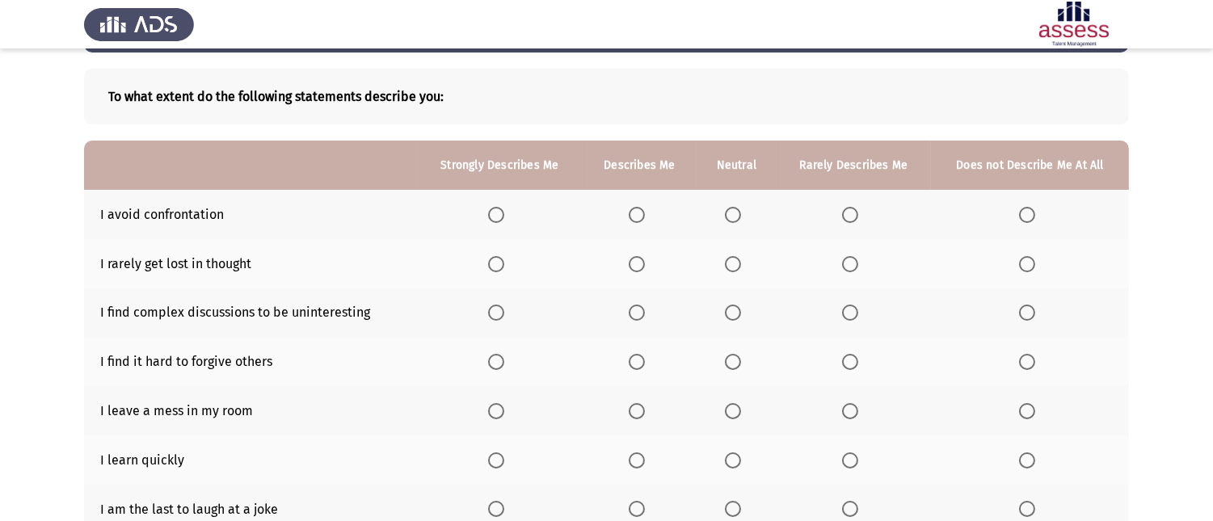
scroll to position [65, 0]
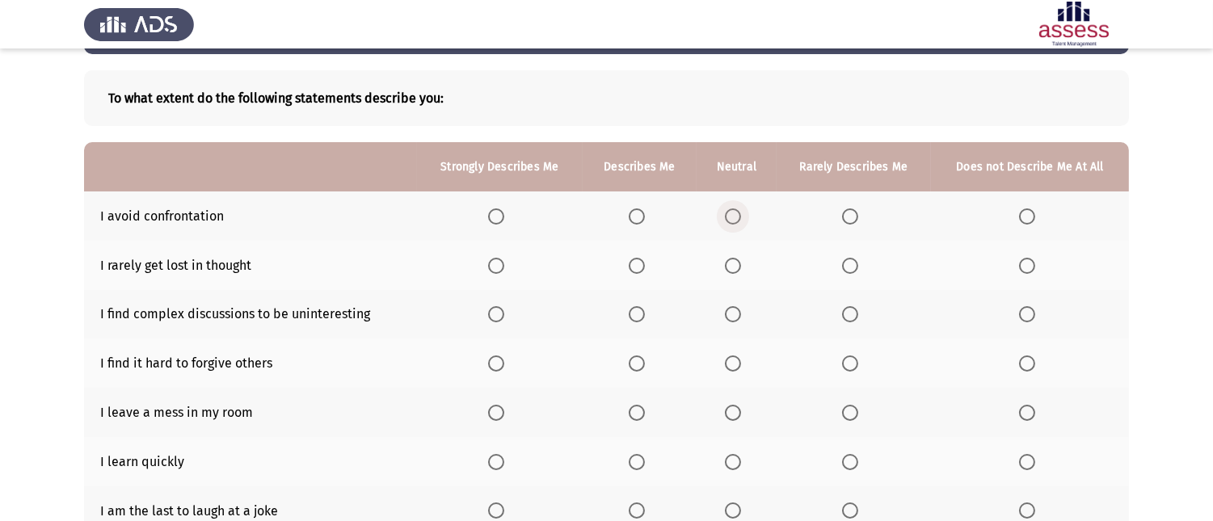
click at [736, 221] on span "Select an option" at bounding box center [733, 217] width 16 height 16
click at [736, 221] on input "Select an option" at bounding box center [733, 217] width 16 height 16
click at [1019, 258] on span "Select an option" at bounding box center [1027, 266] width 16 height 16
click at [1019, 258] on input "Select an option" at bounding box center [1027, 266] width 16 height 16
click at [736, 314] on span "Select an option" at bounding box center [733, 314] width 16 height 16
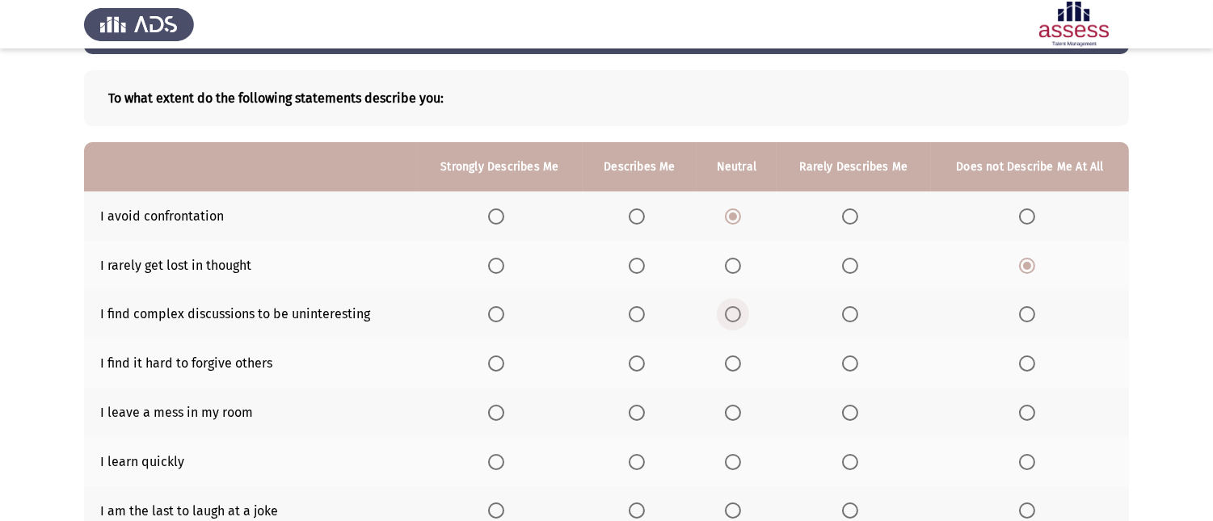
click at [736, 314] on input "Select an option" at bounding box center [733, 314] width 16 height 16
click at [732, 365] on span "Select an option" at bounding box center [733, 364] width 16 height 16
click at [732, 365] on input "Select an option" at bounding box center [733, 364] width 16 height 16
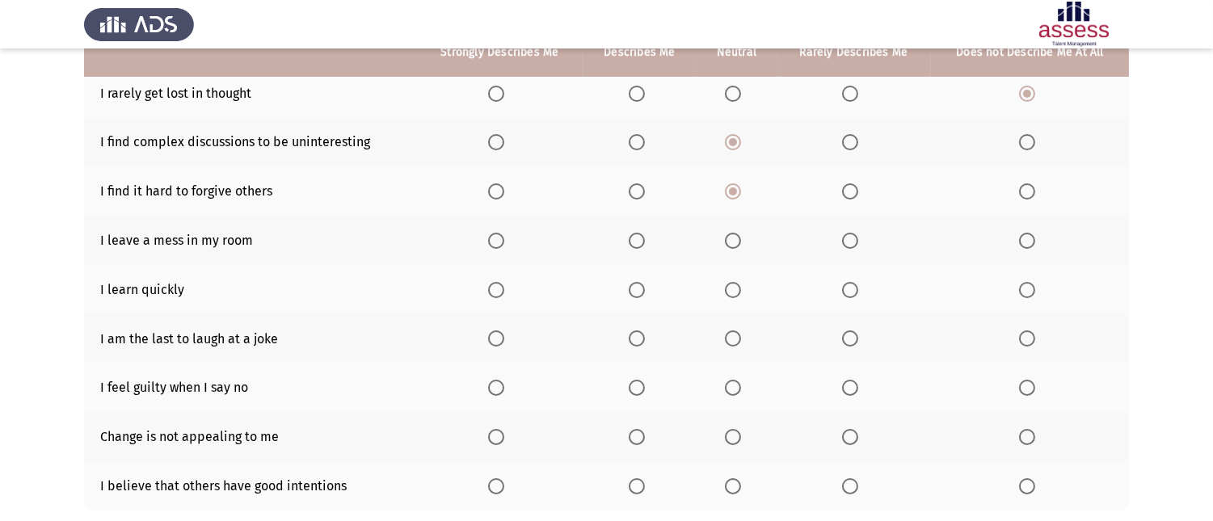
scroll to position [245, 0]
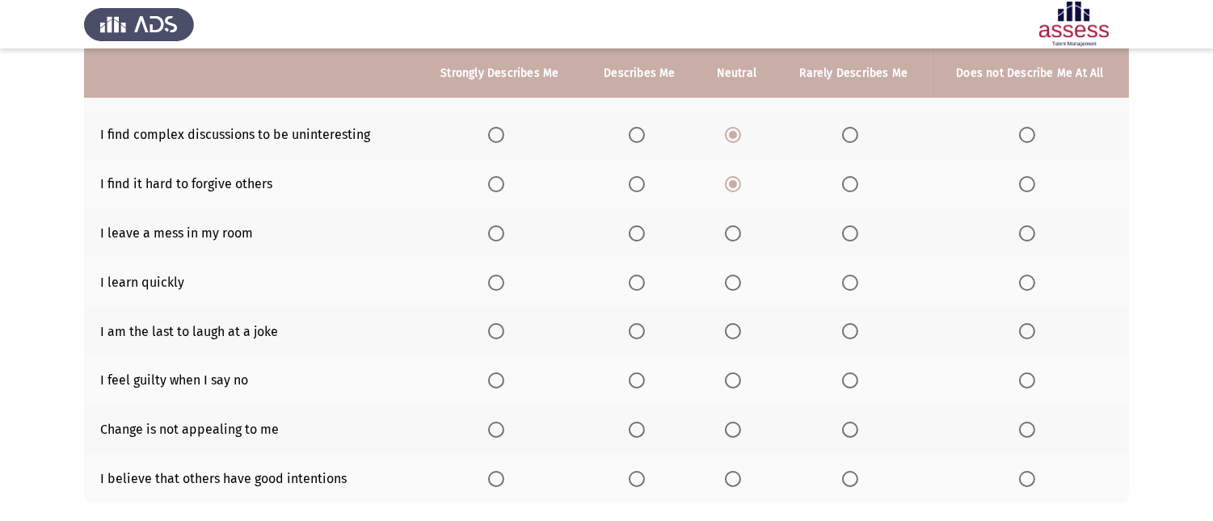
click at [1024, 229] on span "Select an option" at bounding box center [1027, 234] width 16 height 16
click at [1024, 229] on input "Select an option" at bounding box center [1027, 234] width 16 height 16
click at [504, 283] on span "Select an option" at bounding box center [496, 283] width 16 height 16
click at [504, 283] on input "Select an option" at bounding box center [496, 283] width 16 height 16
click at [499, 327] on span "Select an option" at bounding box center [496, 331] width 16 height 16
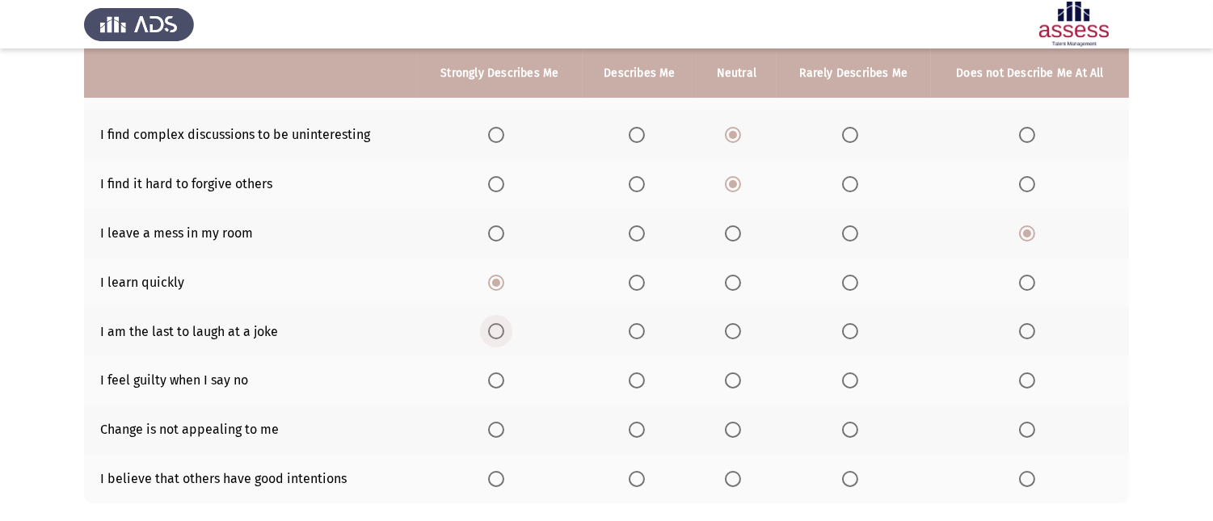
click at [499, 327] on input "Select an option" at bounding box center [496, 331] width 16 height 16
click at [648, 374] on label "Select an option" at bounding box center [640, 381] width 23 height 16
click at [645, 374] on input "Select an option" at bounding box center [637, 381] width 16 height 16
click at [741, 428] on span "Select an option" at bounding box center [733, 430] width 16 height 16
click at [741, 428] on input "Select an option" at bounding box center [733, 430] width 16 height 16
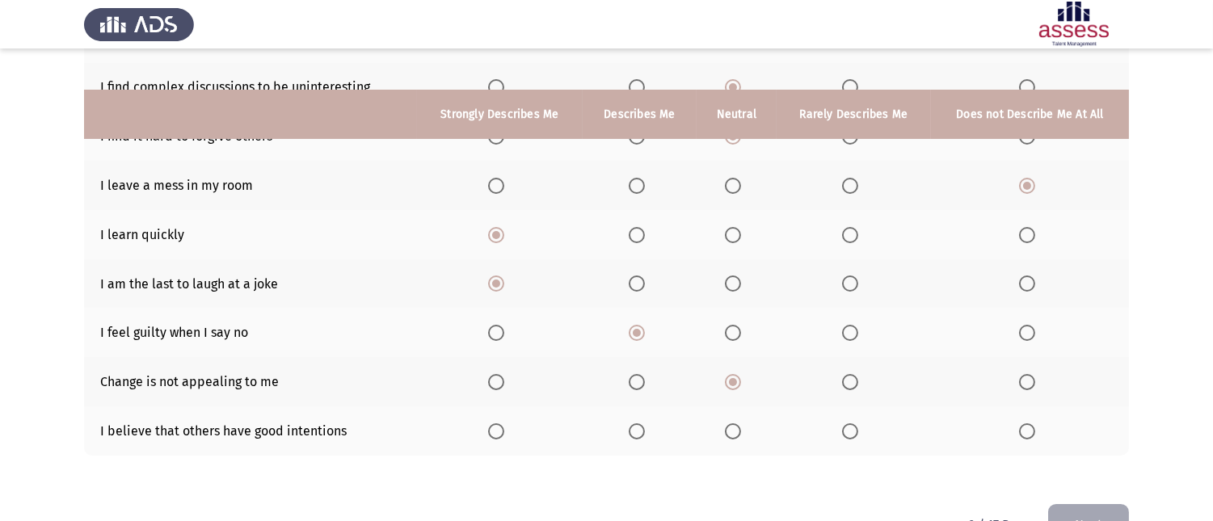
scroll to position [335, 0]
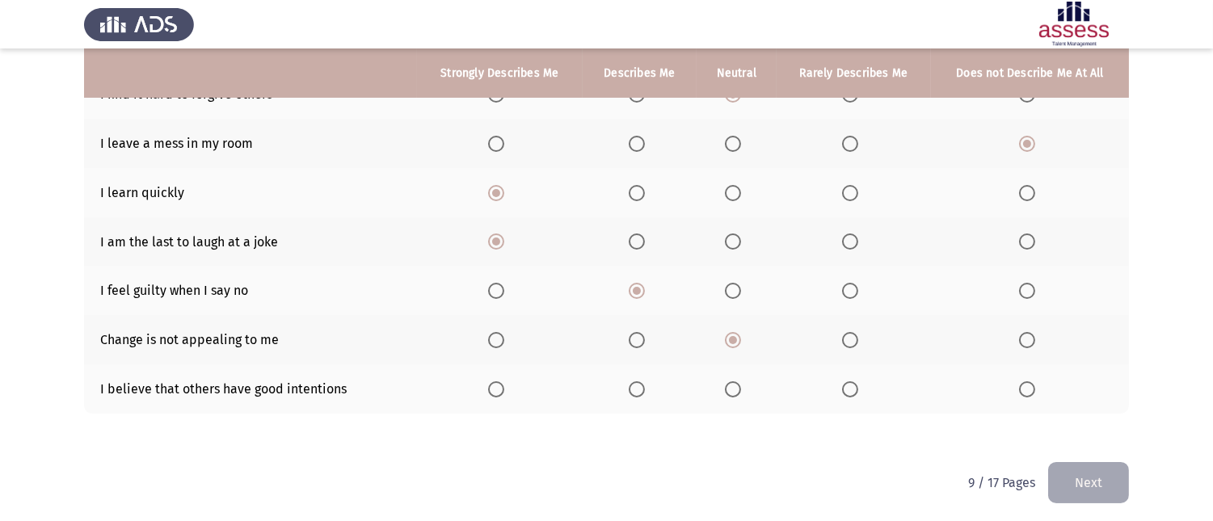
click at [745, 383] on label "Select an option" at bounding box center [736, 390] width 23 height 16
click at [741, 383] on input "Select an option" at bounding box center [733, 390] width 16 height 16
click at [1098, 472] on button "Next" at bounding box center [1088, 482] width 81 height 41
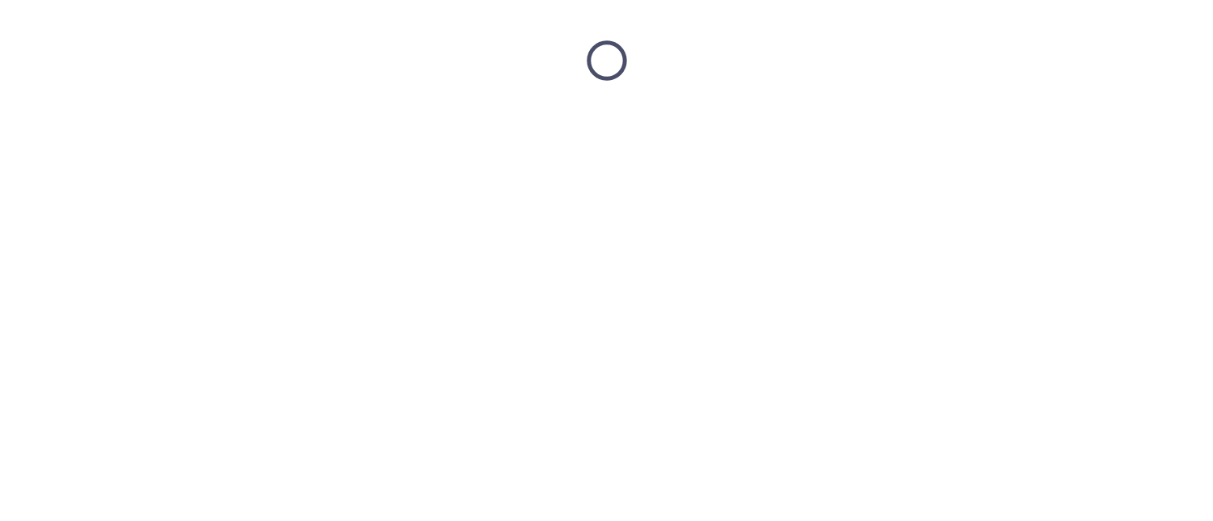
scroll to position [0, 0]
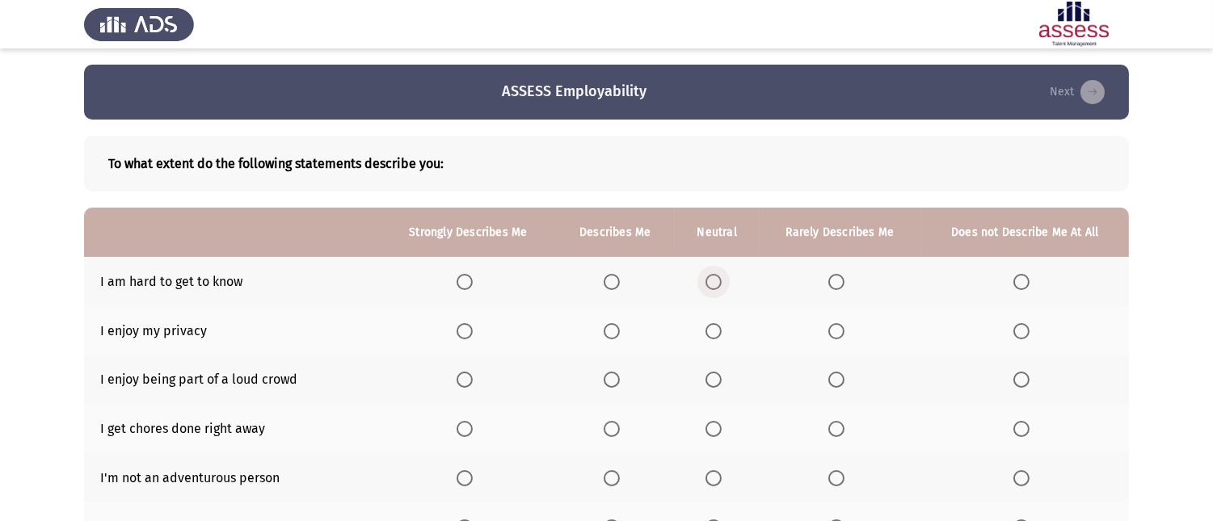
click at [707, 283] on span "Select an option" at bounding box center [714, 282] width 16 height 16
click at [707, 283] on input "Select an option" at bounding box center [714, 282] width 16 height 16
click at [612, 327] on span "Select an option" at bounding box center [612, 331] width 16 height 16
click at [612, 327] on input "Select an option" at bounding box center [612, 331] width 16 height 16
click at [1019, 386] on th at bounding box center [1026, 380] width 208 height 49
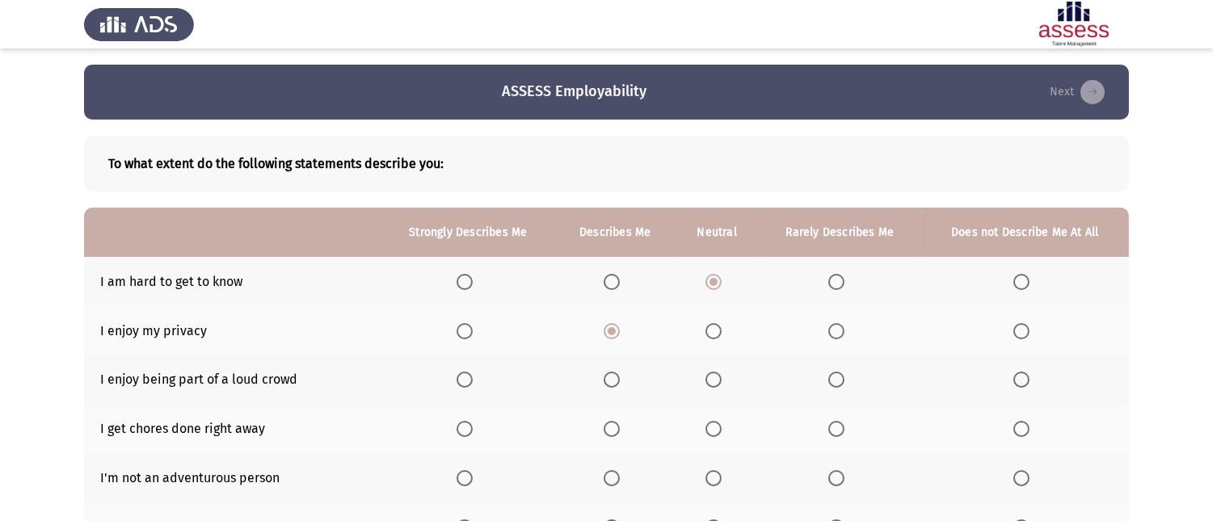
click at [1022, 384] on span "Select an option" at bounding box center [1022, 380] width 16 height 16
click at [1022, 384] on input "Select an option" at bounding box center [1022, 380] width 16 height 16
click at [833, 422] on span "Select an option" at bounding box center [837, 429] width 16 height 16
click at [833, 422] on input "Select an option" at bounding box center [837, 429] width 16 height 16
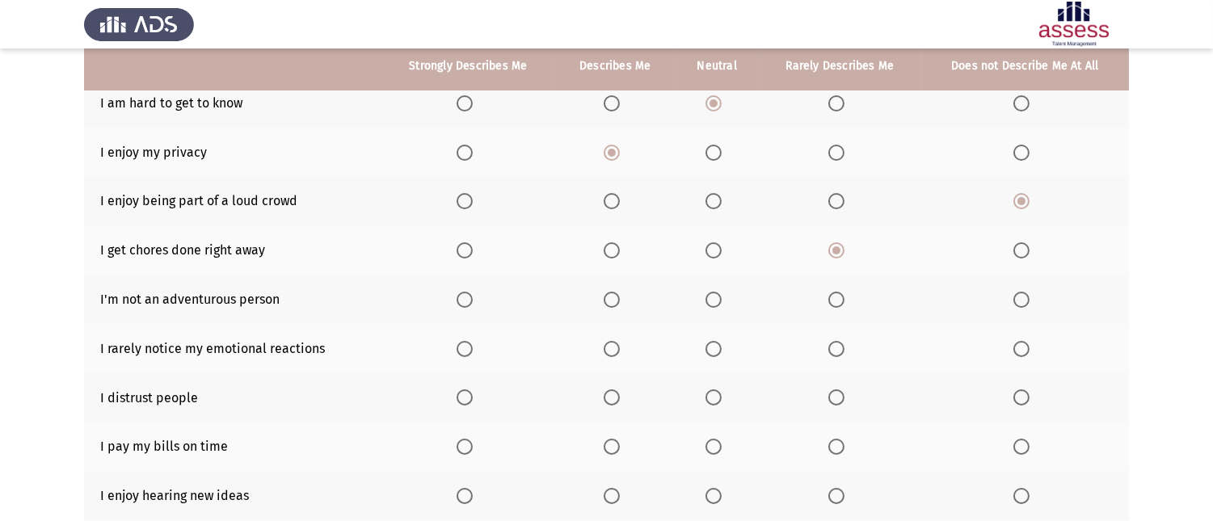
scroll to position [179, 0]
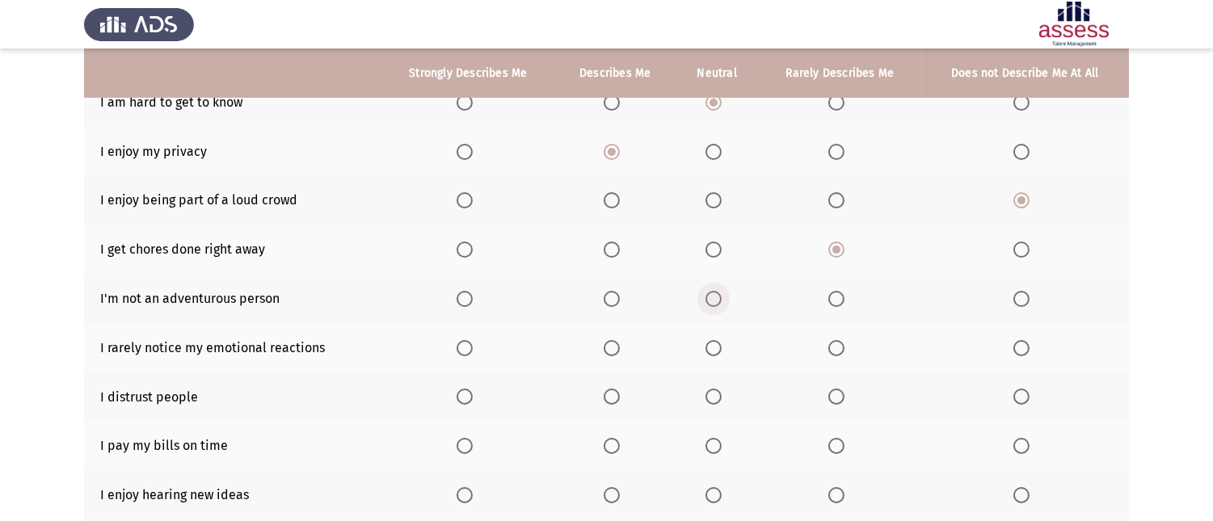
click at [714, 293] on span "Select an option" at bounding box center [714, 299] width 16 height 16
click at [714, 293] on input "Select an option" at bounding box center [714, 299] width 16 height 16
click at [713, 345] on span "Select an option" at bounding box center [714, 348] width 16 height 16
click at [713, 345] on input "Select an option" at bounding box center [714, 348] width 16 height 16
click at [712, 390] on span "Select an option" at bounding box center [714, 397] width 16 height 16
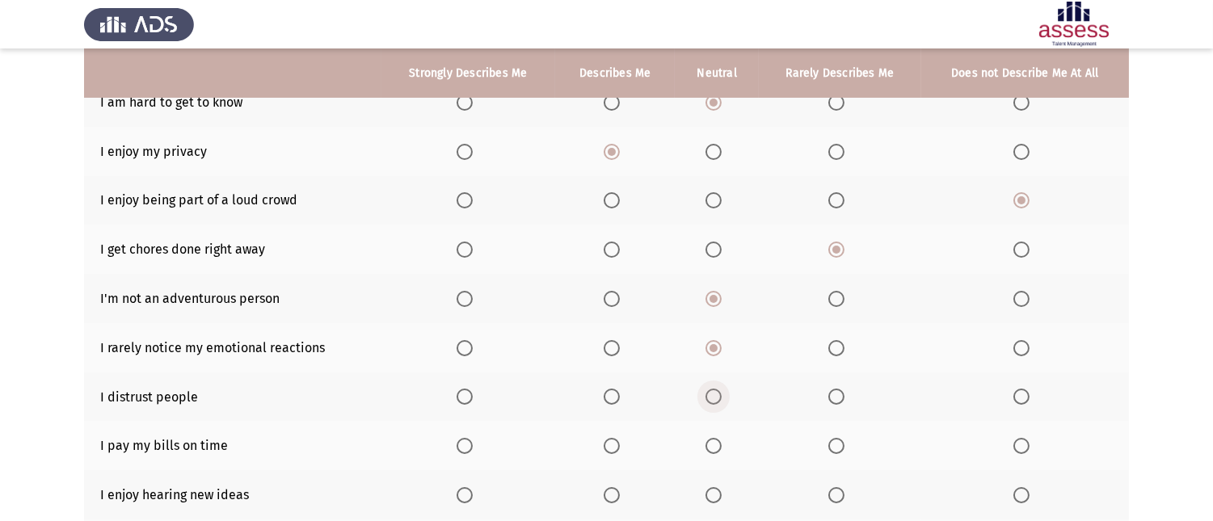
click at [712, 390] on input "Select an option" at bounding box center [714, 397] width 16 height 16
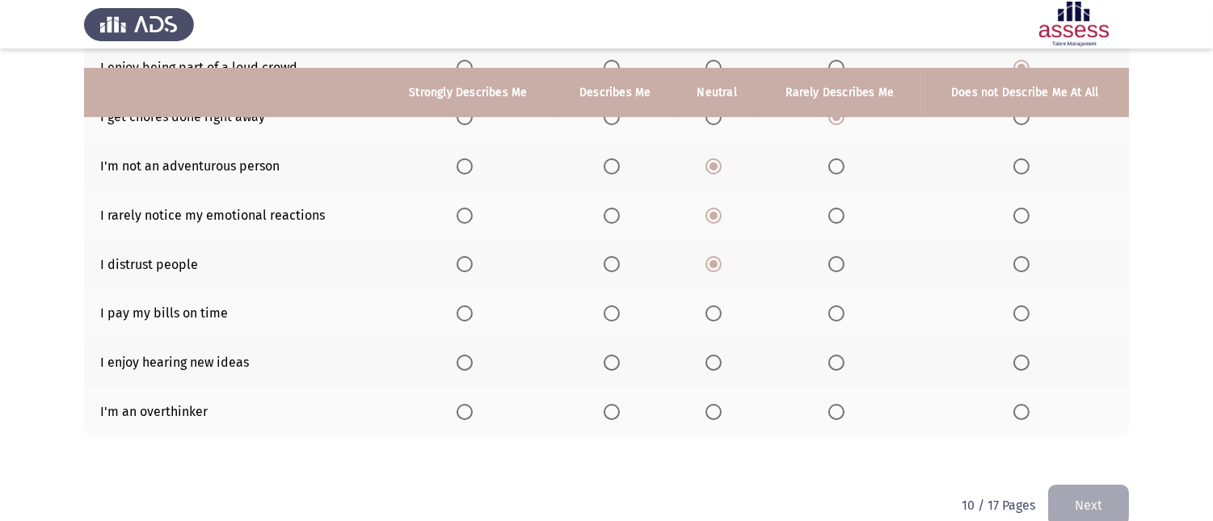
scroll to position [335, 0]
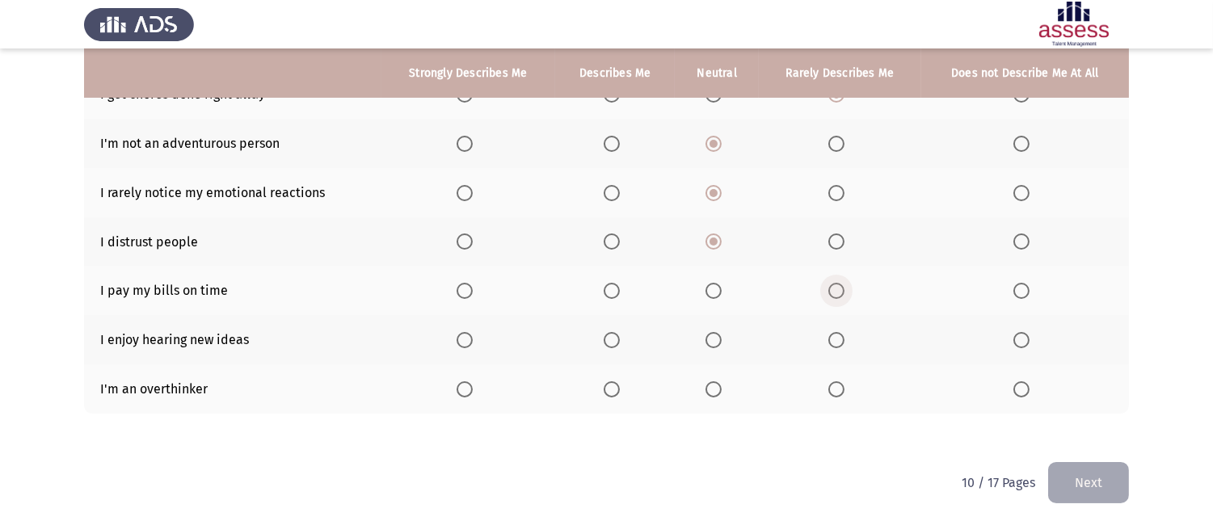
click at [829, 283] on span "Select an option" at bounding box center [837, 291] width 16 height 16
click at [829, 283] on input "Select an option" at bounding box center [837, 291] width 16 height 16
click at [464, 335] on span "Select an option" at bounding box center [465, 340] width 16 height 16
click at [464, 335] on input "Select an option" at bounding box center [465, 340] width 16 height 16
click at [616, 388] on span "Select an option" at bounding box center [612, 390] width 16 height 16
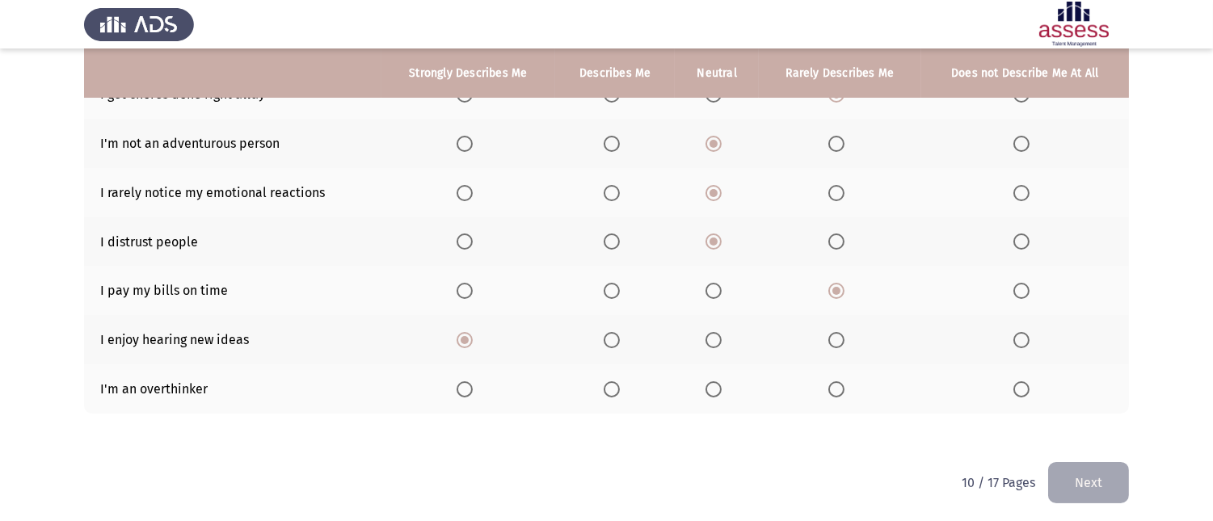
click at [616, 388] on input "Select an option" at bounding box center [612, 390] width 16 height 16
drag, startPoint x: 1113, startPoint y: 474, endPoint x: 1083, endPoint y: 467, distance: 30.6
click at [1111, 474] on button "Next" at bounding box center [1088, 482] width 81 height 41
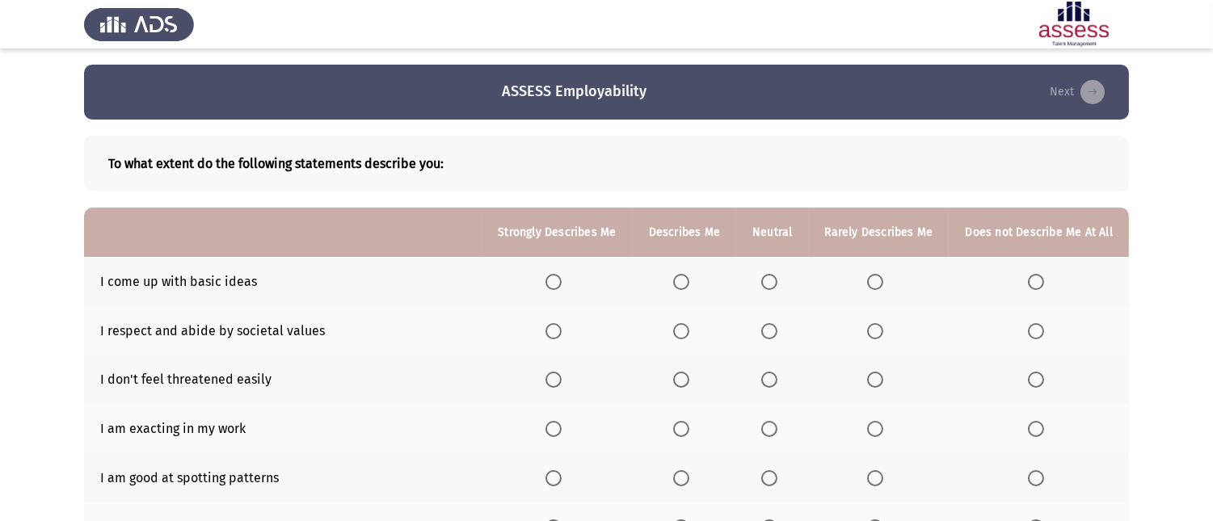
click at [683, 280] on span "Select an option" at bounding box center [681, 282] width 16 height 16
click at [683, 280] on input "Select an option" at bounding box center [681, 282] width 16 height 16
click at [685, 424] on span "Select an option" at bounding box center [681, 429] width 16 height 16
click at [685, 424] on input "Select an option" at bounding box center [681, 429] width 16 height 16
click at [770, 330] on span "Select an option" at bounding box center [769, 331] width 16 height 16
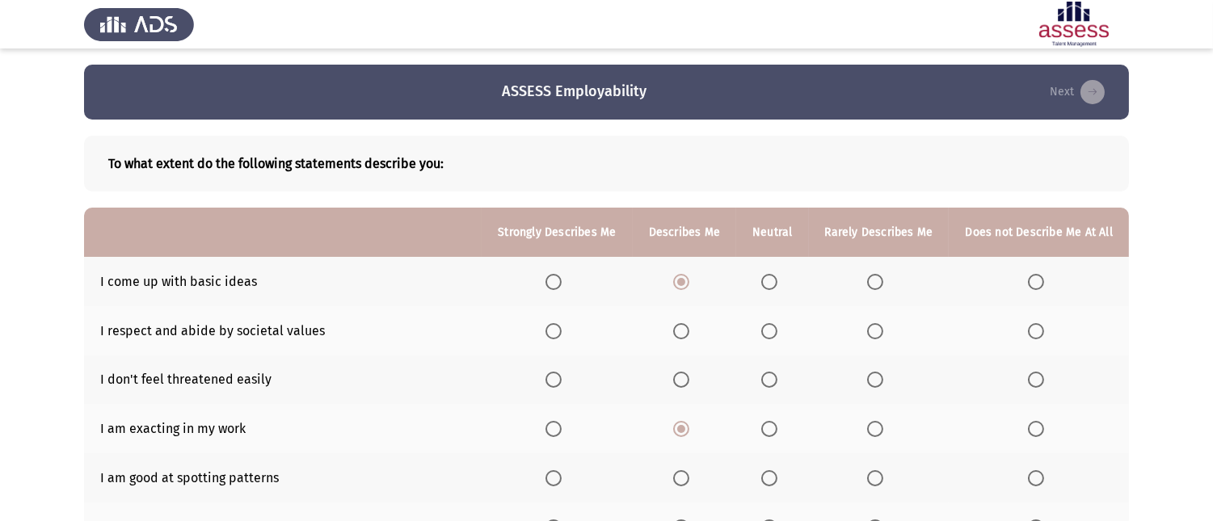
click at [770, 330] on input "Select an option" at bounding box center [769, 331] width 16 height 16
click at [769, 378] on span "Select an option" at bounding box center [769, 380] width 16 height 16
click at [769, 378] on input "Select an option" at bounding box center [769, 380] width 16 height 16
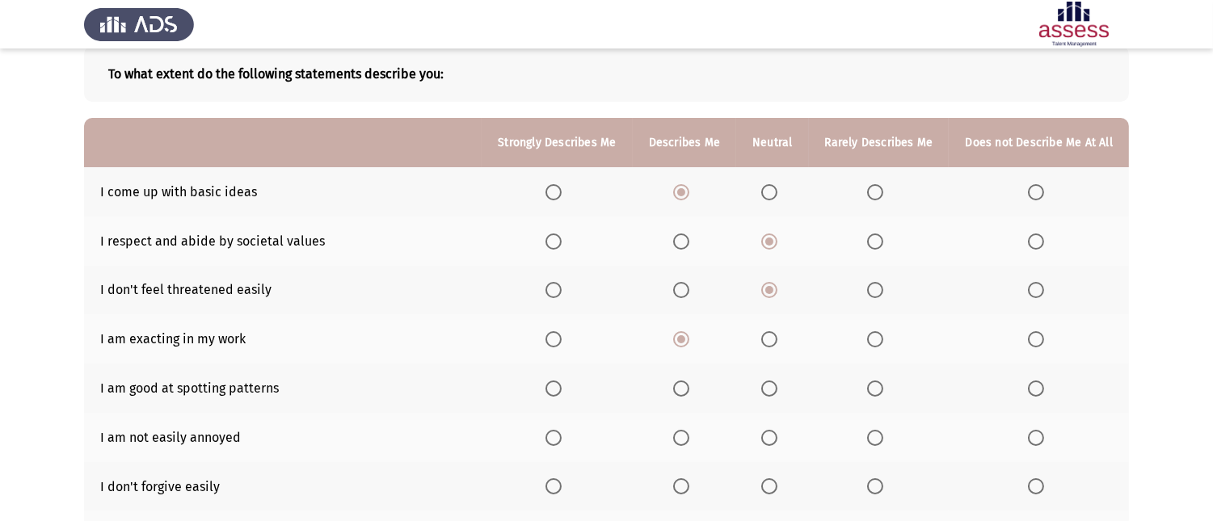
scroll to position [179, 0]
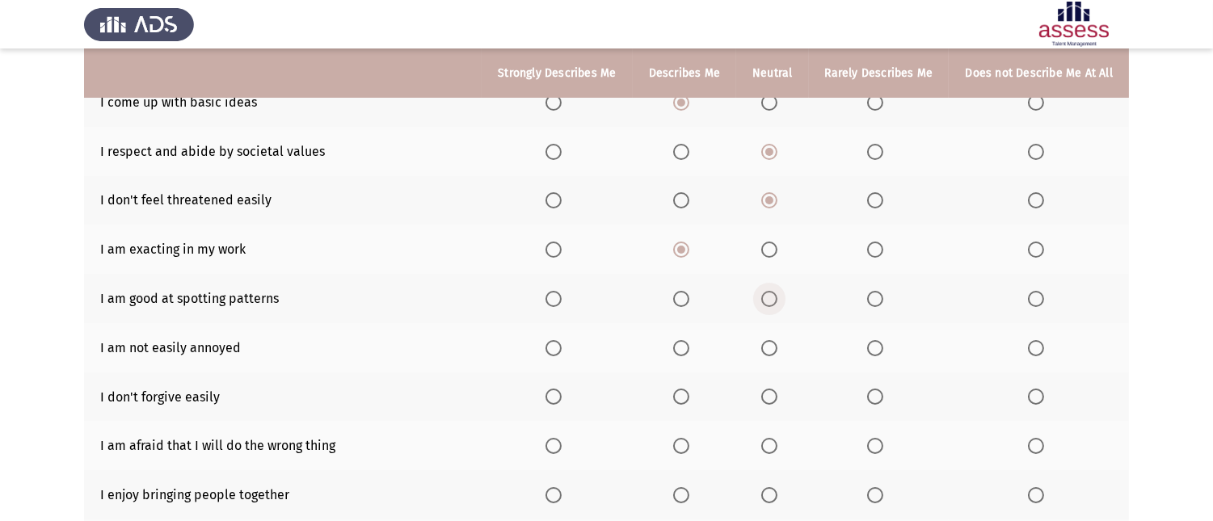
click at [774, 295] on span "Select an option" at bounding box center [769, 299] width 16 height 16
click at [774, 295] on input "Select an option" at bounding box center [769, 299] width 16 height 16
click at [769, 340] on span "Select an option" at bounding box center [769, 348] width 16 height 16
click at [769, 340] on input "Select an option" at bounding box center [769, 348] width 16 height 16
click at [770, 398] on span "Select an option" at bounding box center [769, 397] width 16 height 16
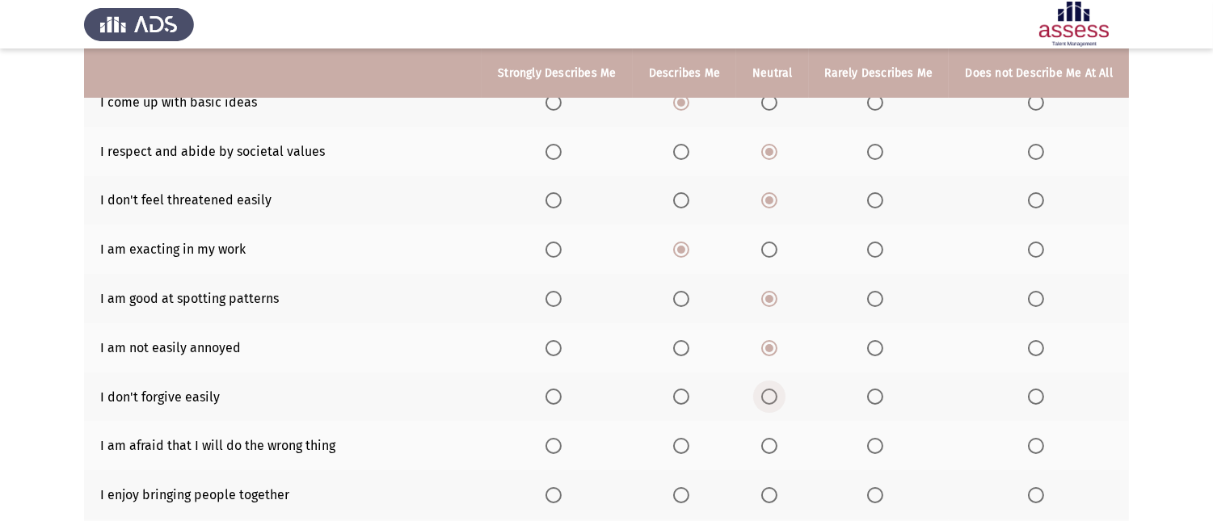
click at [770, 398] on input "Select an option" at bounding box center [769, 397] width 16 height 16
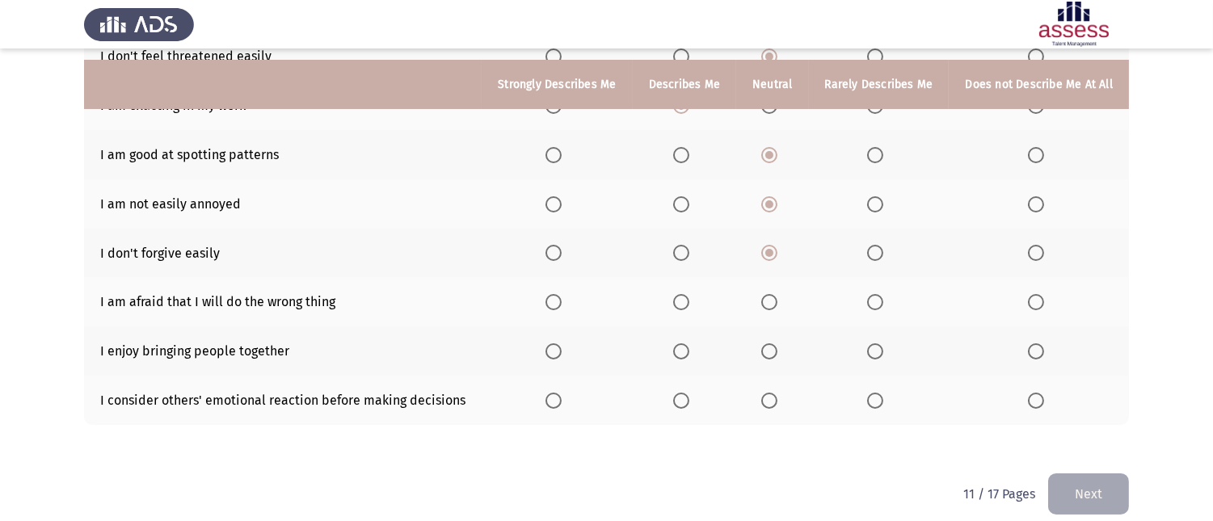
scroll to position [335, 0]
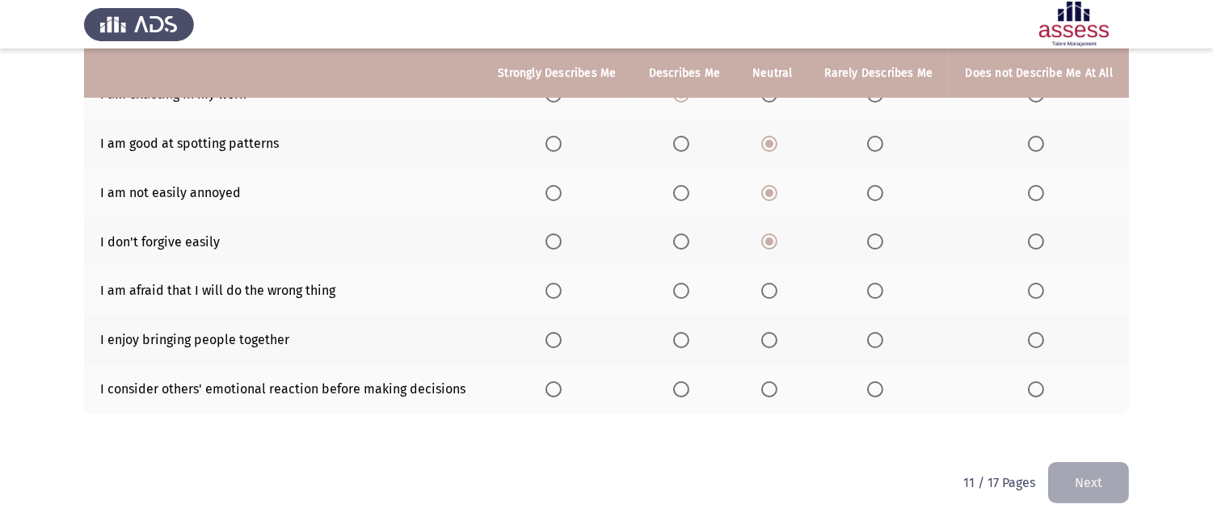
click at [886, 287] on label "Select an option" at bounding box center [878, 291] width 23 height 16
click at [884, 287] on input "Select an option" at bounding box center [875, 291] width 16 height 16
click at [768, 336] on span "Select an option" at bounding box center [769, 340] width 16 height 16
click at [768, 336] on input "Select an option" at bounding box center [769, 340] width 16 height 16
click at [779, 382] on label "Select an option" at bounding box center [772, 390] width 23 height 16
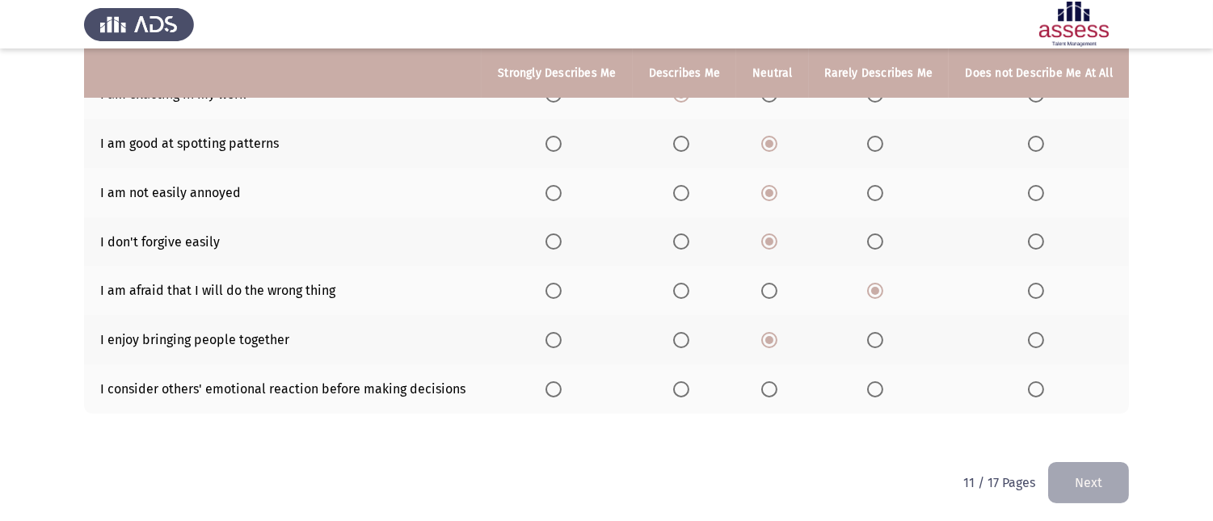
click at [778, 382] on input "Select an option" at bounding box center [769, 390] width 16 height 16
click at [1104, 488] on button "Next" at bounding box center [1088, 482] width 81 height 41
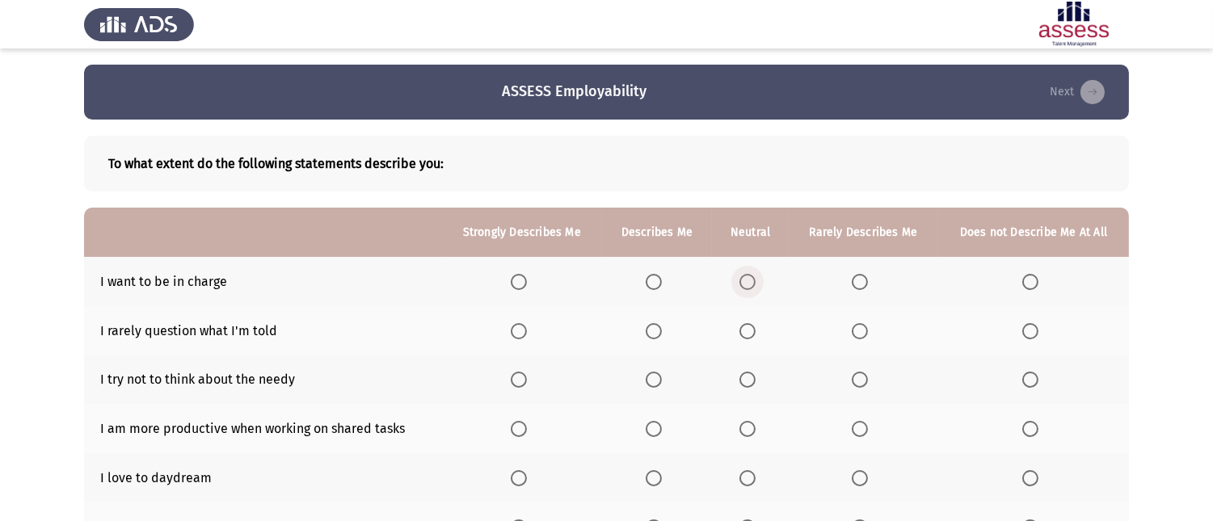
click at [756, 280] on span "Select an option" at bounding box center [748, 282] width 16 height 16
click at [756, 280] on input "Select an option" at bounding box center [748, 282] width 16 height 16
click at [750, 327] on span "Select an option" at bounding box center [748, 331] width 16 height 16
click at [750, 327] on input "Select an option" at bounding box center [748, 331] width 16 height 16
click at [747, 378] on span "Select an option" at bounding box center [748, 380] width 16 height 16
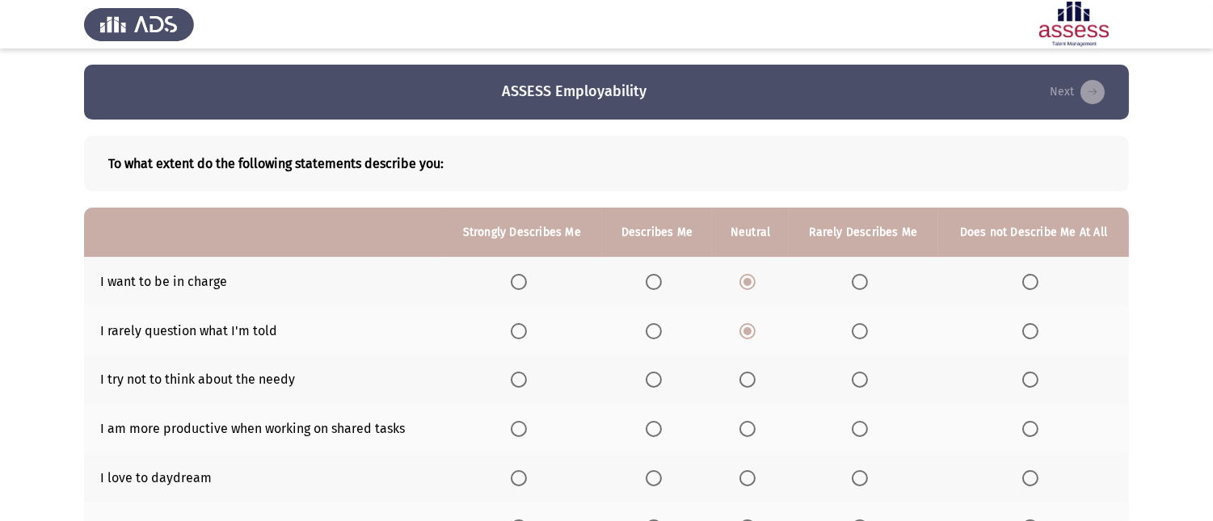
click at [747, 378] on input "Select an option" at bounding box center [748, 380] width 16 height 16
click at [754, 424] on span "Select an option" at bounding box center [748, 429] width 16 height 16
click at [754, 424] on input "Select an option" at bounding box center [748, 429] width 16 height 16
click at [748, 475] on span "Select an option" at bounding box center [748, 478] width 16 height 16
click at [748, 475] on input "Select an option" at bounding box center [748, 478] width 16 height 16
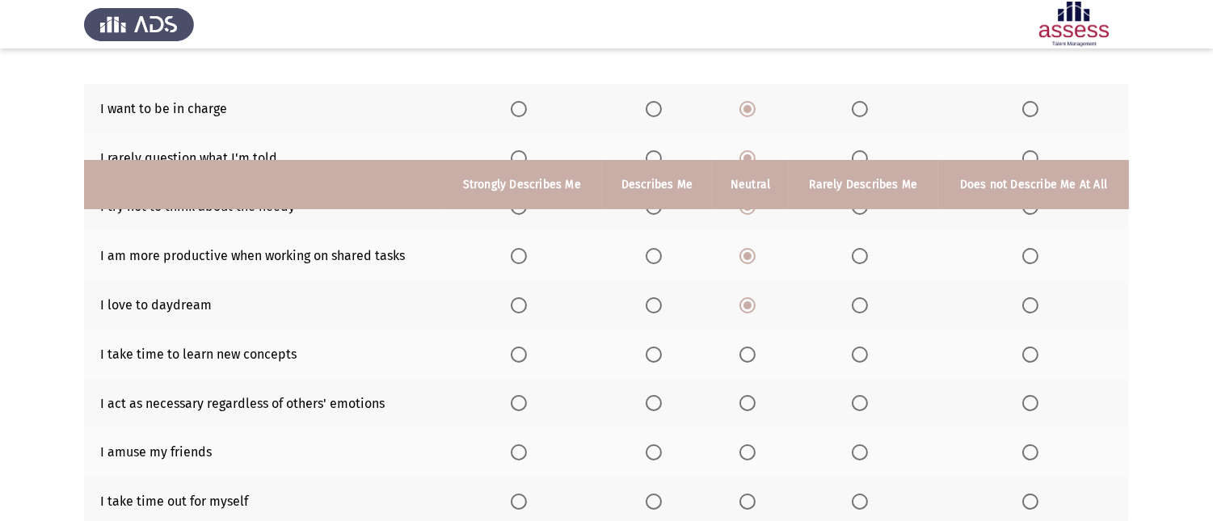
scroll to position [286, 0]
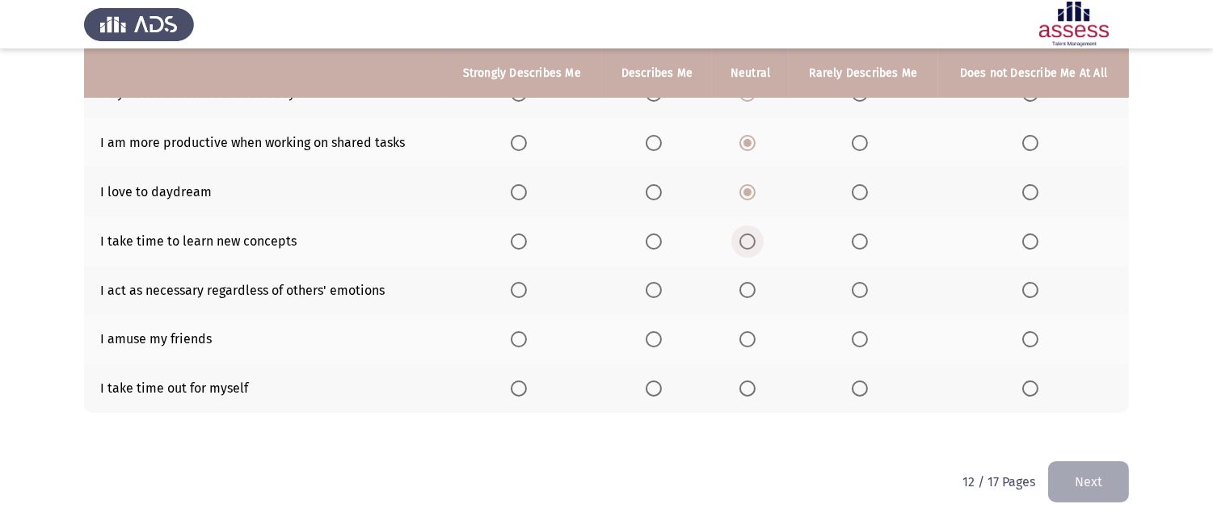
click at [749, 240] on span "Select an option" at bounding box center [748, 242] width 16 height 16
click at [749, 240] on input "Select an option" at bounding box center [748, 242] width 16 height 16
click at [747, 288] on span "Select an option" at bounding box center [748, 290] width 16 height 16
click at [747, 288] on input "Select an option" at bounding box center [748, 290] width 16 height 16
click at [745, 332] on span "Select an option" at bounding box center [748, 339] width 16 height 16
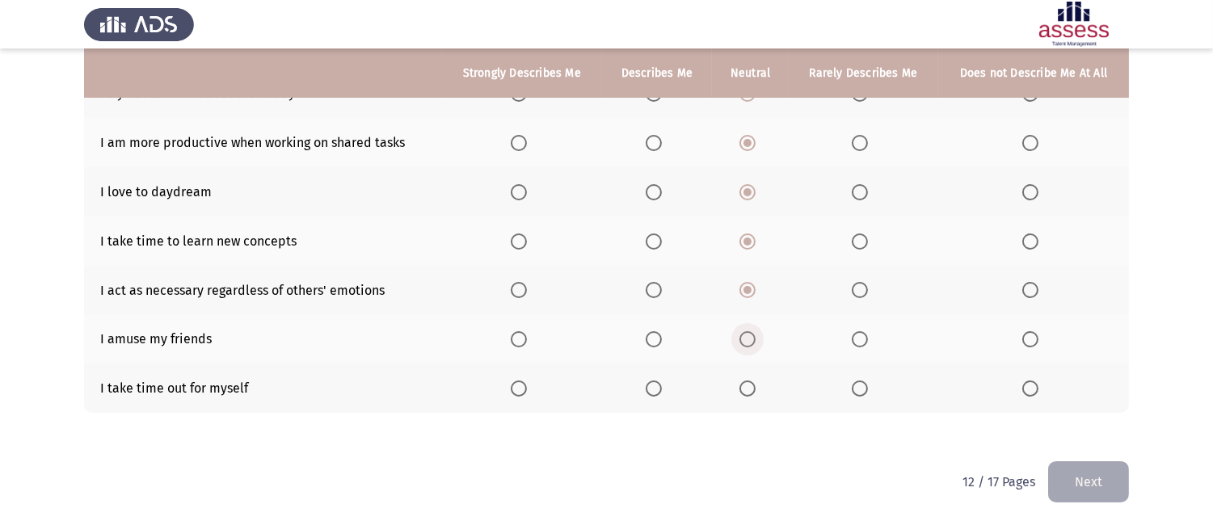
click at [745, 332] on input "Select an option" at bounding box center [748, 339] width 16 height 16
click at [750, 381] on span "Select an option" at bounding box center [748, 389] width 16 height 16
click at [750, 381] on input "Select an option" at bounding box center [748, 389] width 16 height 16
click at [524, 382] on span "Select an option" at bounding box center [519, 389] width 16 height 16
click at [524, 382] on input "Select an option" at bounding box center [519, 389] width 16 height 16
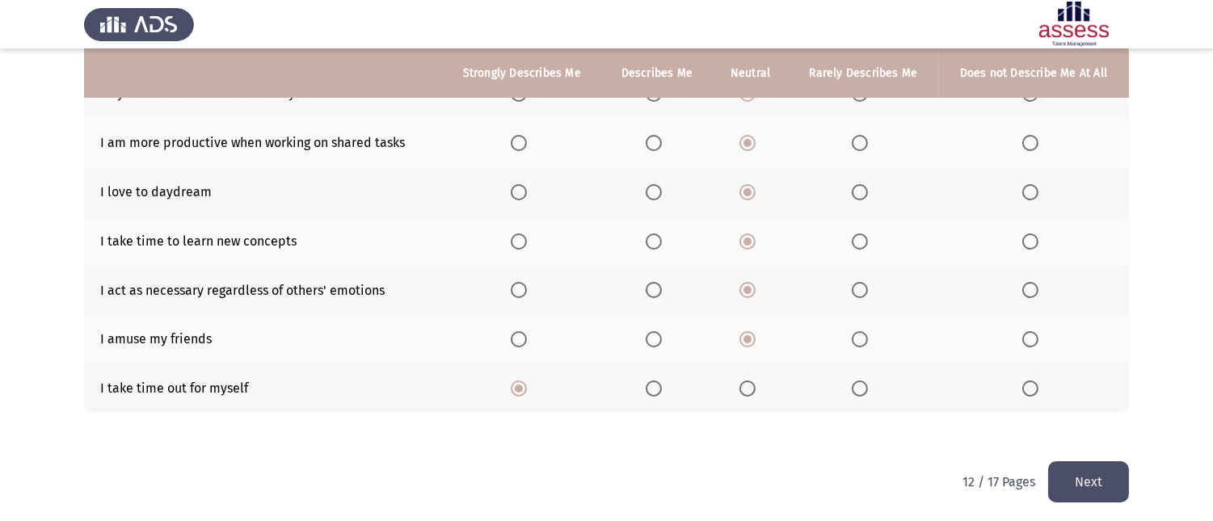
click at [516, 332] on span "Select an option" at bounding box center [519, 339] width 16 height 16
click at [516, 332] on input "Select an option" at bounding box center [519, 339] width 16 height 16
click at [1116, 491] on button "Next" at bounding box center [1088, 482] width 81 height 41
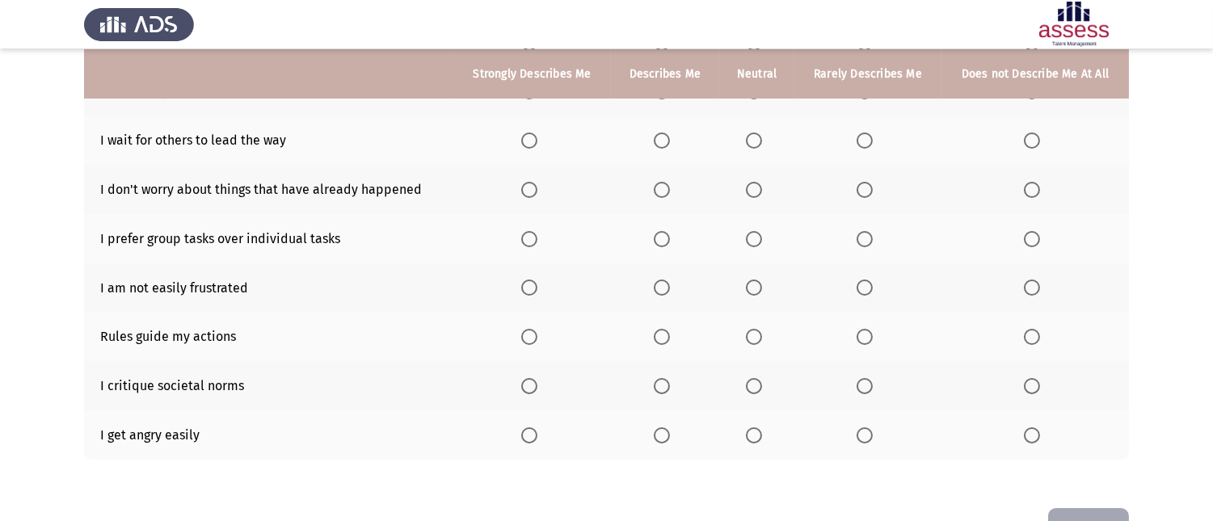
scroll to position [335, 0]
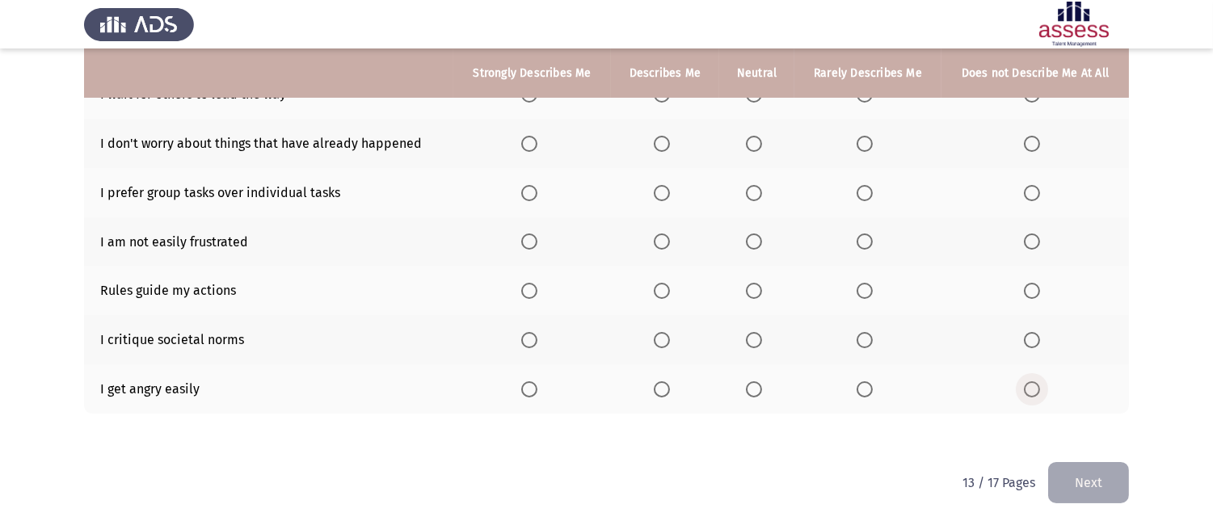
click at [1028, 384] on span "Select an option" at bounding box center [1032, 390] width 16 height 16
click at [1028, 384] on input "Select an option" at bounding box center [1032, 390] width 16 height 16
click at [752, 238] on span "Select an option" at bounding box center [754, 242] width 16 height 16
click at [752, 238] on input "Select an option" at bounding box center [754, 242] width 16 height 16
click at [758, 285] on span "Select an option" at bounding box center [754, 291] width 16 height 16
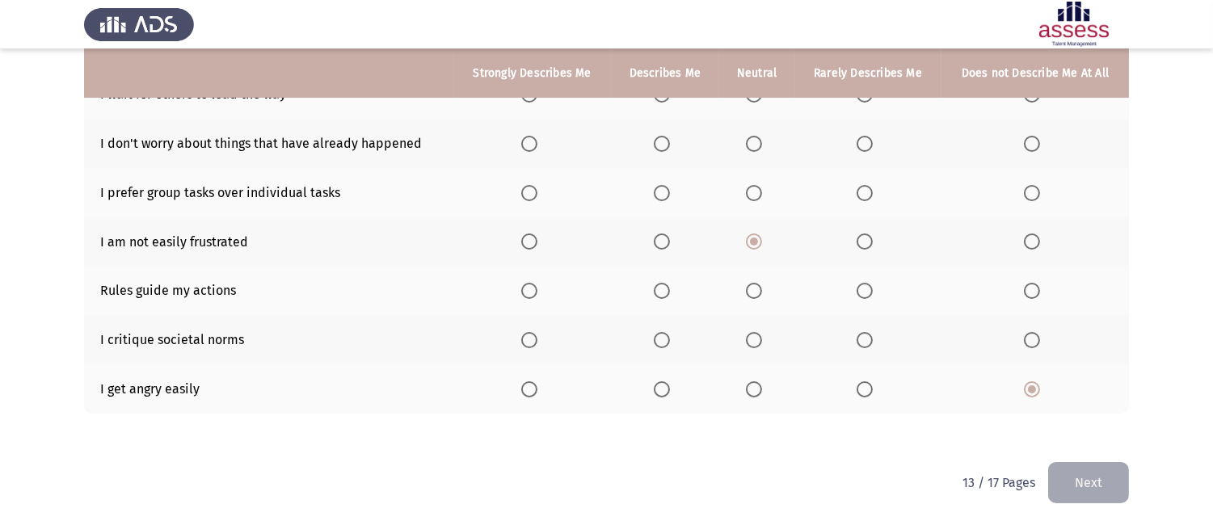
click at [758, 285] on input "Select an option" at bounding box center [754, 291] width 16 height 16
click at [755, 342] on span "Select an option" at bounding box center [754, 340] width 16 height 16
click at [755, 342] on input "Select an option" at bounding box center [754, 340] width 16 height 16
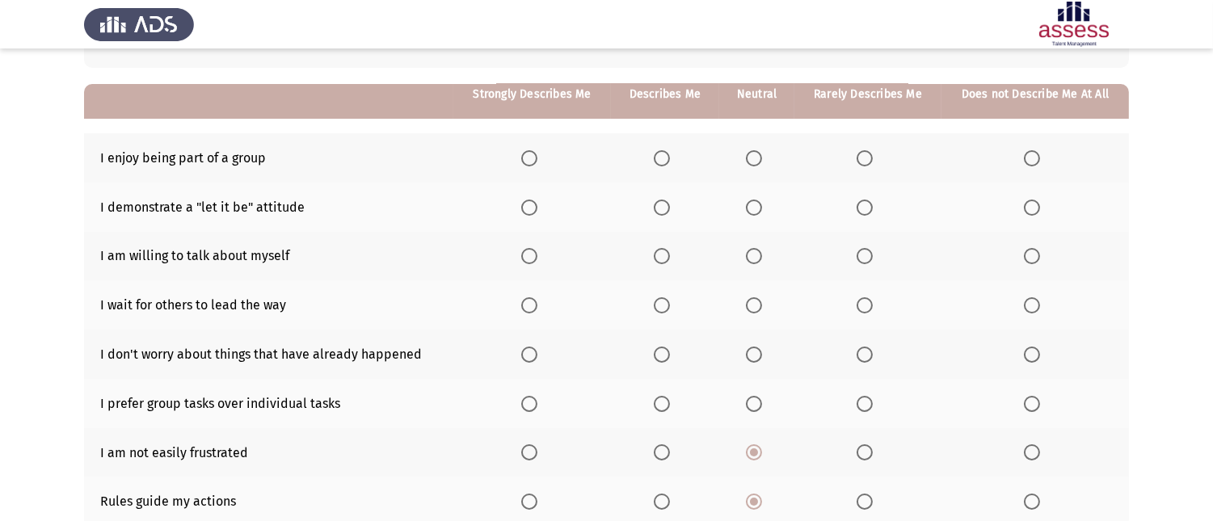
scroll to position [155, 0]
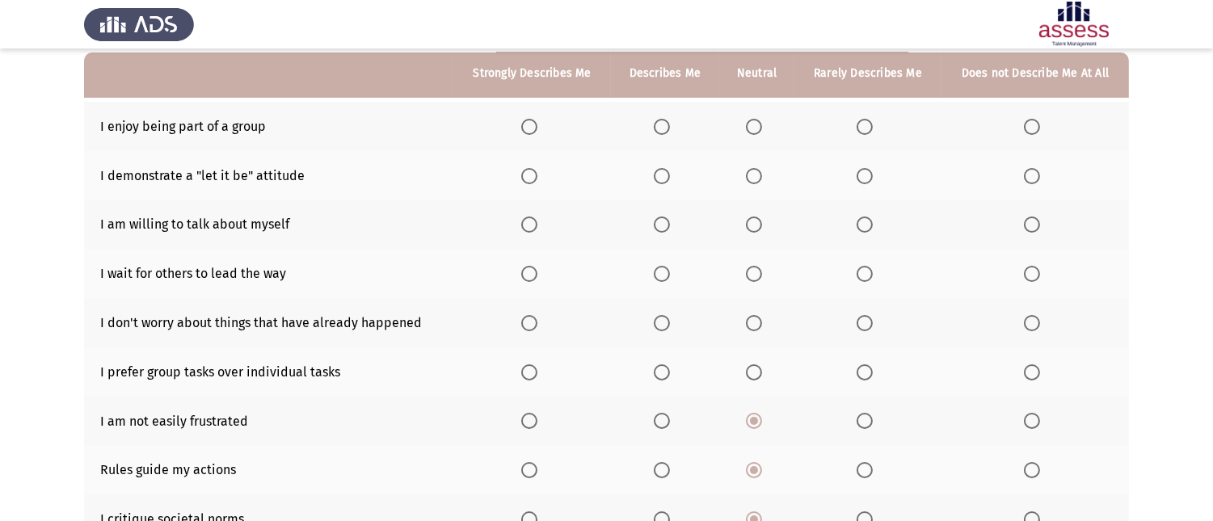
click at [534, 130] on span "Select an option" at bounding box center [529, 127] width 16 height 16
click at [534, 130] on input "Select an option" at bounding box center [529, 127] width 16 height 16
click at [662, 176] on span "Select an option" at bounding box center [662, 176] width 0 height 0
click at [663, 173] on input "Select an option" at bounding box center [662, 176] width 16 height 16
click at [770, 222] on th at bounding box center [756, 224] width 75 height 49
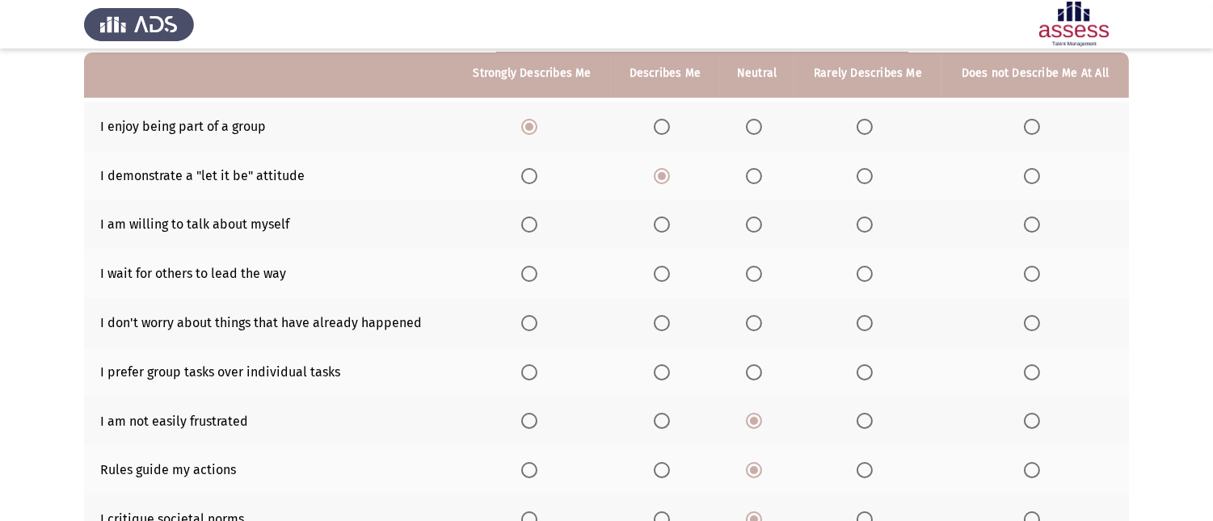
click at [666, 270] on span "Select an option" at bounding box center [662, 274] width 16 height 16
click at [666, 270] on input "Select an option" at bounding box center [662, 274] width 16 height 16
click at [756, 322] on span "Select an option" at bounding box center [754, 323] width 16 height 16
click at [756, 322] on input "Select an option" at bounding box center [754, 323] width 16 height 16
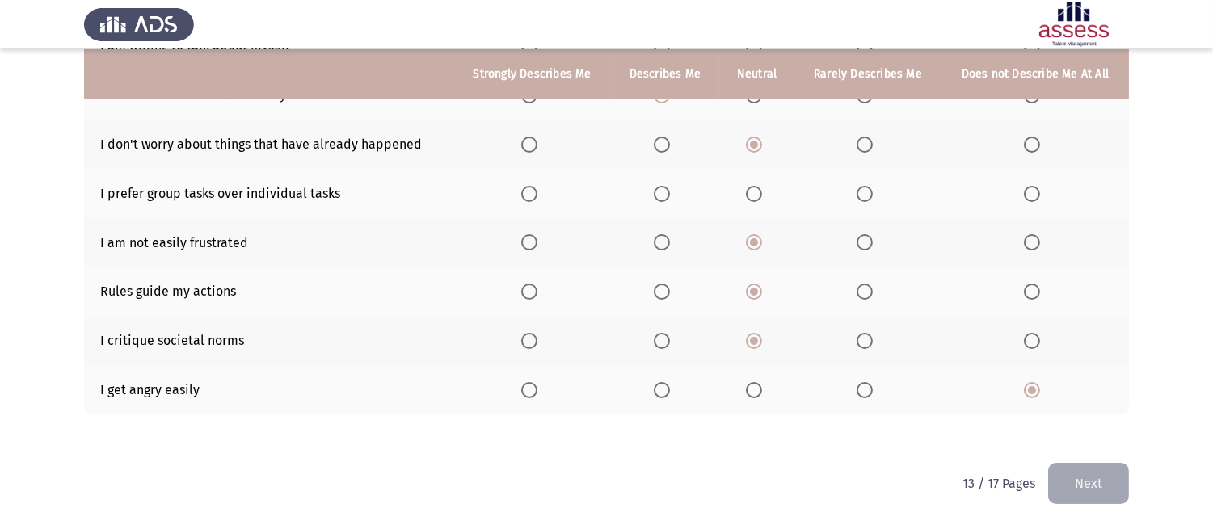
scroll to position [335, 0]
click at [757, 189] on span "Select an option" at bounding box center [754, 193] width 16 height 16
click at [757, 189] on input "Select an option" at bounding box center [754, 193] width 16 height 16
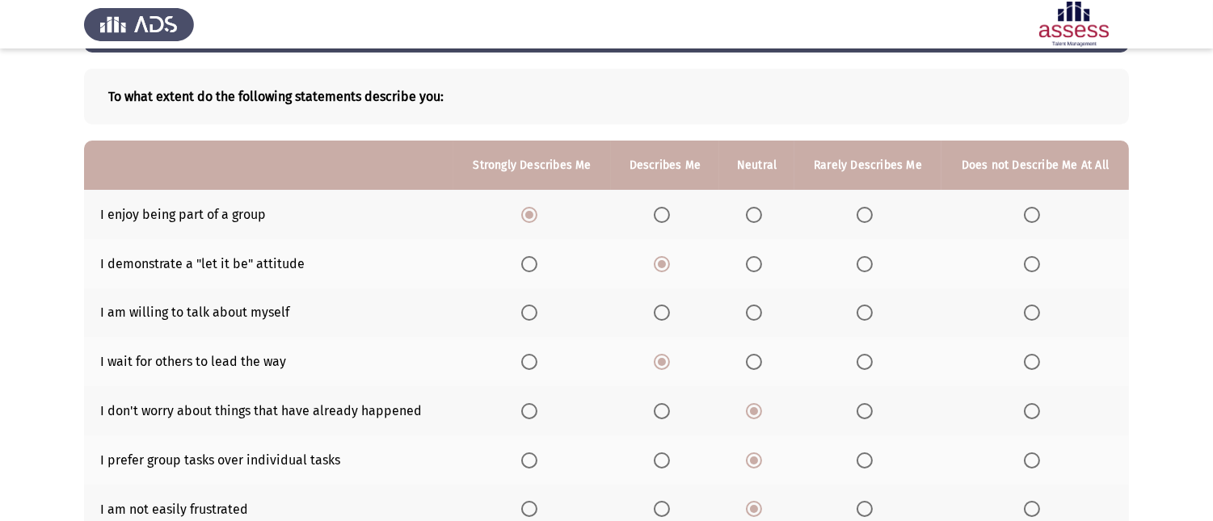
scroll to position [65, 0]
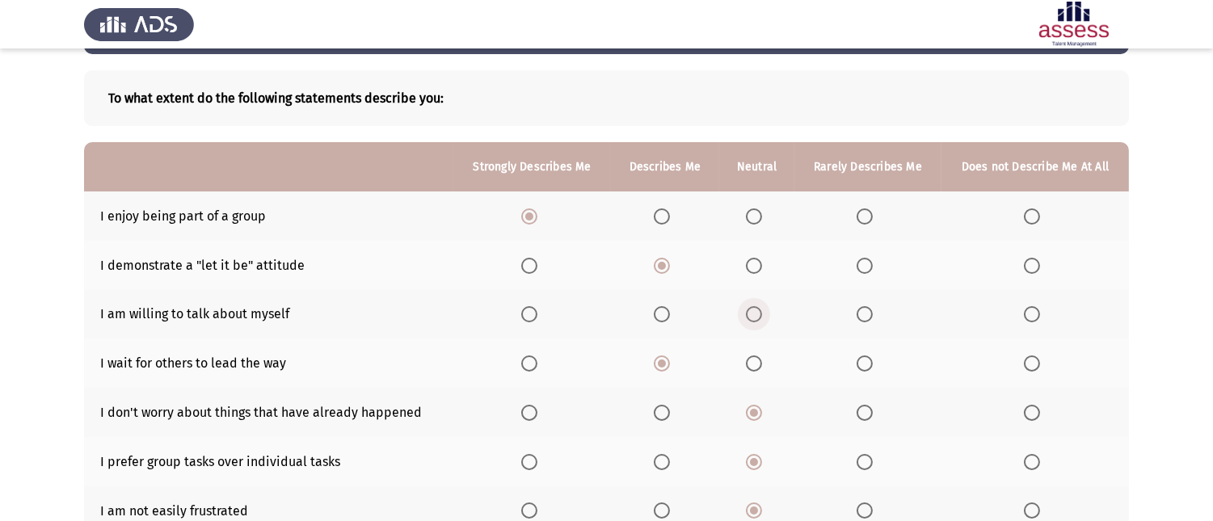
click at [761, 315] on span "Select an option" at bounding box center [754, 314] width 16 height 16
click at [761, 315] on input "Select an option" at bounding box center [754, 314] width 16 height 16
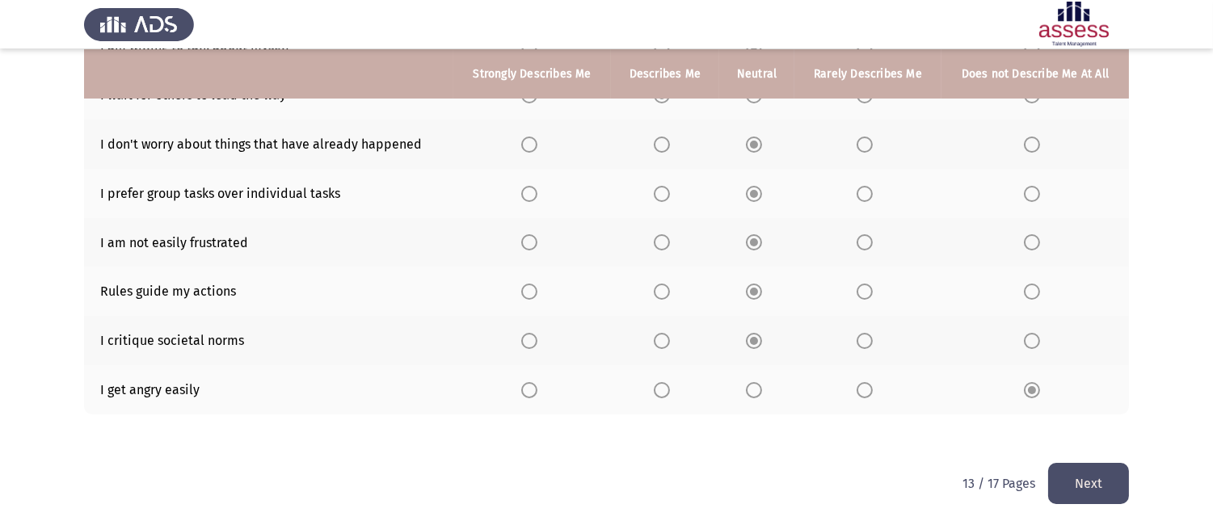
scroll to position [335, 0]
click at [1091, 478] on button "Next" at bounding box center [1088, 482] width 81 height 41
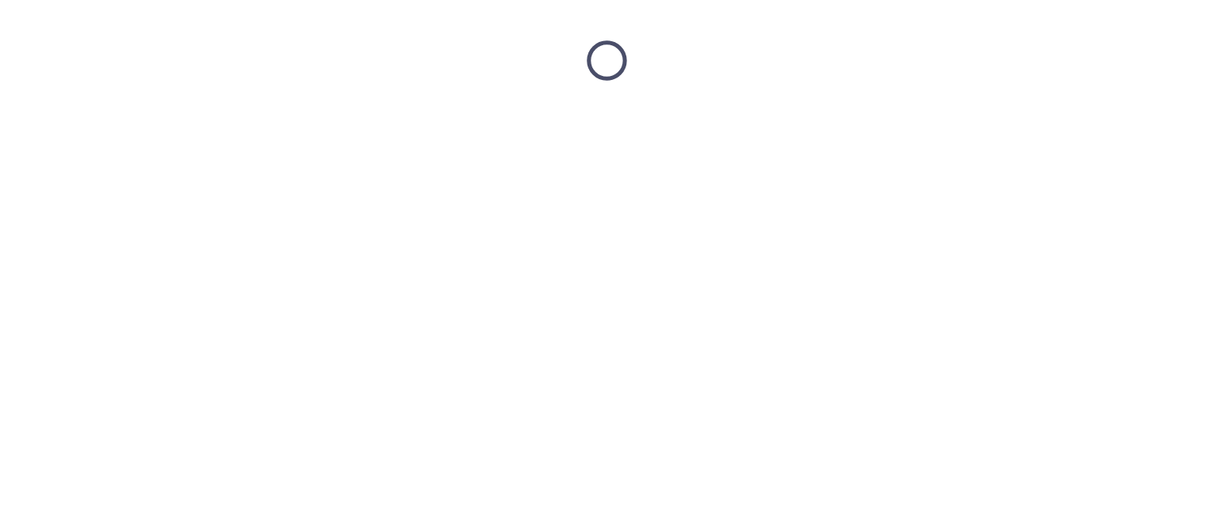
scroll to position [0, 0]
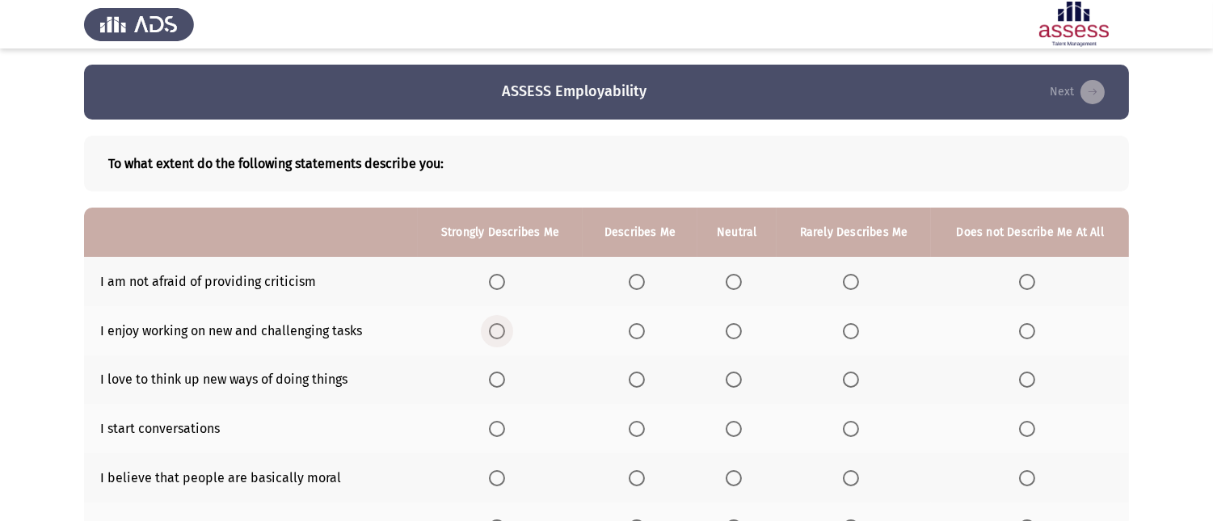
click at [505, 325] on span "Select an option" at bounding box center [497, 331] width 16 height 16
click at [505, 325] on input "Select an option" at bounding box center [497, 331] width 16 height 16
click at [737, 277] on span "Select an option" at bounding box center [734, 282] width 16 height 16
click at [737, 277] on input "Select an option" at bounding box center [734, 282] width 16 height 16
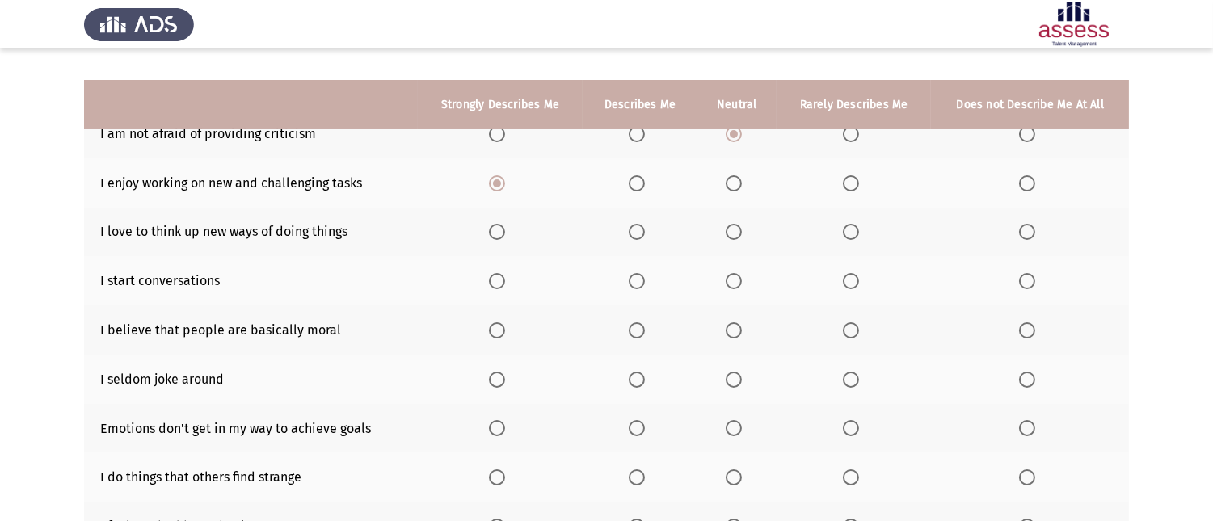
scroll to position [179, 0]
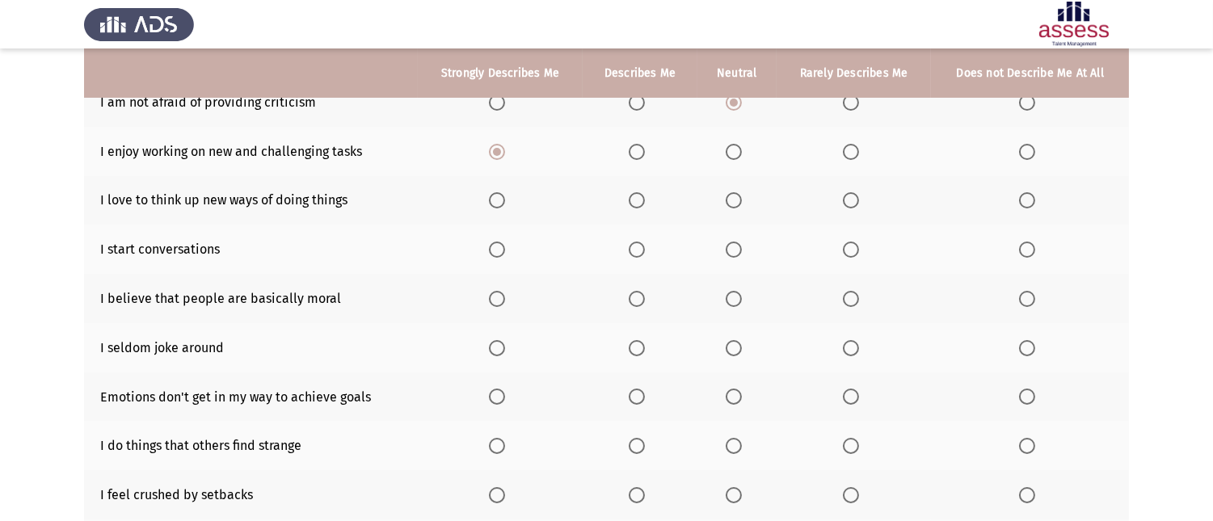
click at [736, 196] on span "Select an option" at bounding box center [734, 200] width 16 height 16
click at [736, 196] on input "Select an option" at bounding box center [734, 200] width 16 height 16
click at [736, 257] on th at bounding box center [737, 249] width 79 height 49
click at [736, 252] on span "Select an option" at bounding box center [734, 250] width 16 height 16
click at [736, 252] on input "Select an option" at bounding box center [734, 250] width 16 height 16
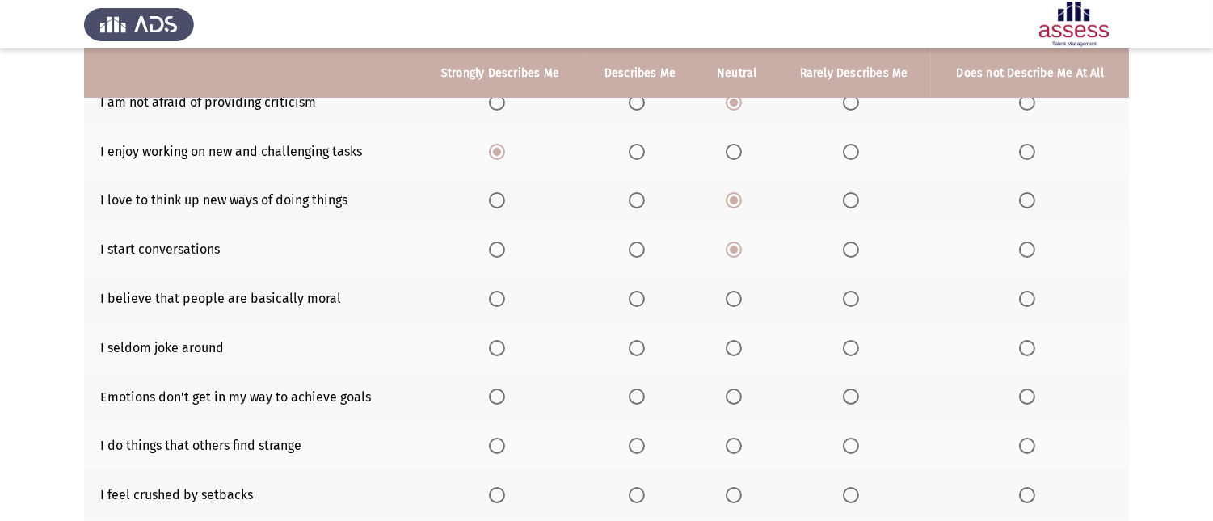
click at [740, 295] on span "Select an option" at bounding box center [734, 299] width 16 height 16
click at [740, 295] on input "Select an option" at bounding box center [734, 299] width 16 height 16
click at [745, 348] on label "Select an option" at bounding box center [737, 348] width 23 height 16
click at [742, 348] on input "Select an option" at bounding box center [734, 348] width 16 height 16
click at [736, 399] on span "Select an option" at bounding box center [734, 397] width 16 height 16
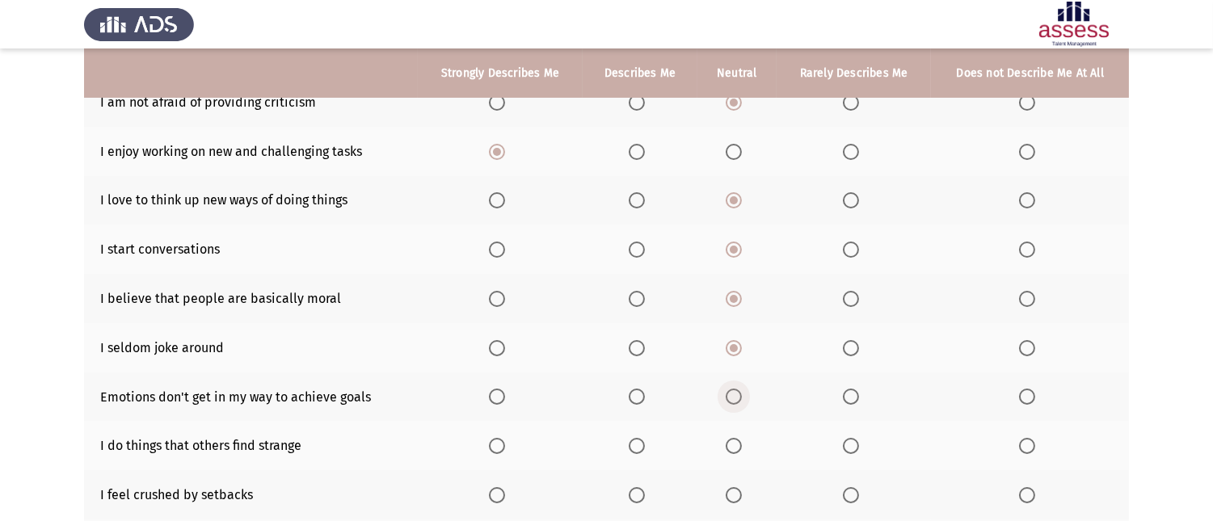
click at [736, 399] on input "Select an option" at bounding box center [734, 397] width 16 height 16
click at [732, 443] on span "Select an option" at bounding box center [734, 446] width 16 height 16
click at [732, 443] on input "Select an option" at bounding box center [734, 446] width 16 height 16
click at [736, 487] on span "Select an option" at bounding box center [734, 495] width 16 height 16
click at [736, 487] on input "Select an option" at bounding box center [734, 495] width 16 height 16
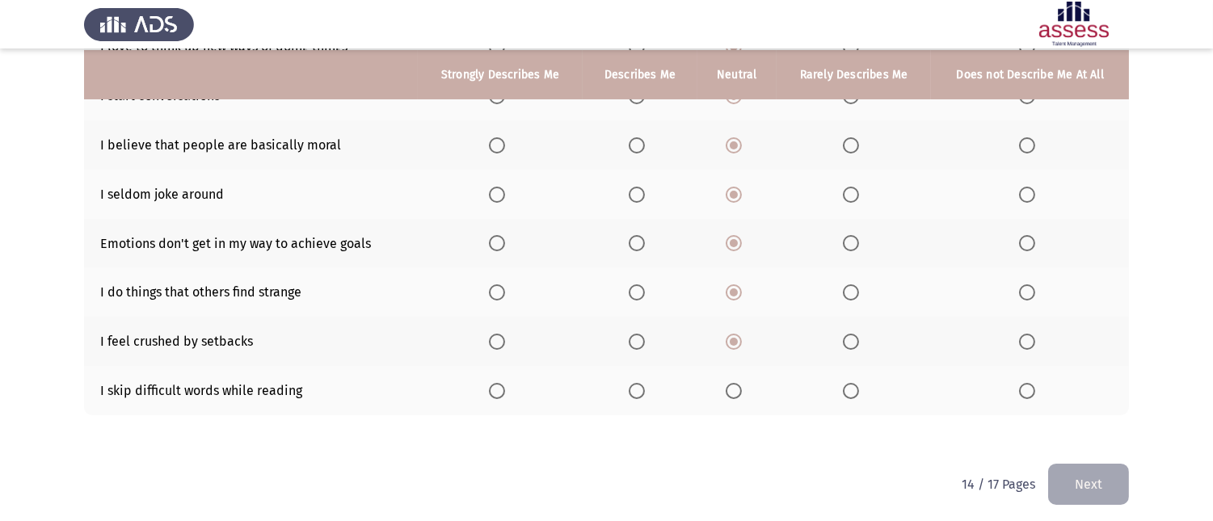
scroll to position [335, 0]
click at [732, 383] on span "Select an option" at bounding box center [734, 390] width 16 height 16
click at [732, 383] on input "Select an option" at bounding box center [734, 390] width 16 height 16
click at [1065, 490] on button "Next" at bounding box center [1088, 482] width 81 height 41
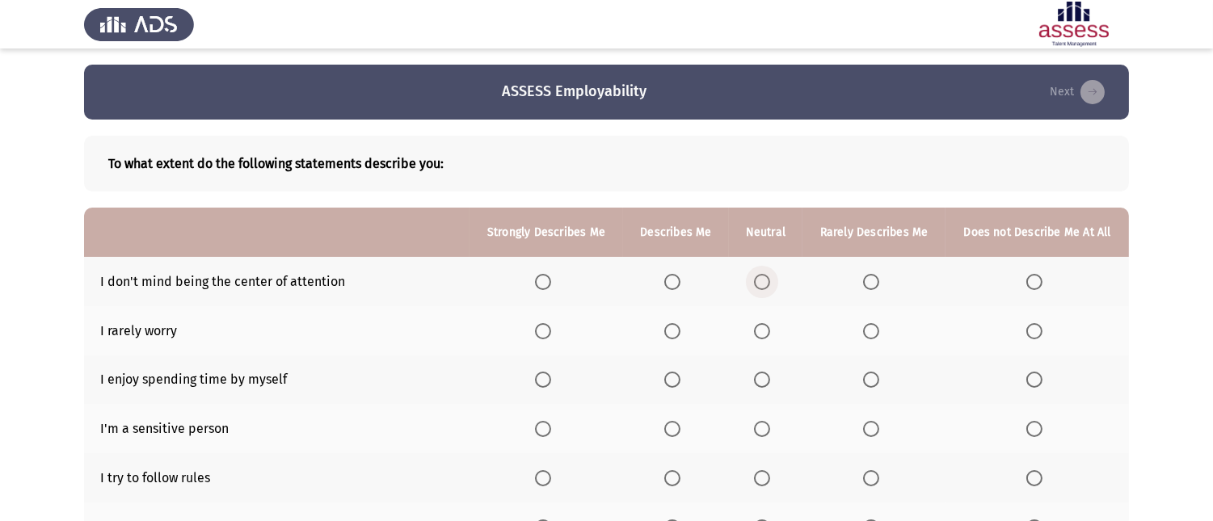
click at [763, 278] on span "Select an option" at bounding box center [762, 282] width 16 height 16
click at [763, 278] on input "Select an option" at bounding box center [762, 282] width 16 height 16
click at [1027, 329] on span "Select an option" at bounding box center [1035, 331] width 16 height 16
click at [1027, 329] on input "Select an option" at bounding box center [1035, 331] width 16 height 16
click at [542, 382] on span "Select an option" at bounding box center [543, 380] width 16 height 16
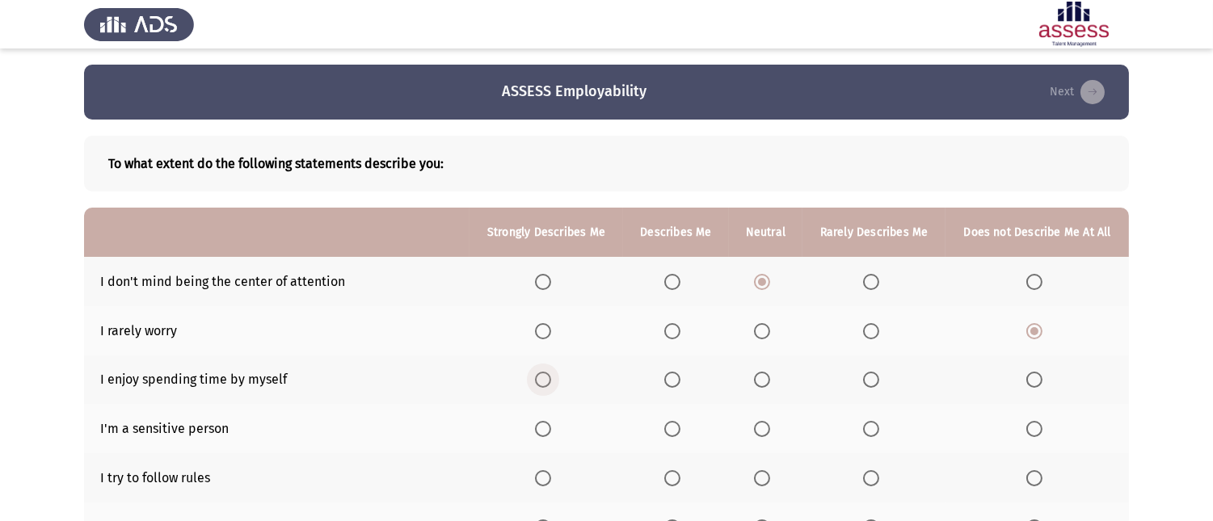
click at [542, 382] on input "Select an option" at bounding box center [543, 380] width 16 height 16
click at [669, 425] on span "Select an option" at bounding box center [672, 429] width 16 height 16
click at [669, 425] on input "Select an option" at bounding box center [672, 429] width 16 height 16
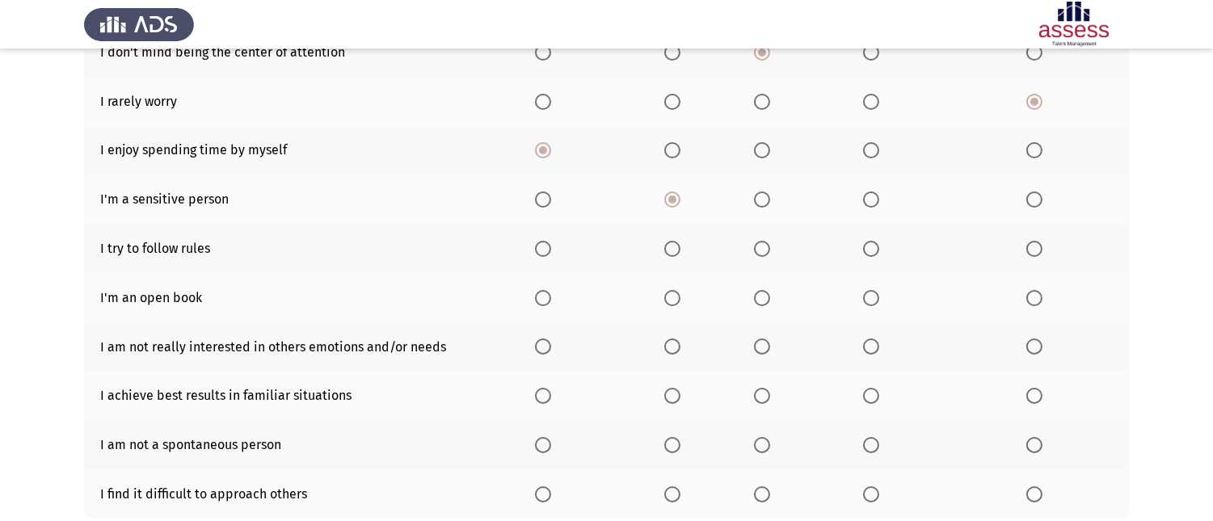
scroll to position [269, 0]
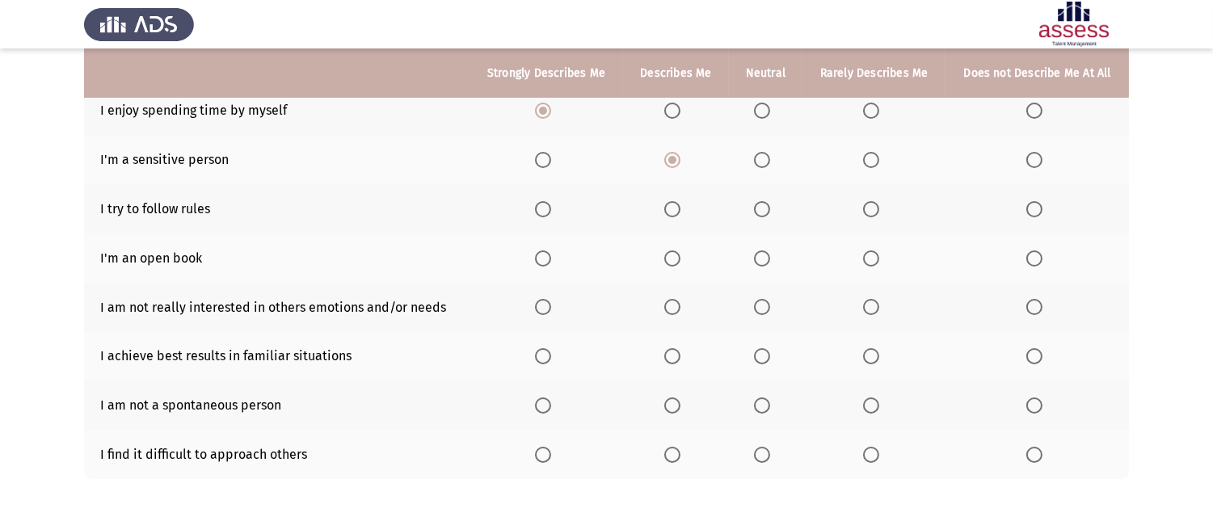
click at [769, 203] on mat-radio-button "Select an option" at bounding box center [765, 208] width 23 height 17
click at [768, 205] on span "Select an option" at bounding box center [762, 209] width 16 height 16
click at [768, 205] on input "Select an option" at bounding box center [762, 209] width 16 height 16
click at [764, 252] on span "Select an option" at bounding box center [762, 259] width 16 height 16
click at [764, 252] on input "Select an option" at bounding box center [762, 259] width 16 height 16
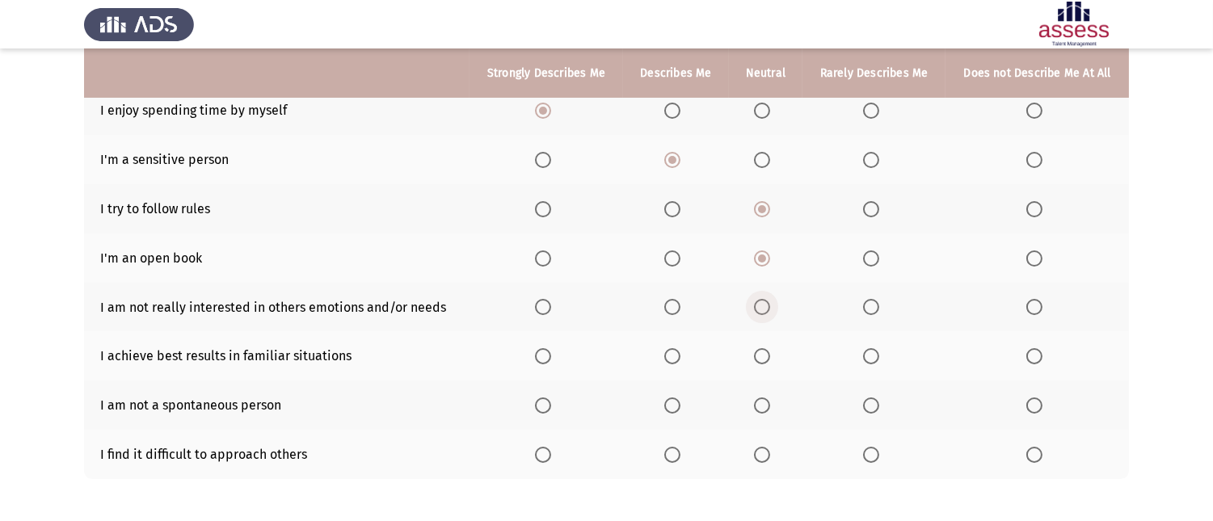
click at [757, 302] on span "Select an option" at bounding box center [762, 307] width 16 height 16
click at [757, 302] on input "Select an option" at bounding box center [762, 307] width 16 height 16
click at [762, 356] on span "Select an option" at bounding box center [762, 356] width 16 height 16
click at [762, 356] on input "Select an option" at bounding box center [762, 356] width 16 height 16
click at [756, 456] on span "Select an option" at bounding box center [762, 455] width 16 height 16
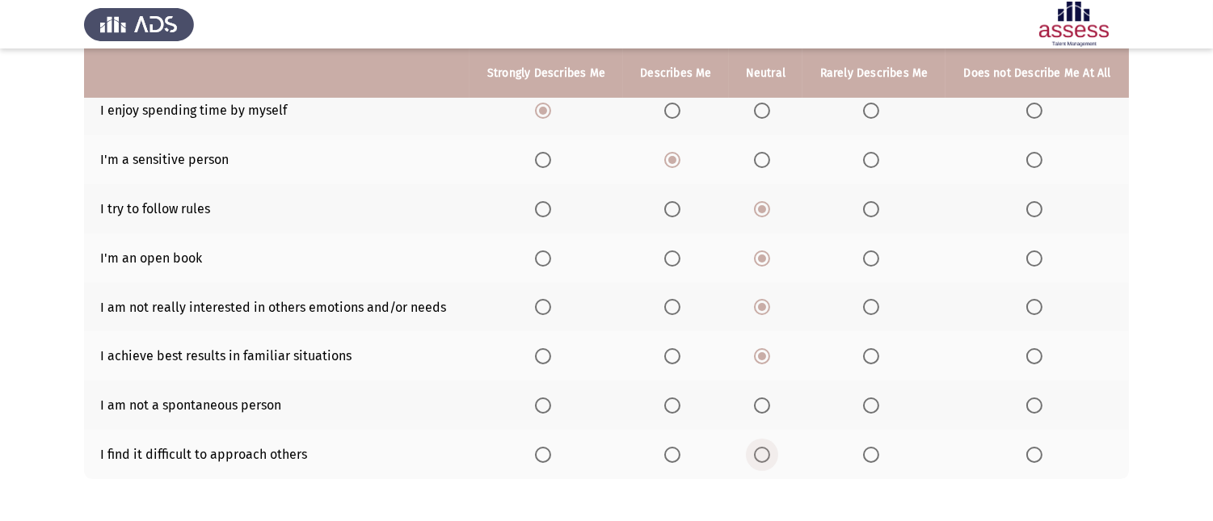
click at [756, 456] on input "Select an option" at bounding box center [762, 455] width 16 height 16
click at [774, 405] on label "Select an option" at bounding box center [765, 406] width 23 height 16
click at [770, 405] on input "Select an option" at bounding box center [762, 406] width 16 height 16
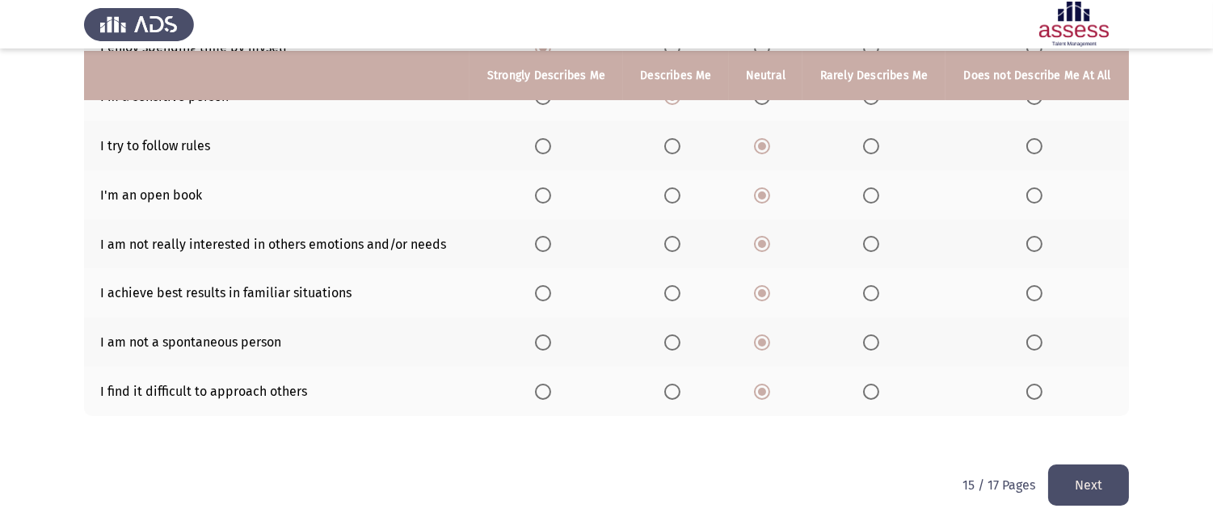
scroll to position [335, 0]
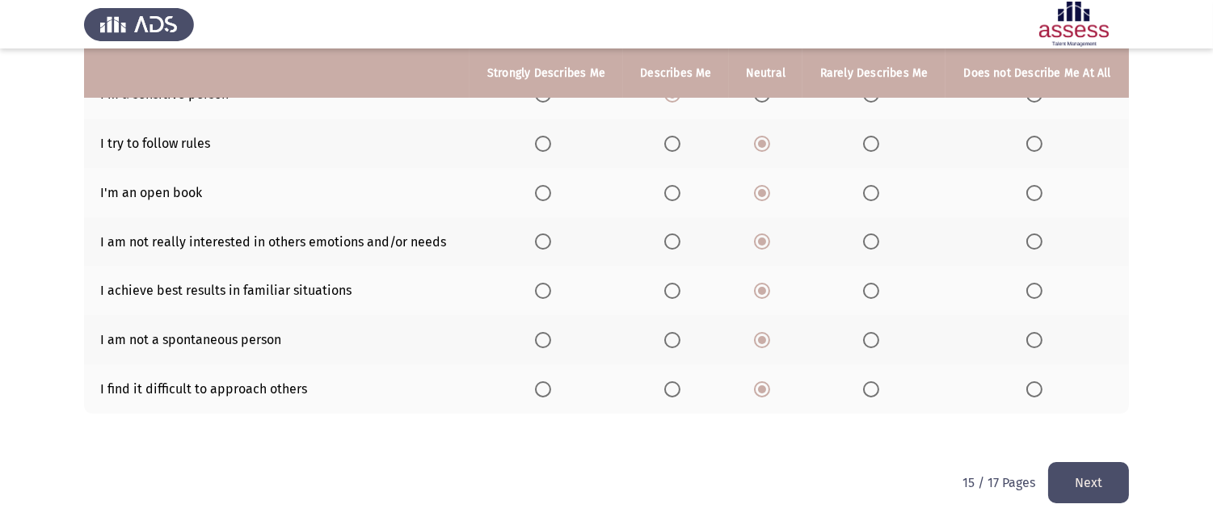
click at [1078, 490] on button "Next" at bounding box center [1088, 482] width 81 height 41
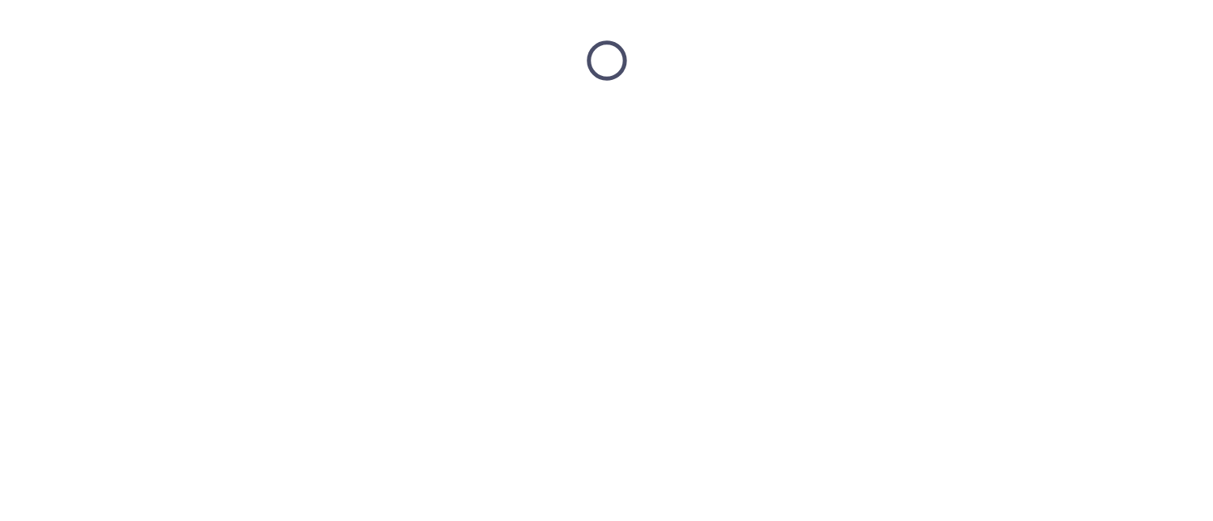
scroll to position [0, 0]
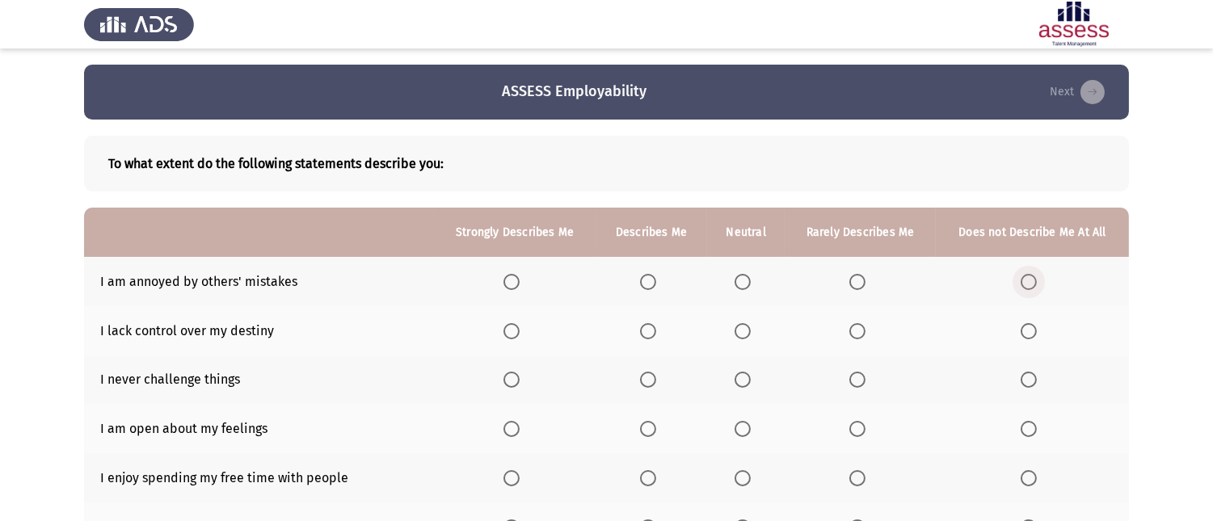
click at [1025, 289] on span "Select an option" at bounding box center [1029, 282] width 16 height 16
click at [1025, 289] on input "Select an option" at bounding box center [1029, 282] width 16 height 16
click at [745, 327] on span "Select an option" at bounding box center [743, 331] width 16 height 16
click at [745, 327] on input "Select an option" at bounding box center [743, 331] width 16 height 16
click at [734, 378] on th at bounding box center [746, 380] width 78 height 49
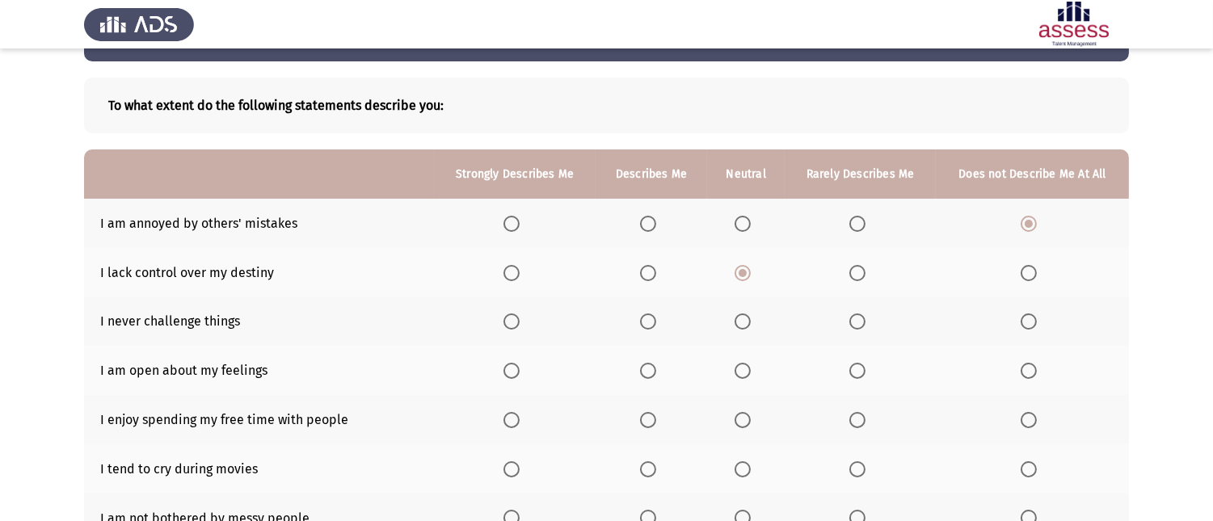
scroll to position [90, 0]
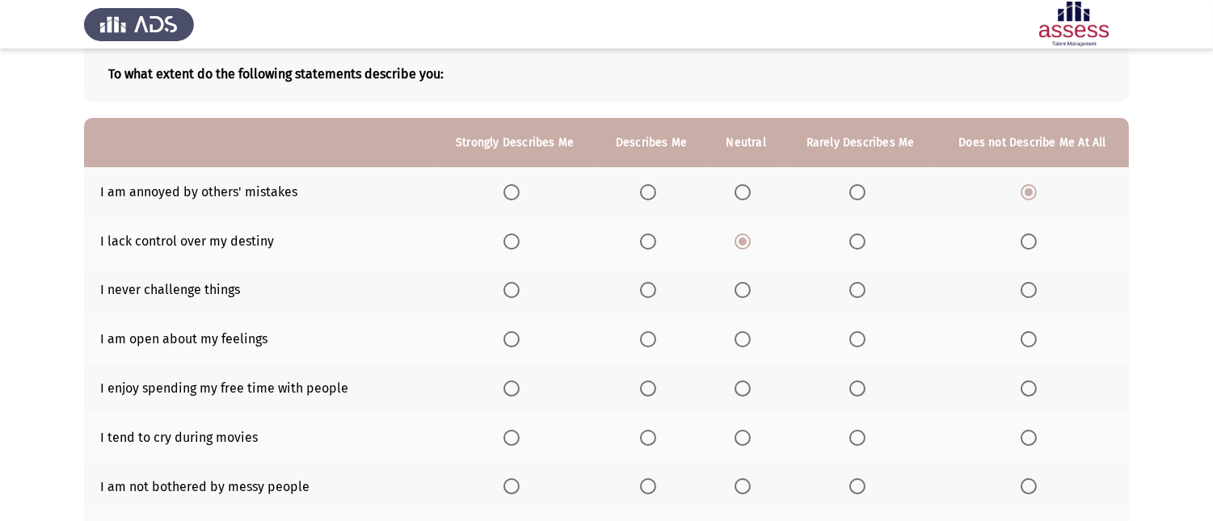
click at [742, 289] on span "Select an option" at bounding box center [743, 290] width 16 height 16
click at [742, 289] on input "Select an option" at bounding box center [743, 290] width 16 height 16
click at [857, 340] on span "Select an option" at bounding box center [858, 339] width 16 height 16
click at [857, 340] on input "Select an option" at bounding box center [858, 339] width 16 height 16
click at [651, 385] on span "Select an option" at bounding box center [648, 389] width 16 height 16
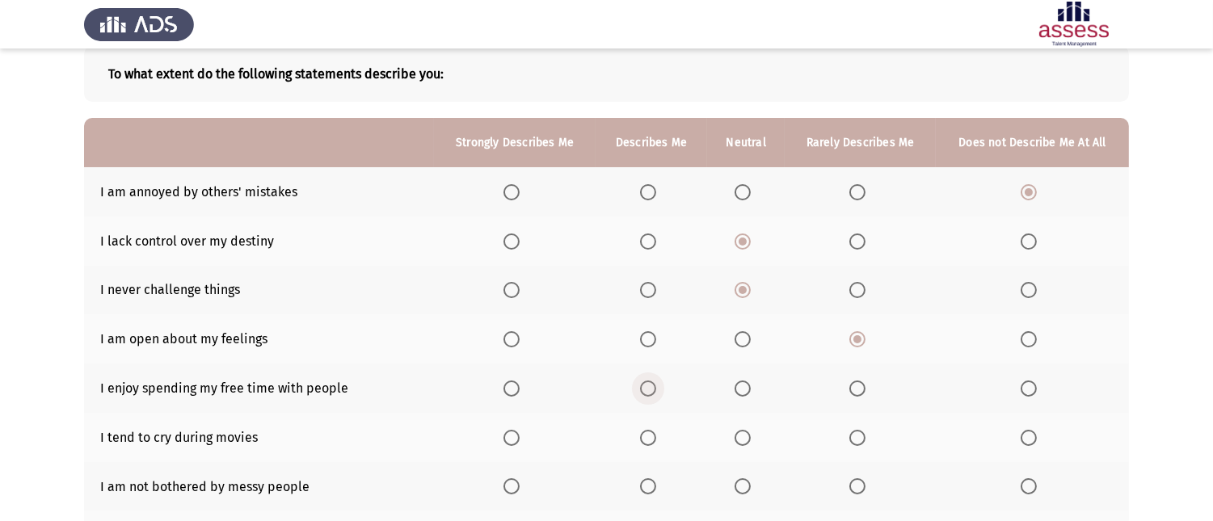
click at [651, 385] on input "Select an option" at bounding box center [648, 389] width 16 height 16
click at [1032, 442] on span "Select an option" at bounding box center [1029, 438] width 16 height 16
click at [1032, 442] on input "Select an option" at bounding box center [1029, 438] width 16 height 16
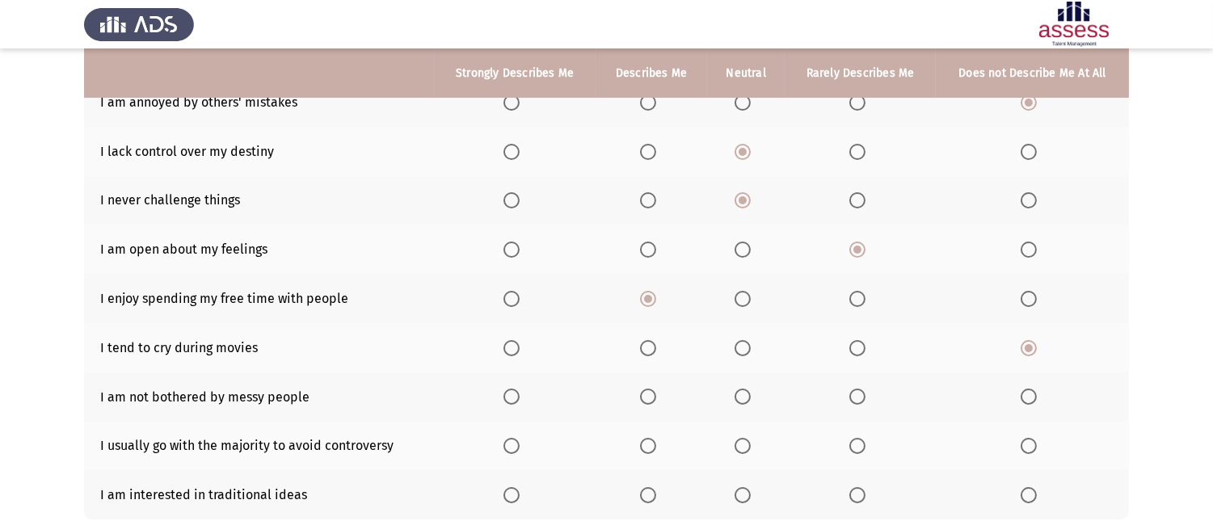
click at [754, 398] on label "Select an option" at bounding box center [746, 397] width 23 height 16
click at [751, 398] on input "Select an option" at bounding box center [743, 397] width 16 height 16
click at [749, 441] on span "Select an option" at bounding box center [743, 446] width 16 height 16
click at [749, 441] on input "Select an option" at bounding box center [743, 446] width 16 height 16
click at [739, 488] on span "Select an option" at bounding box center [743, 495] width 16 height 16
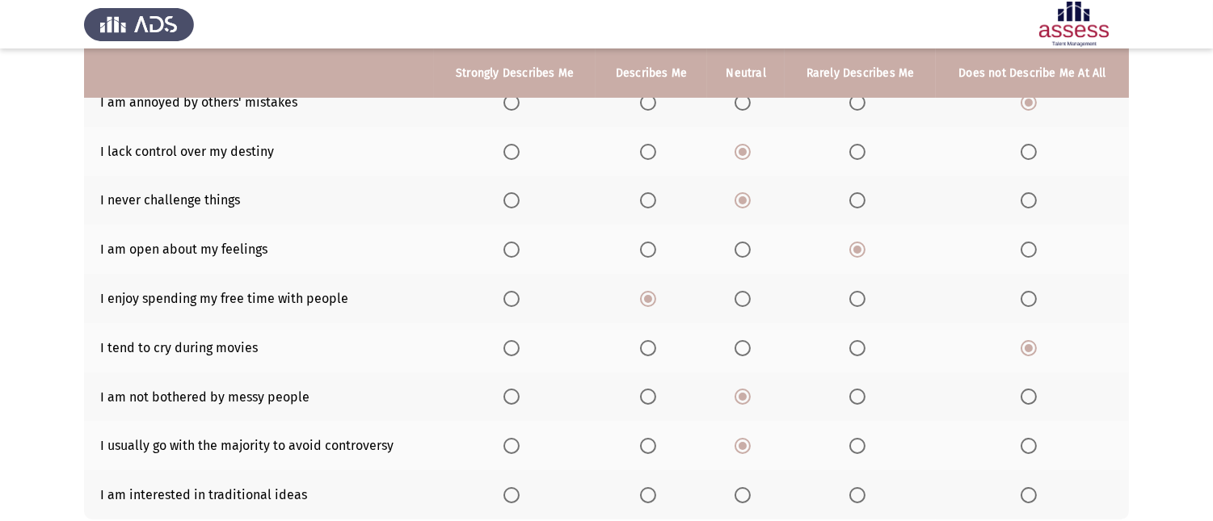
click at [739, 488] on input "Select an option" at bounding box center [743, 495] width 16 height 16
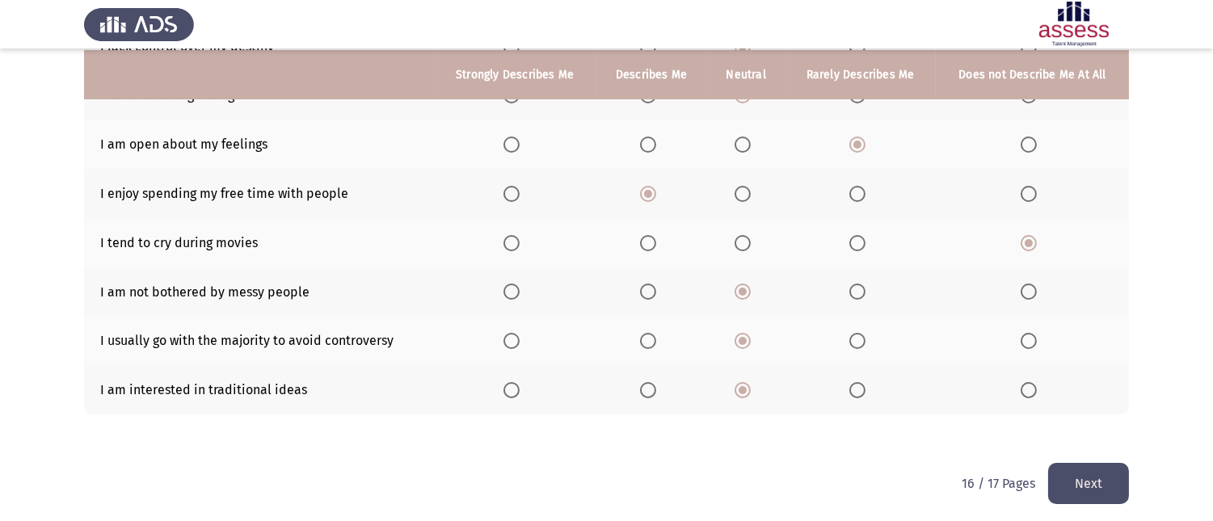
scroll to position [286, 0]
click at [1069, 462] on button "Next" at bounding box center [1088, 482] width 81 height 41
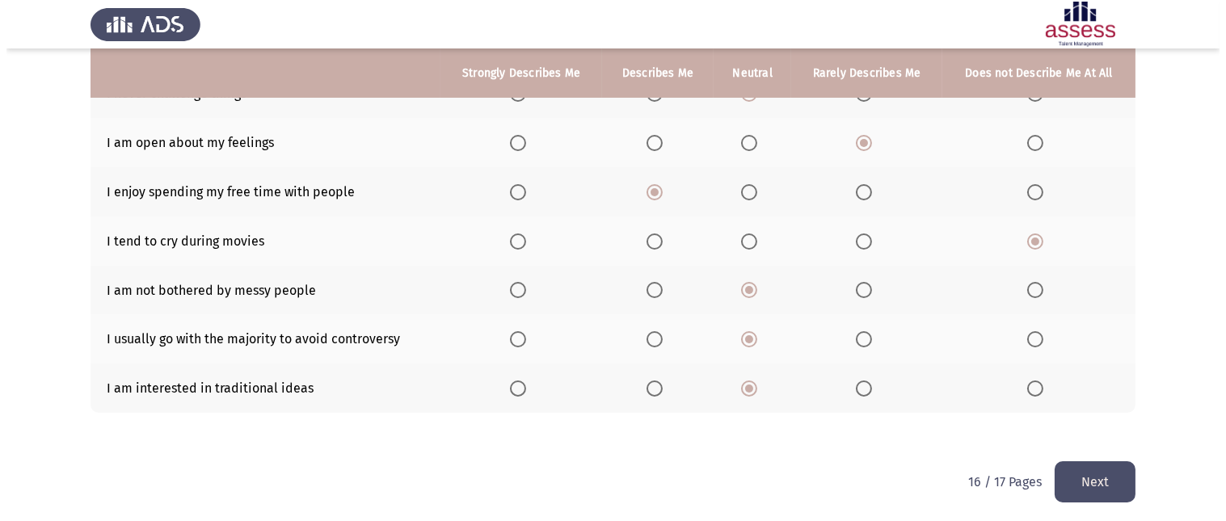
scroll to position [0, 0]
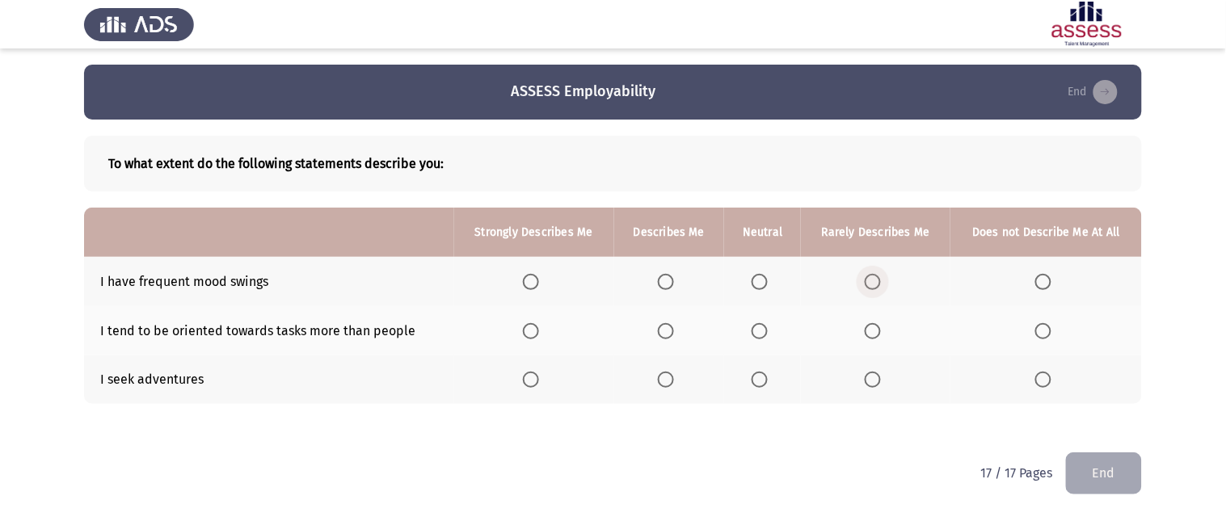
click at [879, 284] on span "Select an option" at bounding box center [873, 282] width 16 height 16
click at [879, 284] on input "Select an option" at bounding box center [873, 282] width 16 height 16
click at [760, 331] on span "Select an option" at bounding box center [760, 331] width 0 height 0
click at [761, 329] on input "Select an option" at bounding box center [760, 331] width 16 height 16
click at [762, 378] on span "Select an option" at bounding box center [760, 380] width 16 height 16
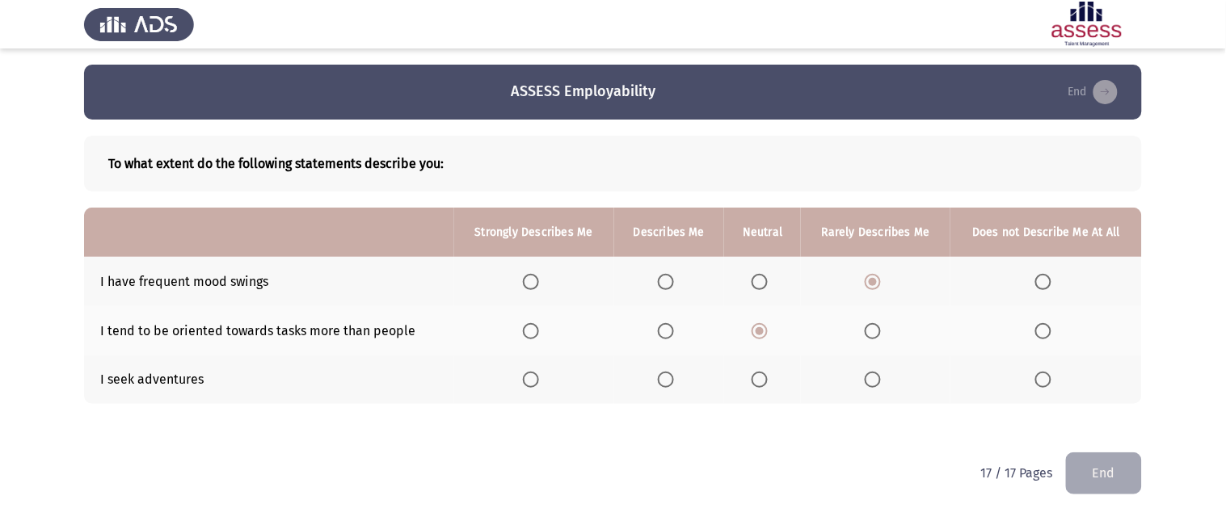
click at [762, 378] on input "Select an option" at bounding box center [760, 380] width 16 height 16
click at [1079, 463] on button "End" at bounding box center [1104, 473] width 76 height 41
